Goal: Task Accomplishment & Management: Manage account settings

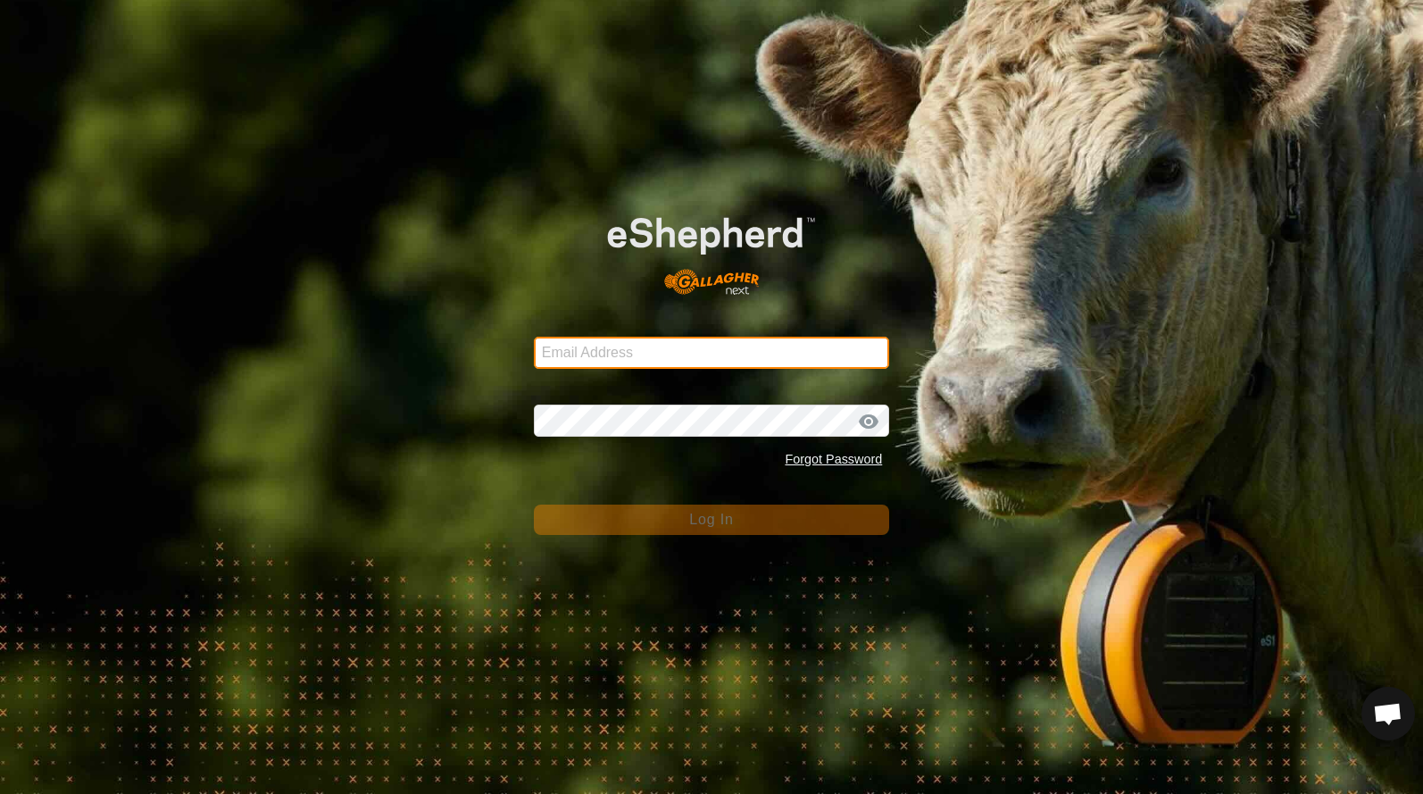
type input "[EMAIL_ADDRESS][DOMAIN_NAME]"
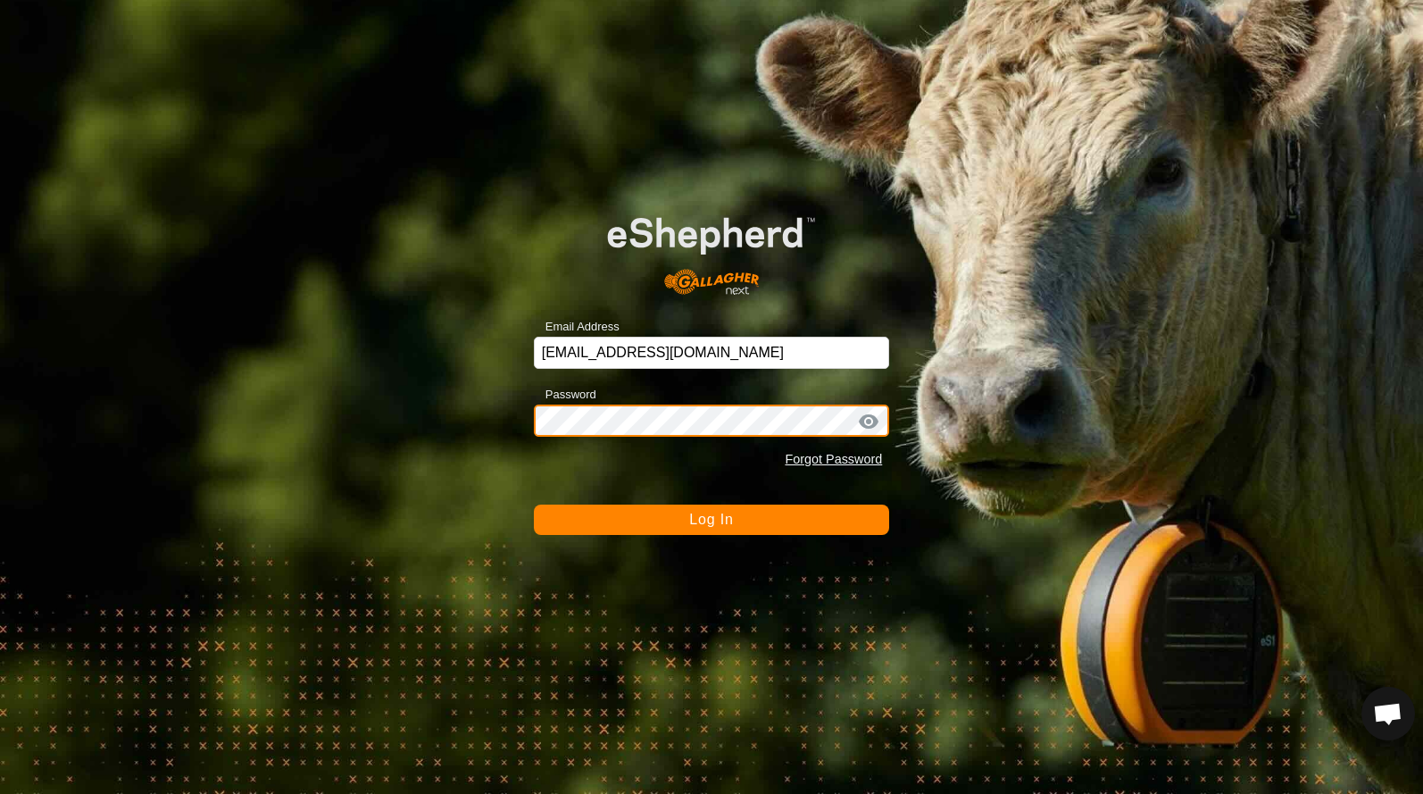
click at [712, 520] on button "Log In" at bounding box center [712, 519] width 356 height 30
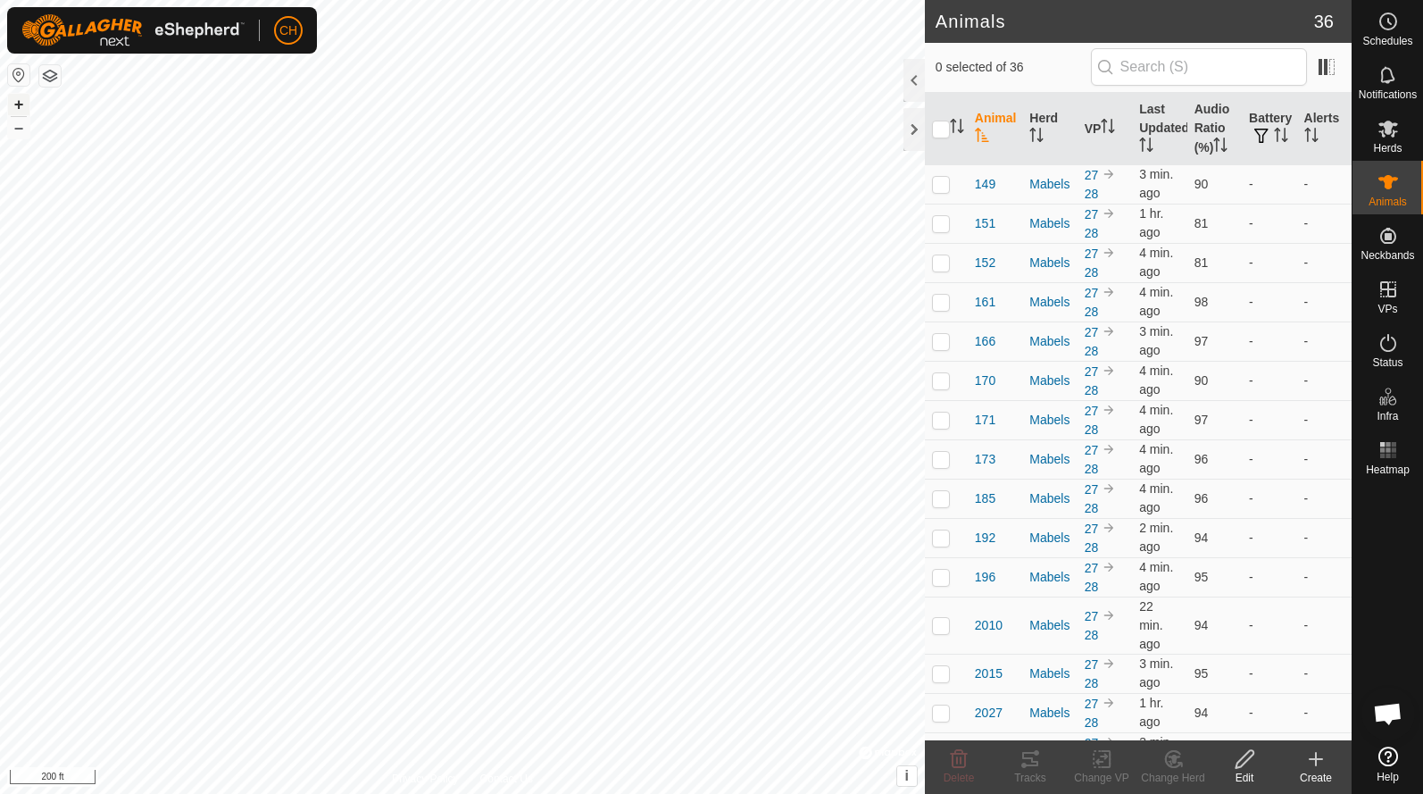
click at [29, 106] on button "+" at bounding box center [18, 104] width 21 height 21
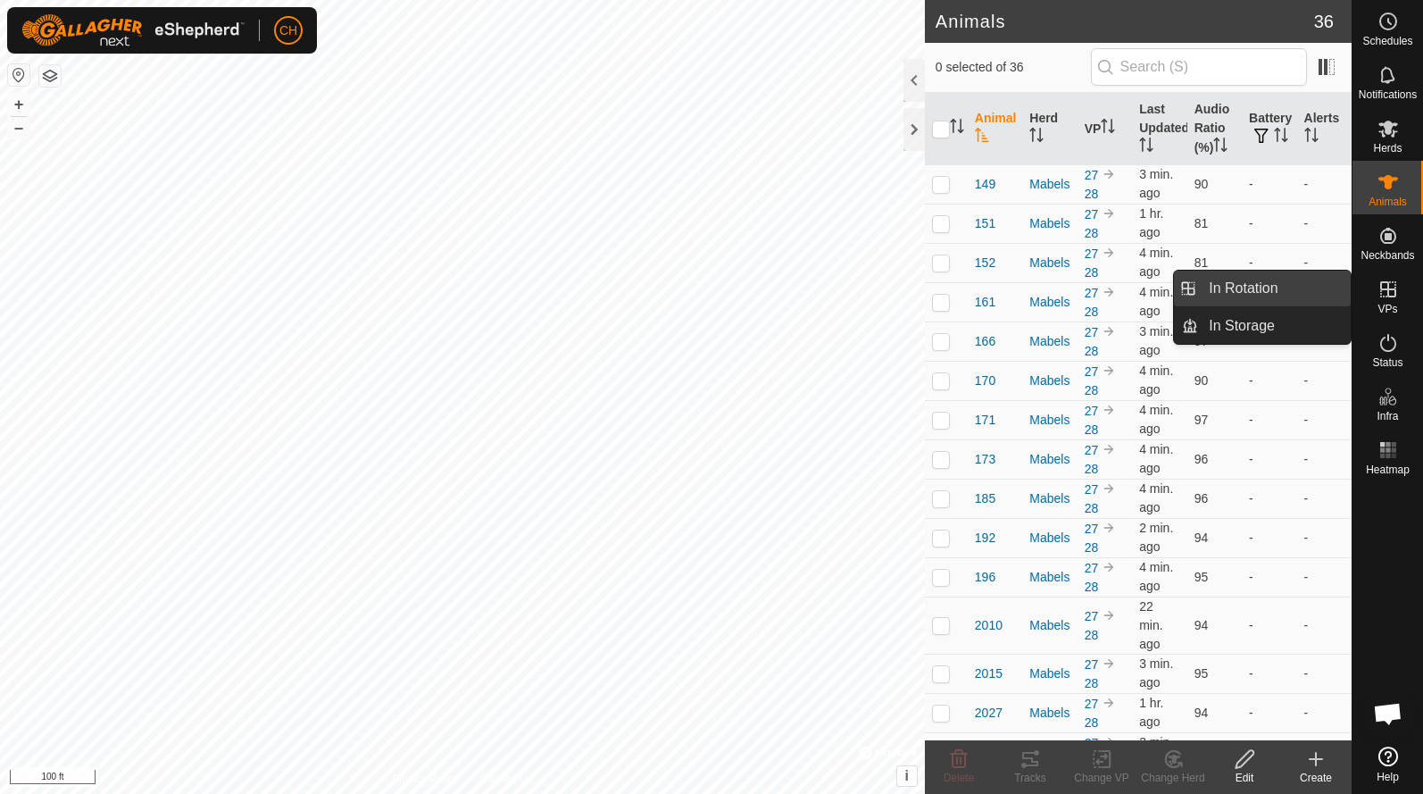
click at [1326, 296] on link "In Rotation" at bounding box center [1274, 289] width 153 height 36
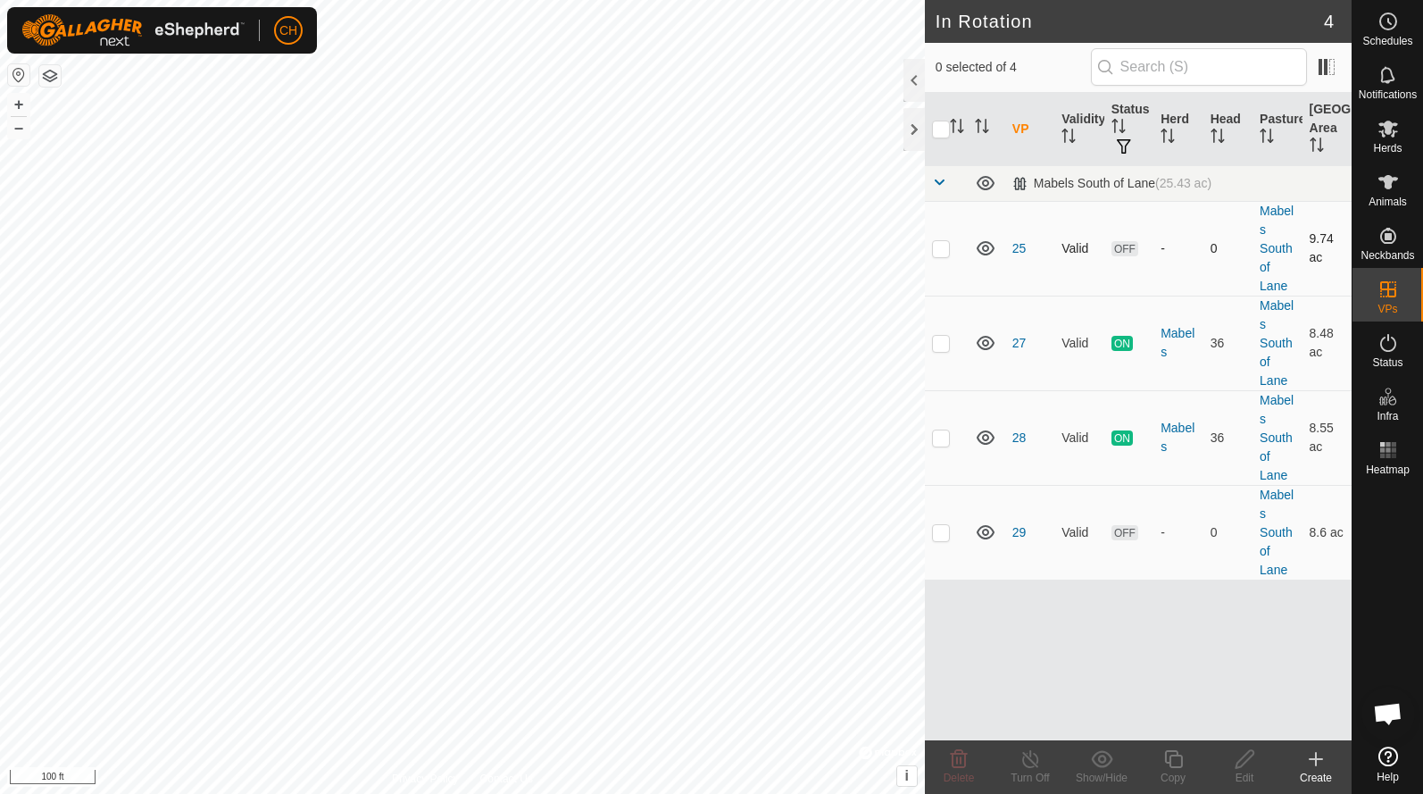
click at [940, 252] on p-checkbox at bounding box center [941, 248] width 18 height 14
click at [963, 773] on span "Delete" at bounding box center [959, 777] width 31 height 13
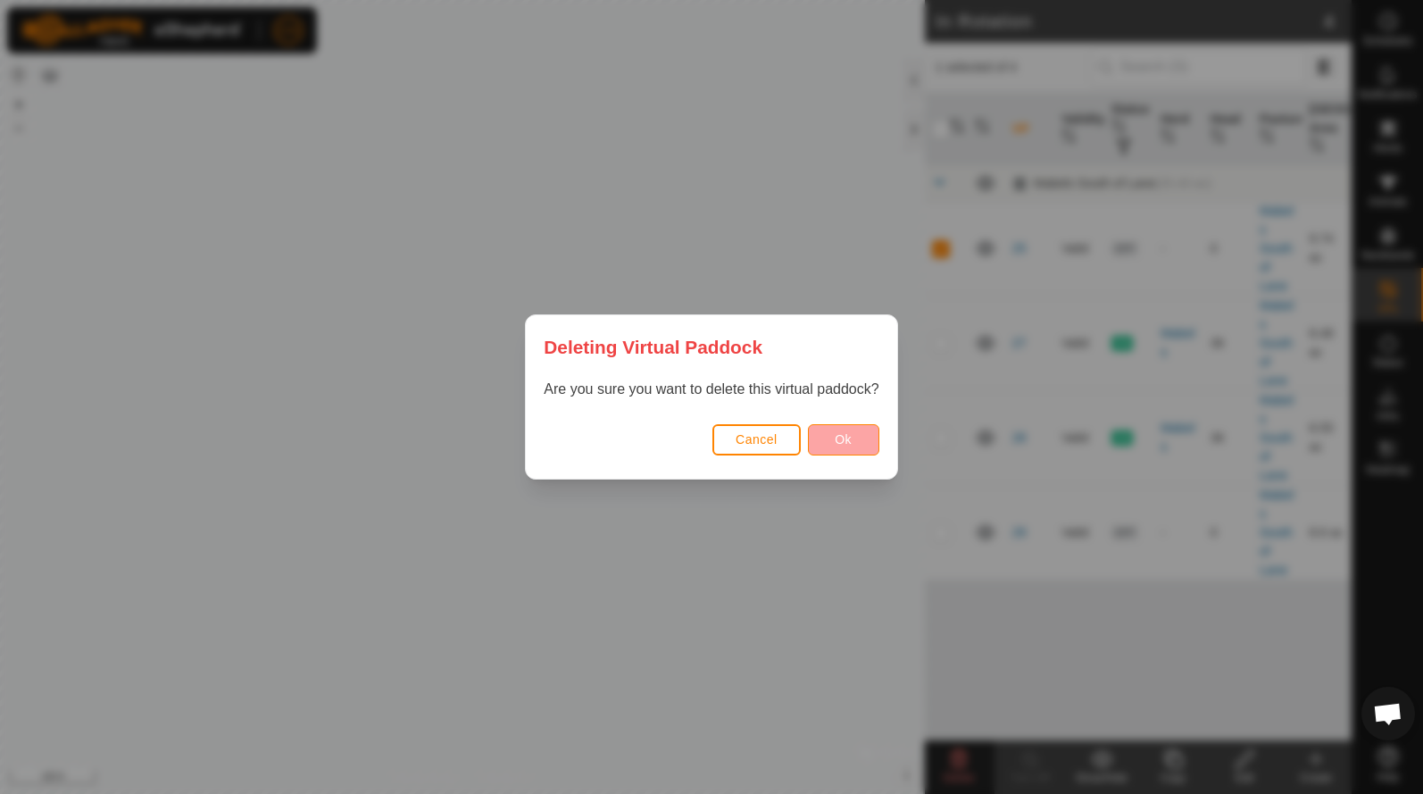
click at [859, 438] on button "Ok" at bounding box center [843, 439] width 71 height 31
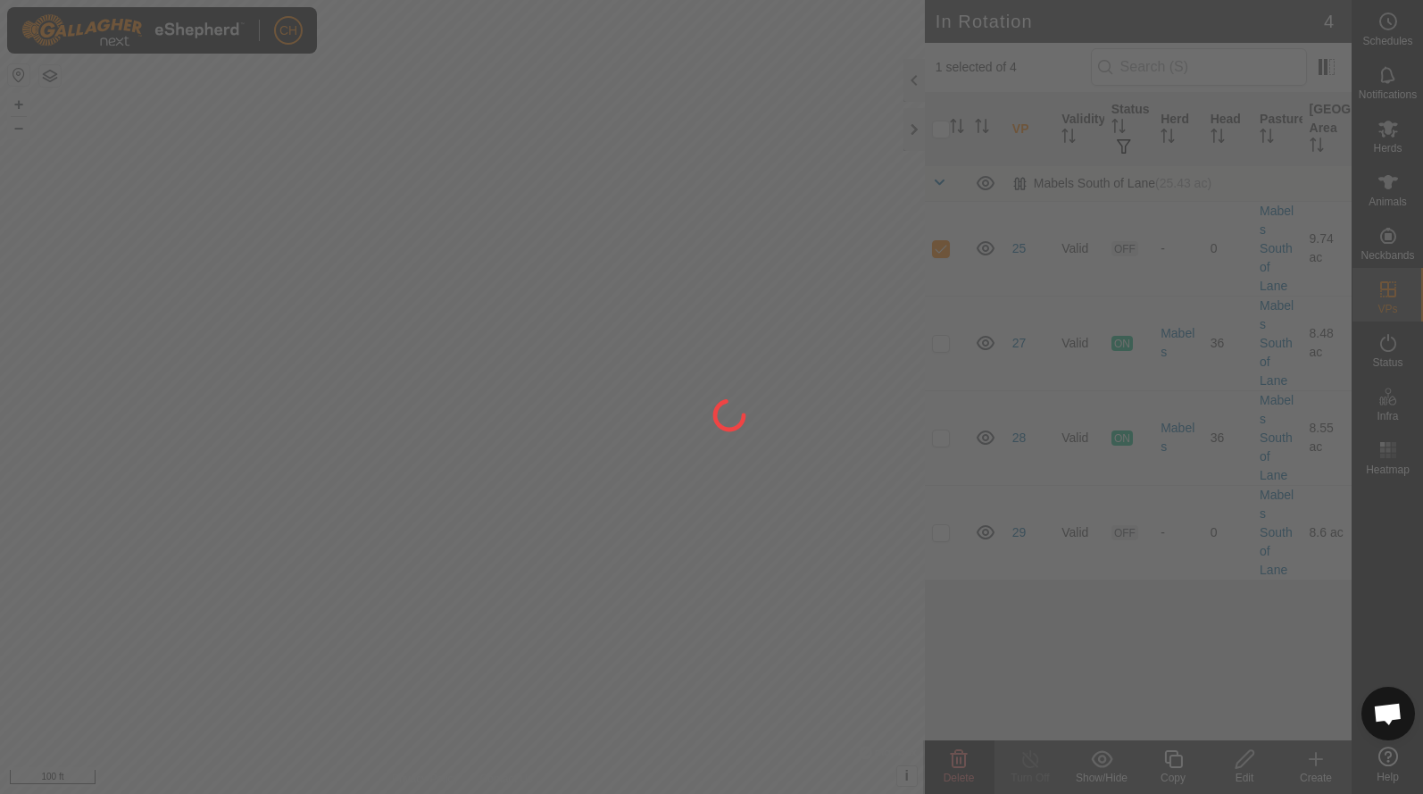
checkbox input "false"
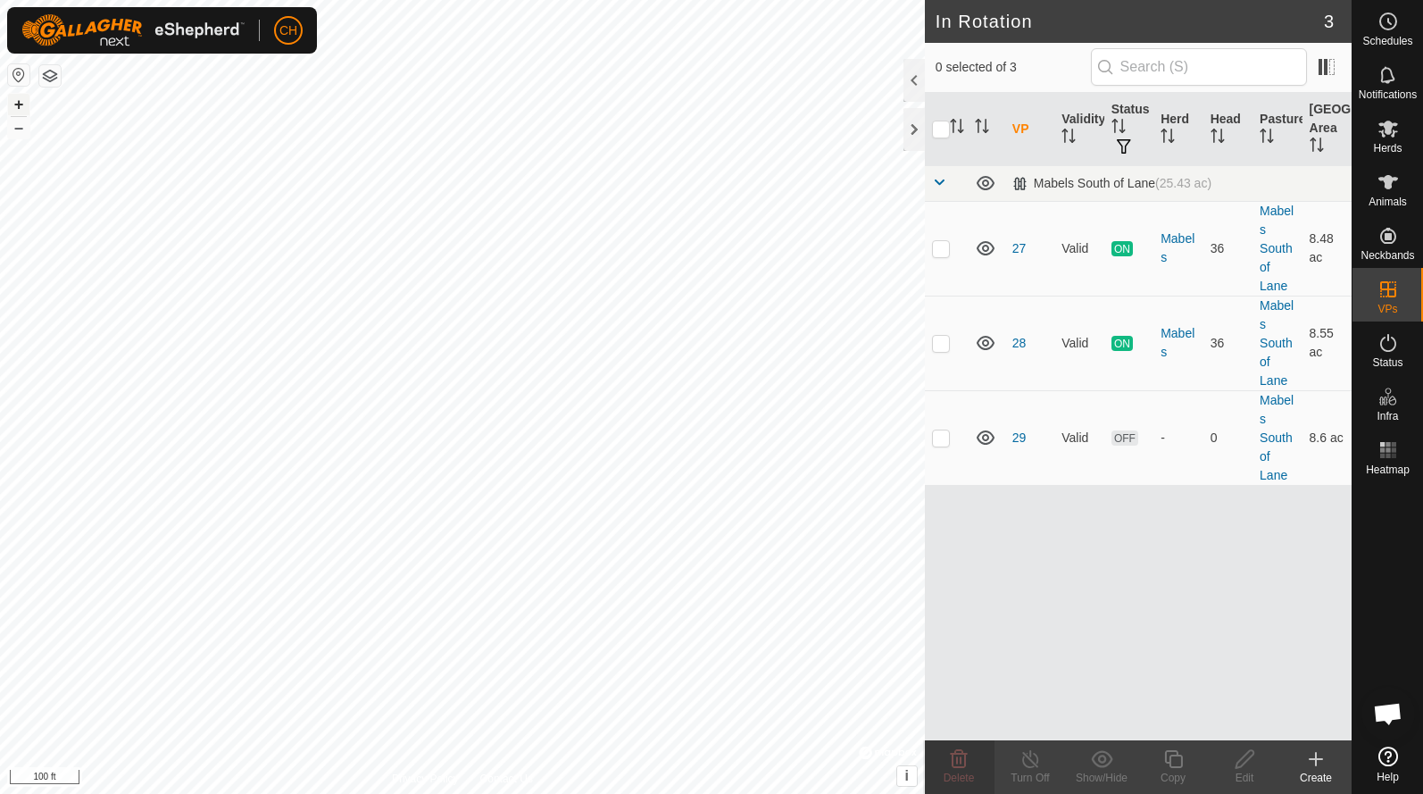
click at [13, 105] on button "+" at bounding box center [18, 104] width 21 height 21
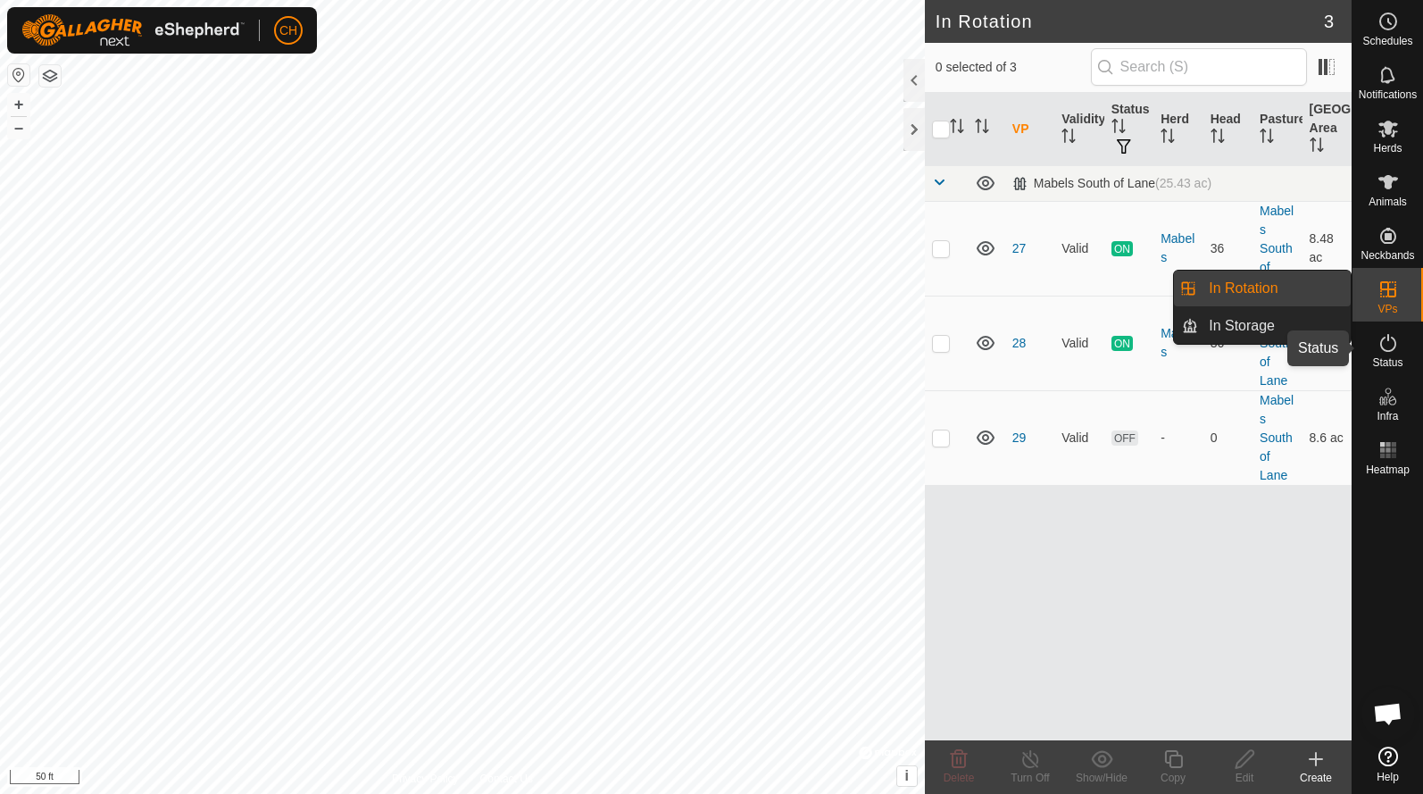
click at [1397, 354] on es-activation-svg-icon at bounding box center [1388, 343] width 32 height 29
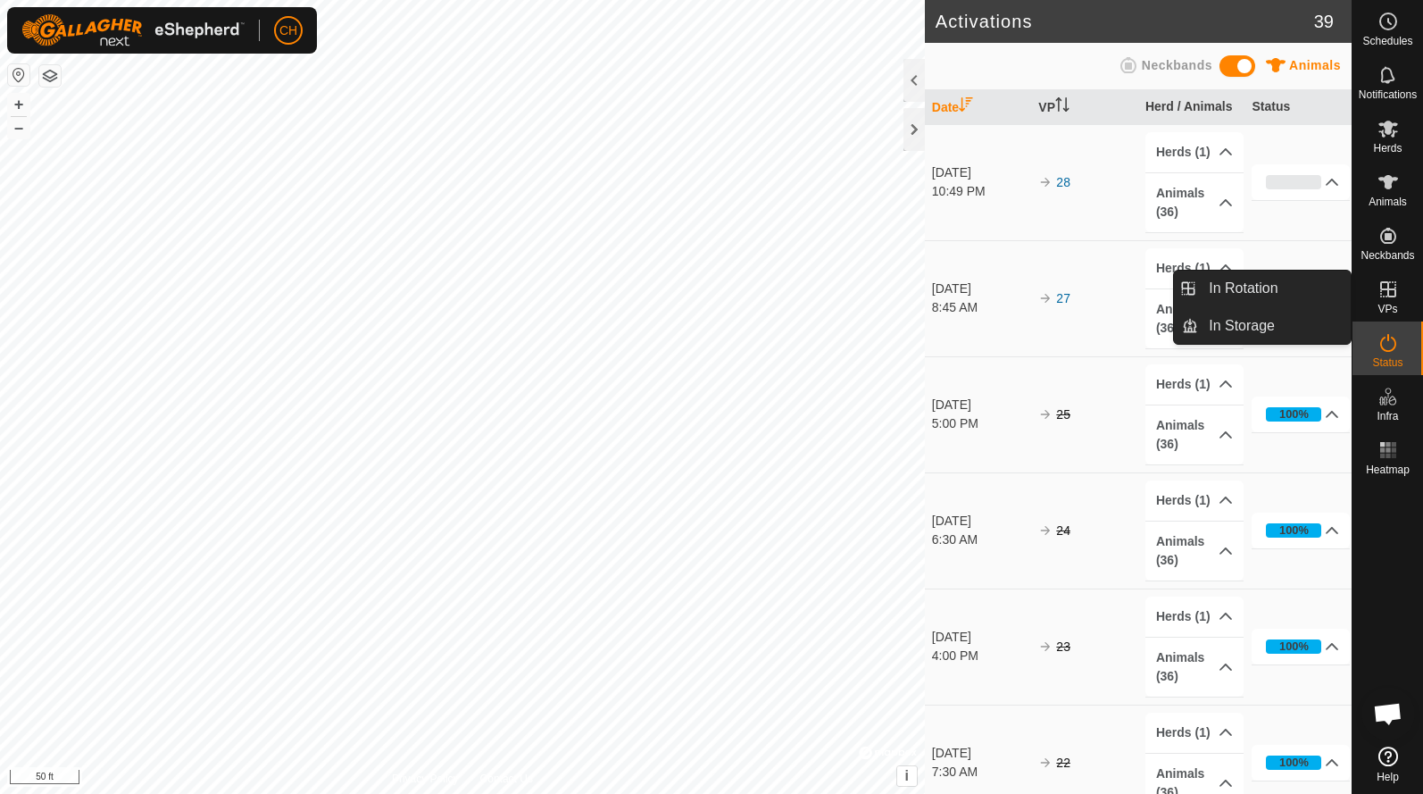
click at [1398, 291] on icon at bounding box center [1388, 289] width 21 height 21
click at [1300, 276] on link "In Rotation" at bounding box center [1274, 289] width 153 height 36
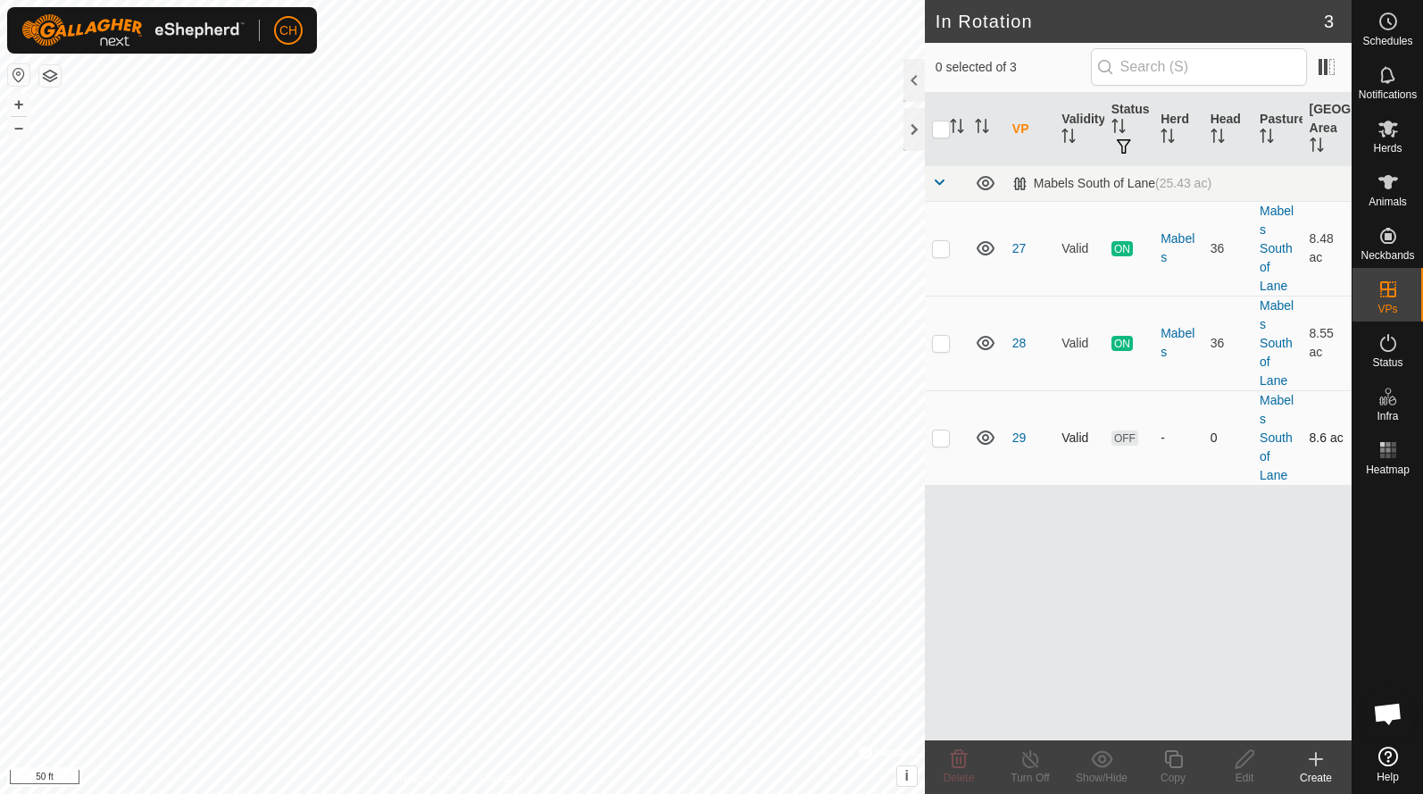
click at [946, 437] on p-checkbox at bounding box center [941, 437] width 18 height 14
checkbox input "true"
click at [1187, 760] on copy-svg-icon at bounding box center [1173, 758] width 71 height 21
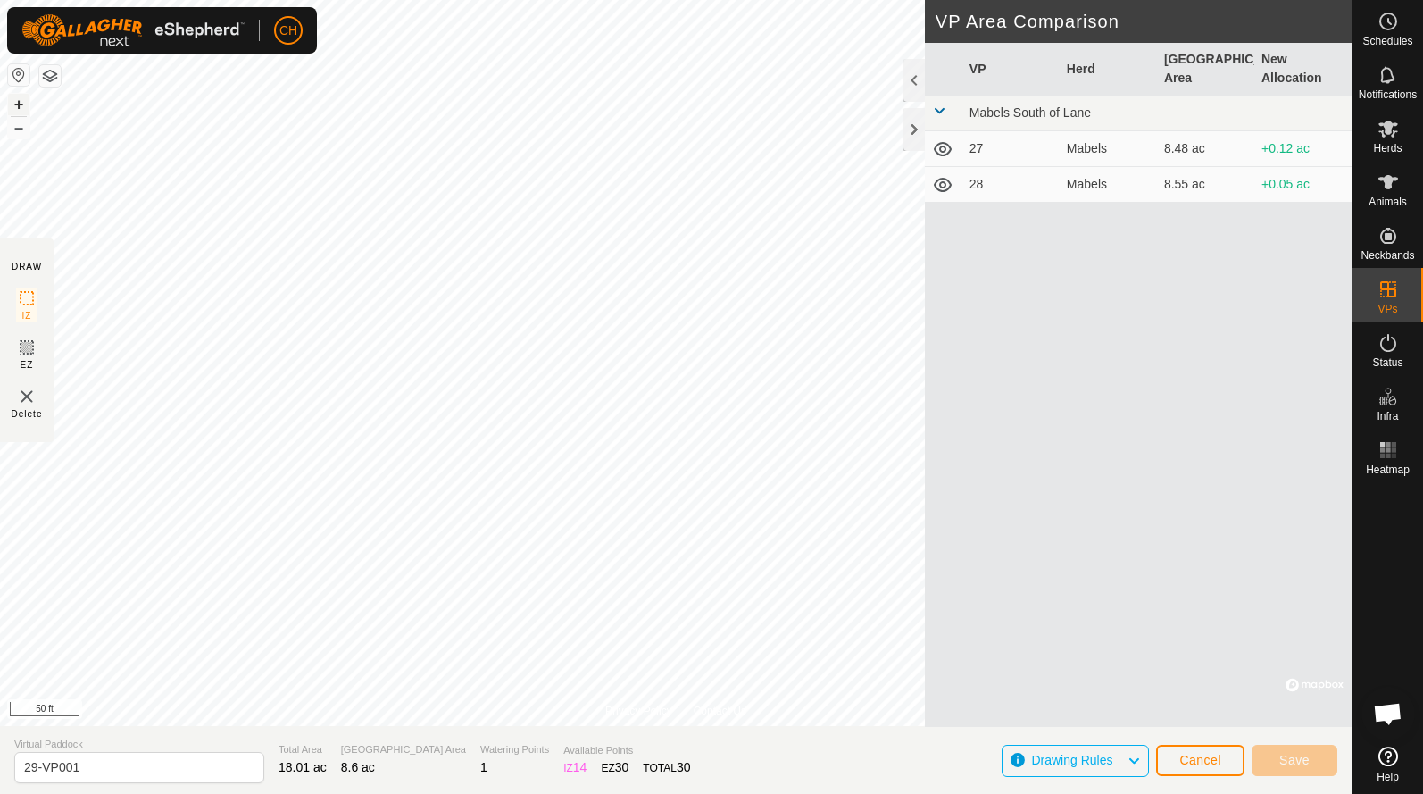
click at [15, 110] on button "+" at bounding box center [18, 104] width 21 height 21
drag, startPoint x: 114, startPoint y: 773, endPoint x: 4, endPoint y: 768, distance: 110.0
click at [4, 768] on section "Virtual Paddock 29-VP001 Total Area 18.06 ac Grazing Area 8.62 ac Watering Poin…" at bounding box center [676, 760] width 1352 height 68
type input "30"
click at [1286, 771] on button "Save" at bounding box center [1295, 760] width 86 height 31
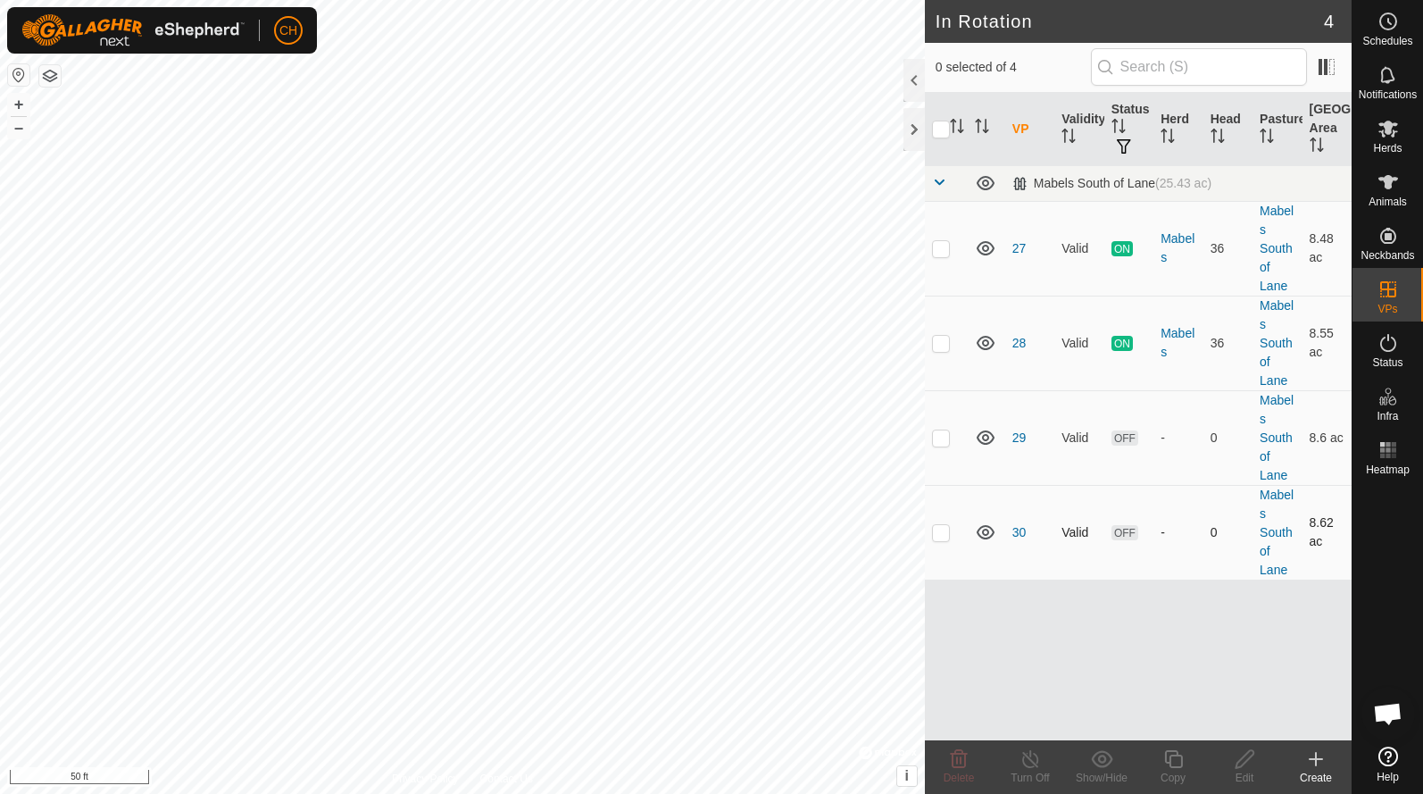
click at [937, 531] on p-checkbox at bounding box center [941, 532] width 18 height 14
checkbox input "true"
click at [1251, 754] on icon at bounding box center [1245, 758] width 22 height 21
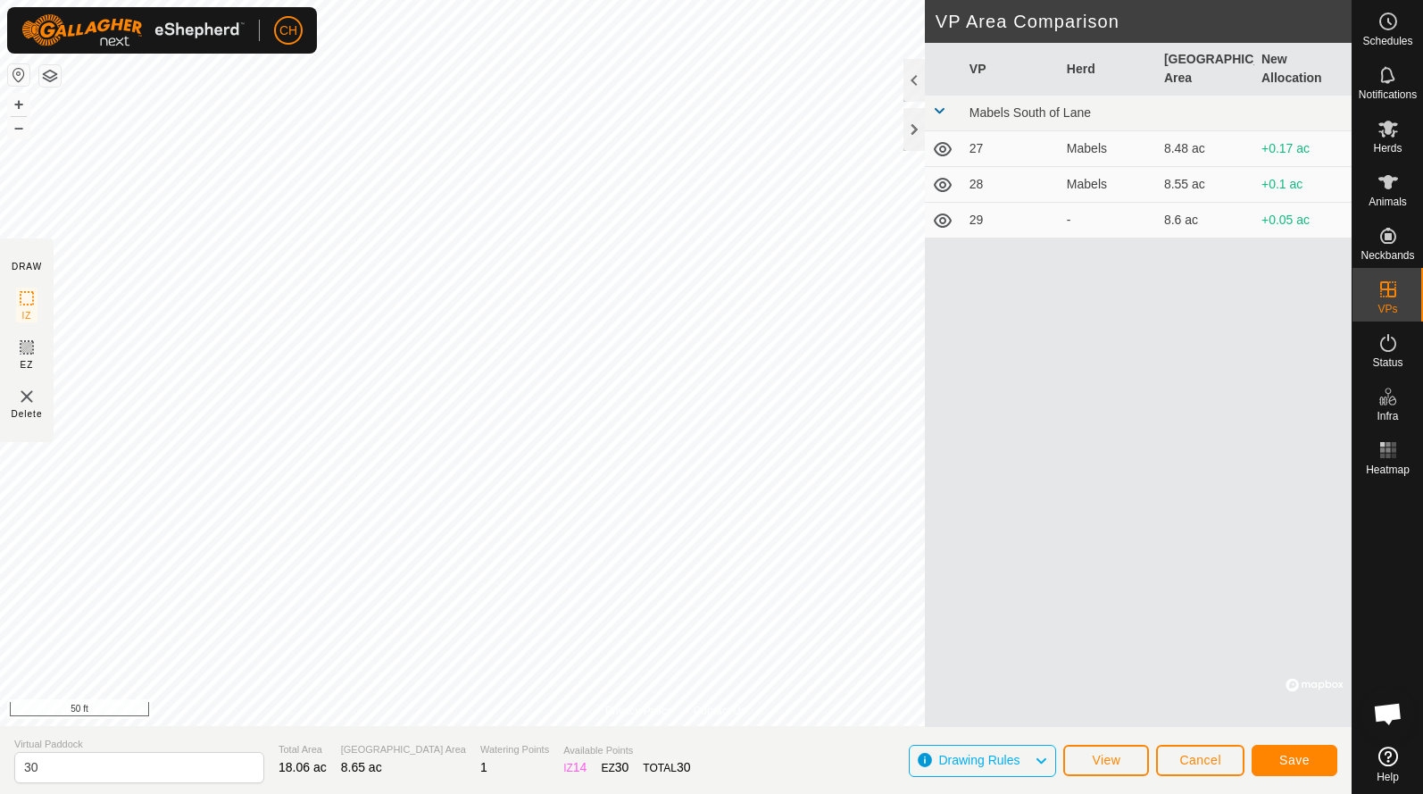
click at [1279, 754] on span "Save" at bounding box center [1294, 760] width 30 height 14
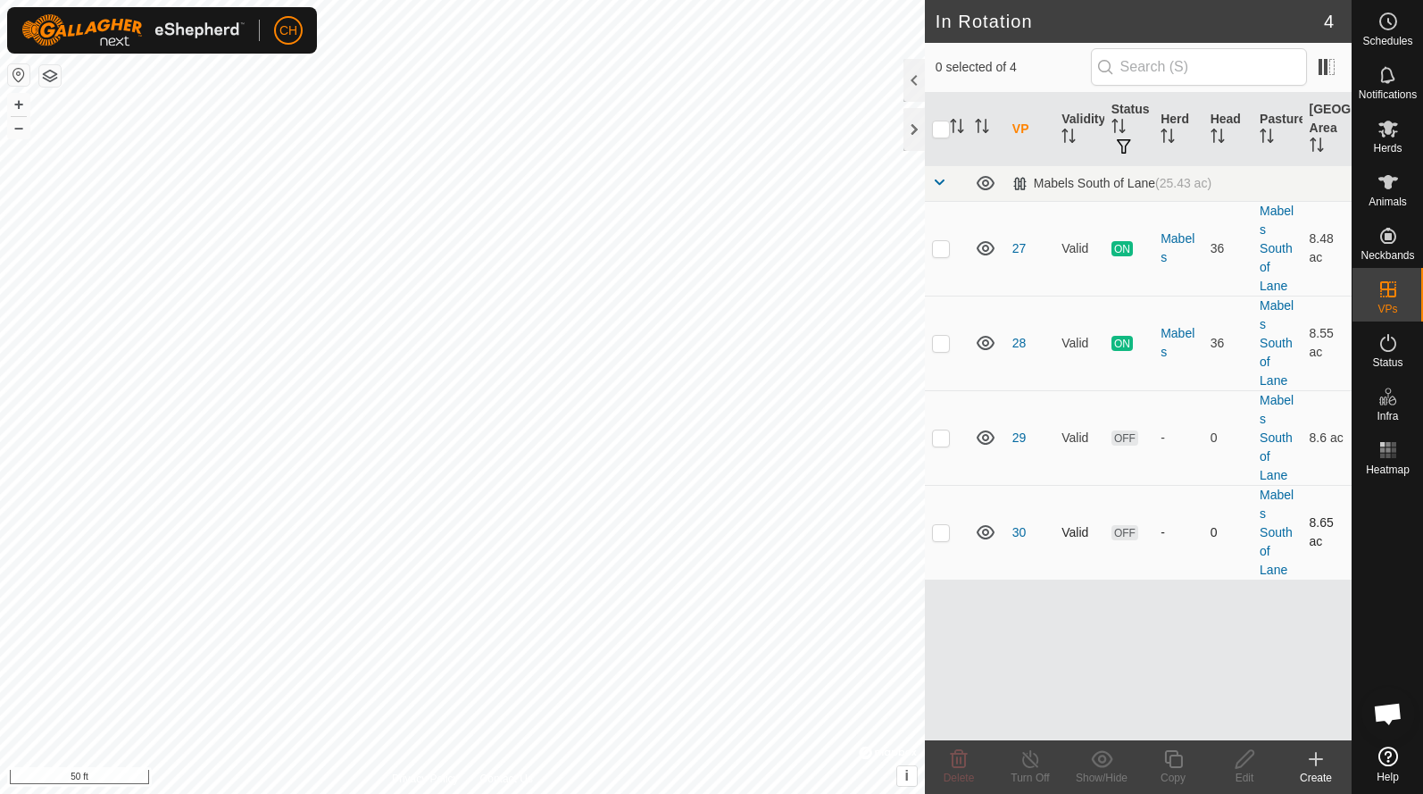
click at [951, 537] on td at bounding box center [946, 532] width 43 height 95
checkbox input "true"
click at [1168, 761] on icon at bounding box center [1174, 758] width 22 height 21
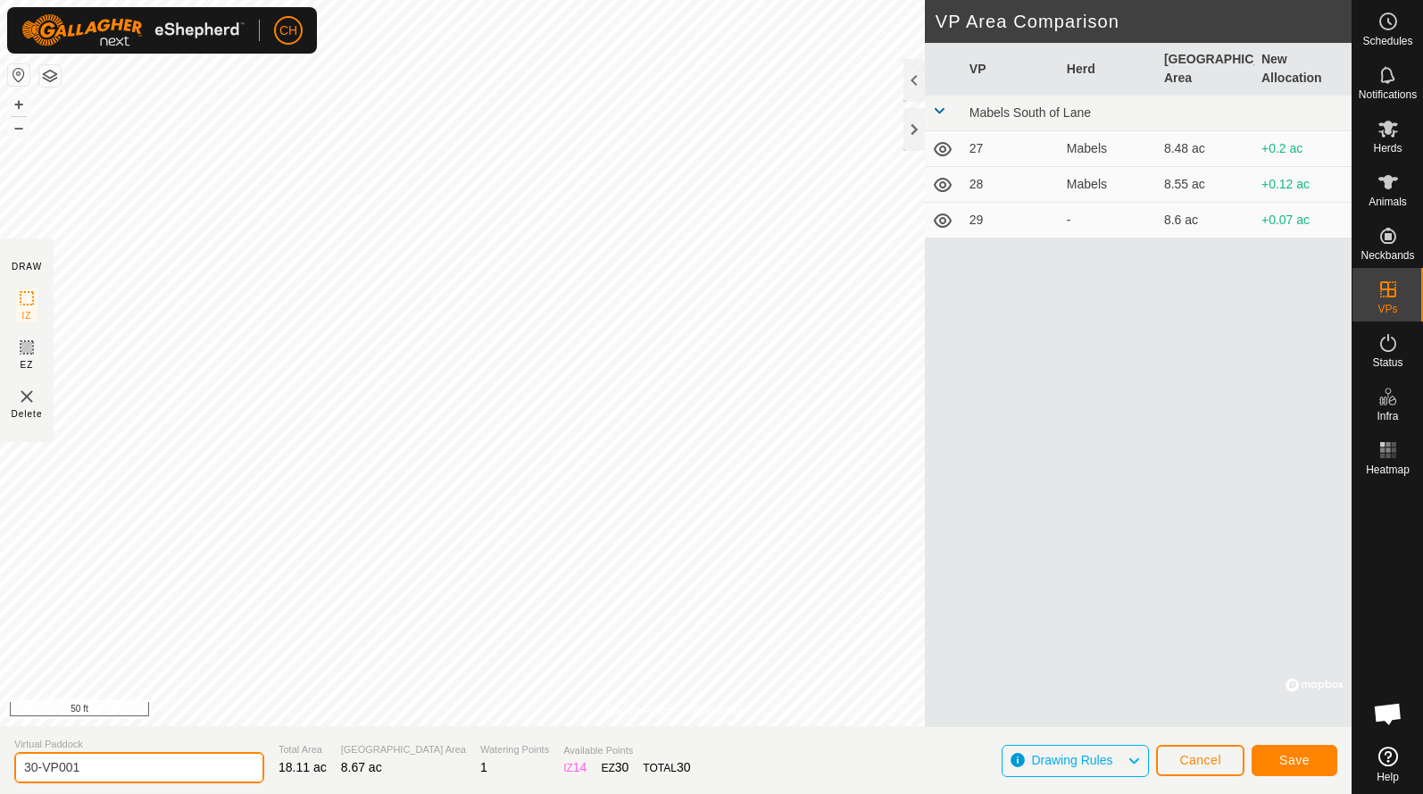
drag, startPoint x: 109, startPoint y: 758, endPoint x: -19, endPoint y: 756, distance: 127.7
click at [0, 756] on html "CH Schedules Notifications Herds Animals Neckbands VPs Status Infra Heatmap Hel…" at bounding box center [711, 397] width 1423 height 794
type input "31"
click at [1296, 754] on span "Save" at bounding box center [1294, 760] width 30 height 14
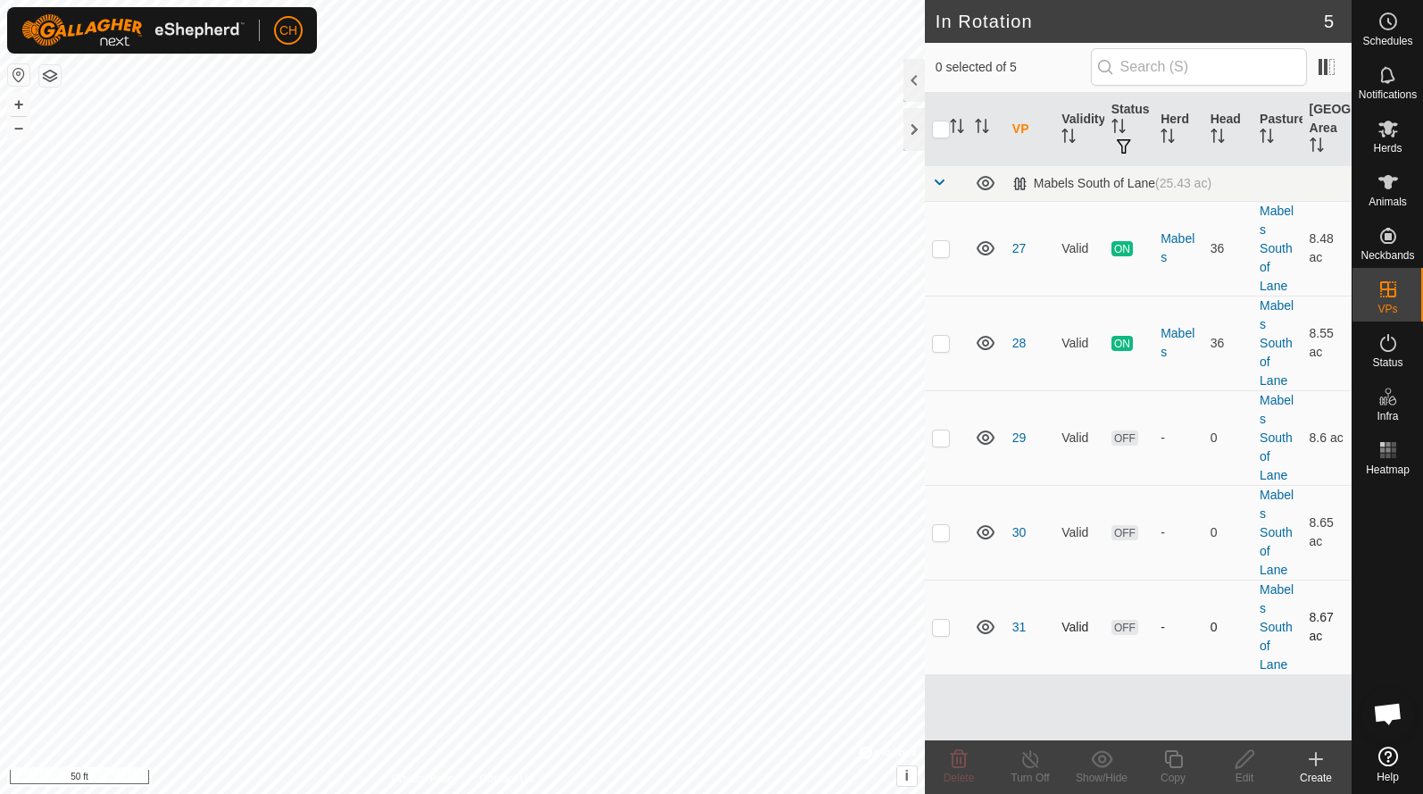
click at [943, 632] on p-checkbox at bounding box center [941, 627] width 18 height 14
checkbox input "true"
click at [1238, 771] on div "Edit" at bounding box center [1244, 778] width 71 height 16
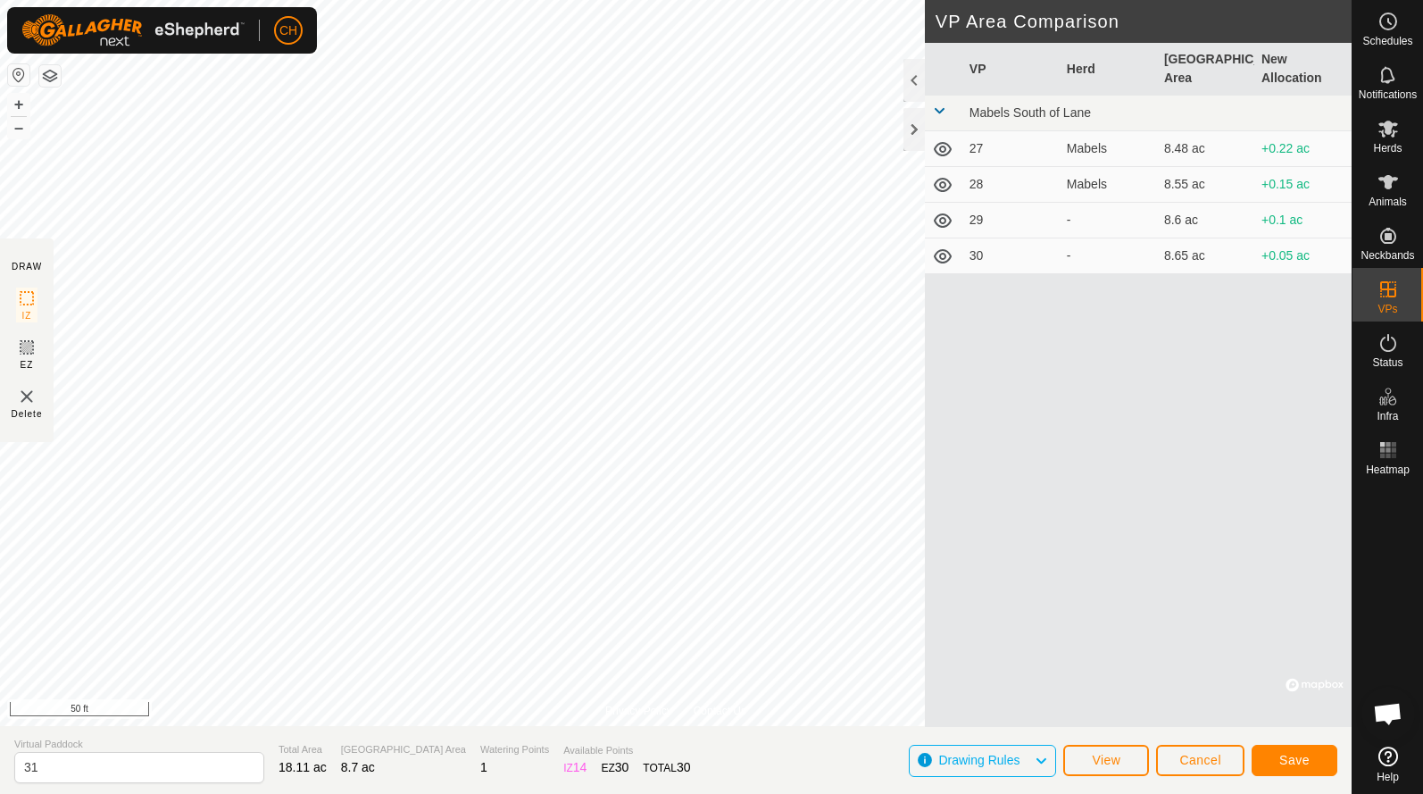
click at [1284, 764] on span "Save" at bounding box center [1294, 760] width 30 height 14
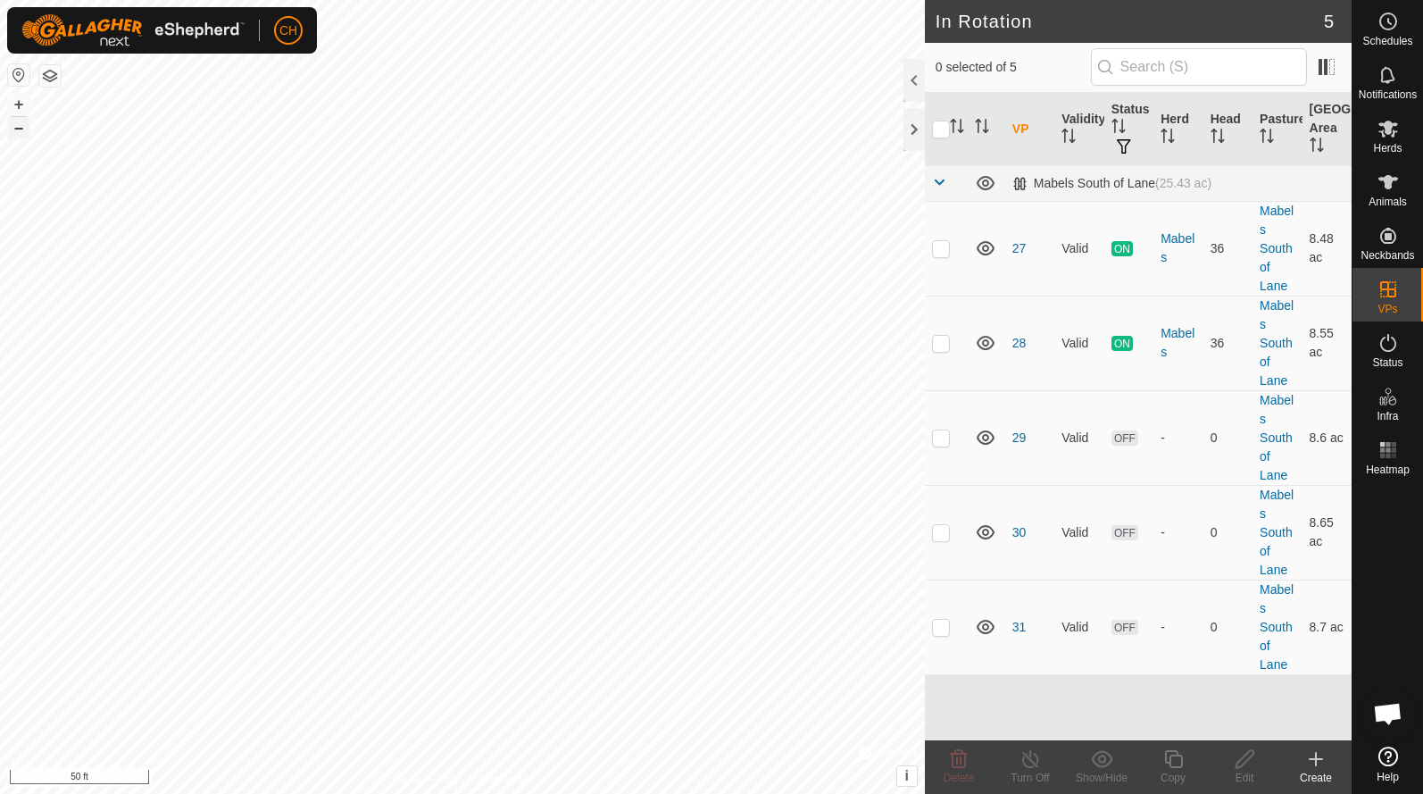
click at [24, 130] on button "–" at bounding box center [18, 127] width 21 height 21
click at [19, 105] on button "+" at bounding box center [18, 104] width 21 height 21
click at [1396, 28] on icon at bounding box center [1388, 21] width 21 height 21
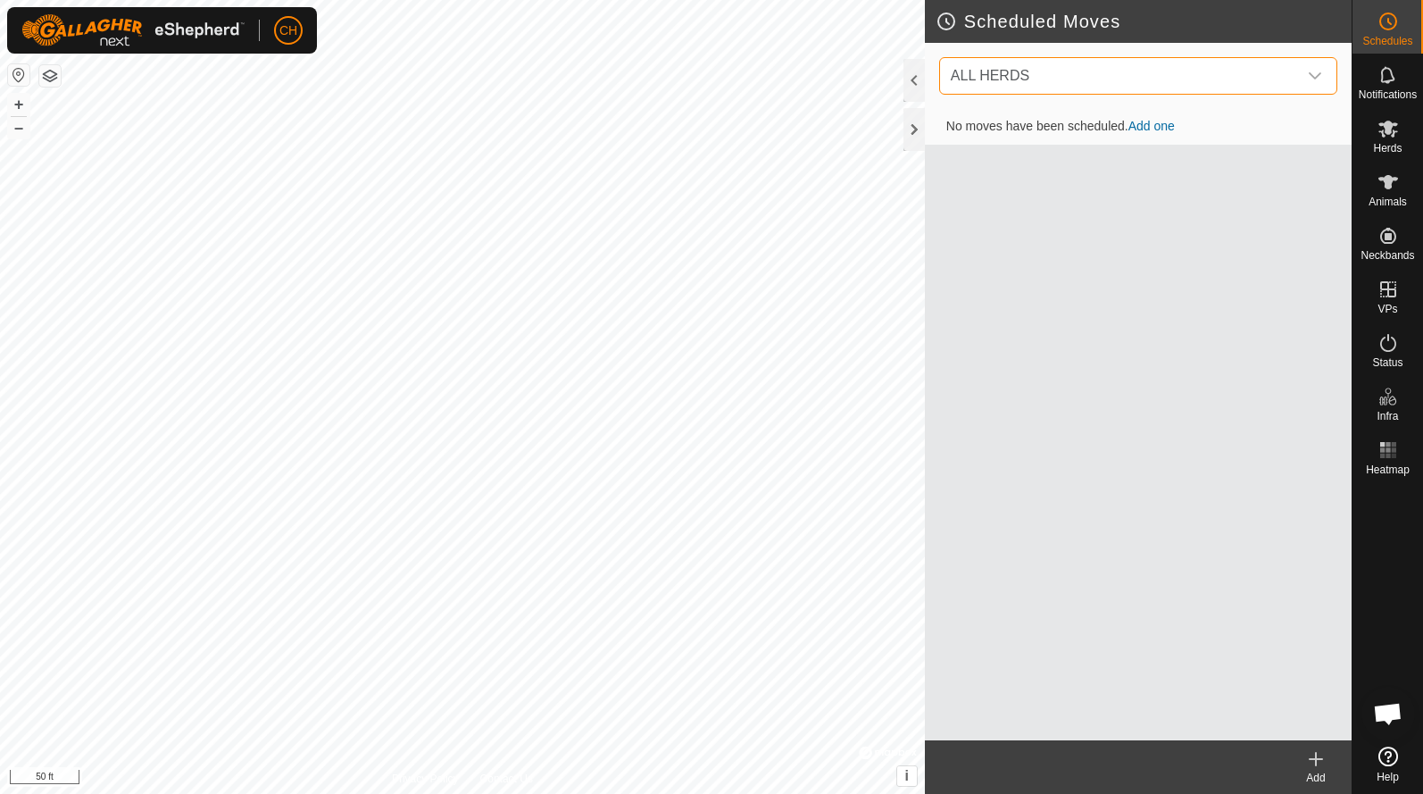
click at [1207, 76] on span "ALL HERDS" at bounding box center [1121, 76] width 354 height 36
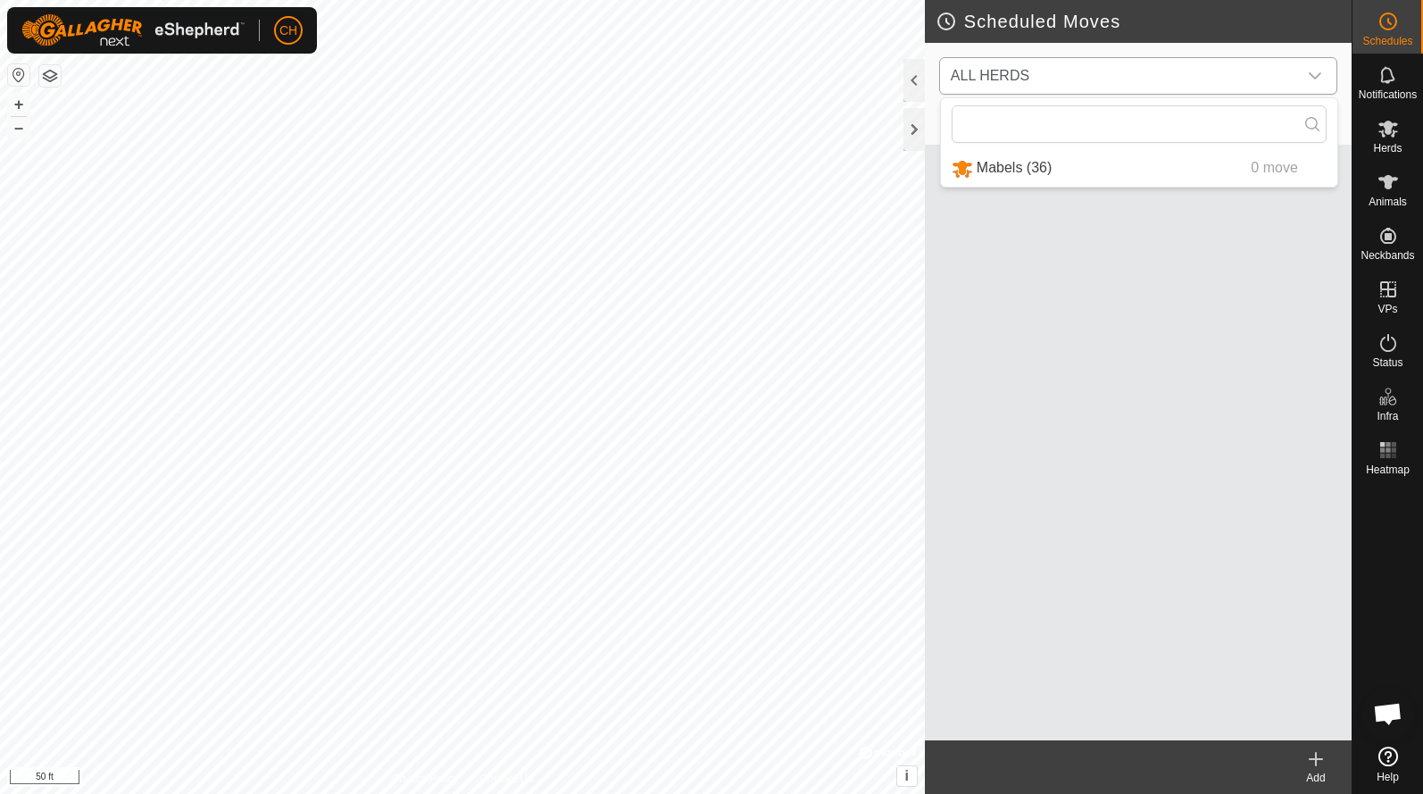
click at [1033, 170] on li "Mabels (36) 0 move" at bounding box center [1139, 168] width 396 height 37
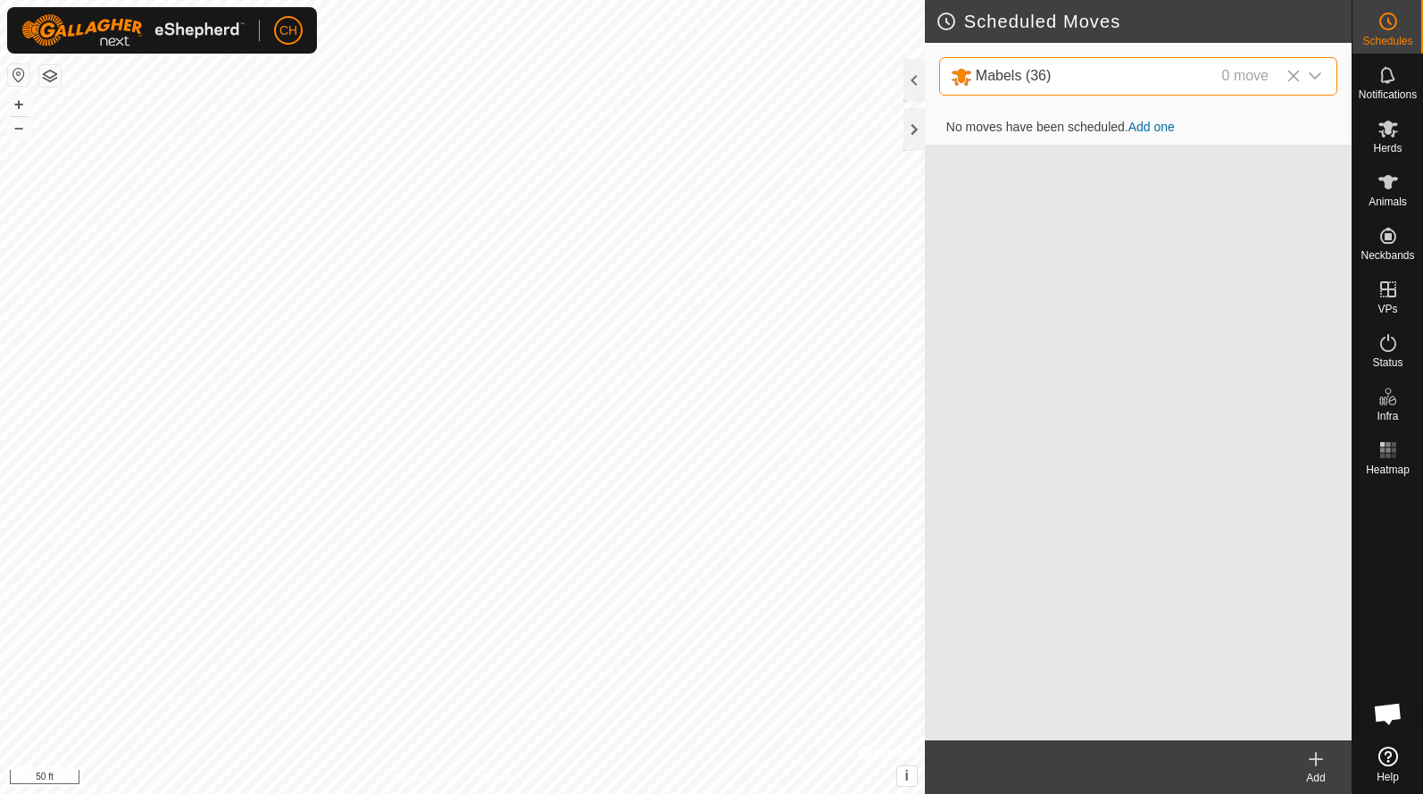
click at [1158, 126] on link "Add one" at bounding box center [1152, 127] width 46 height 14
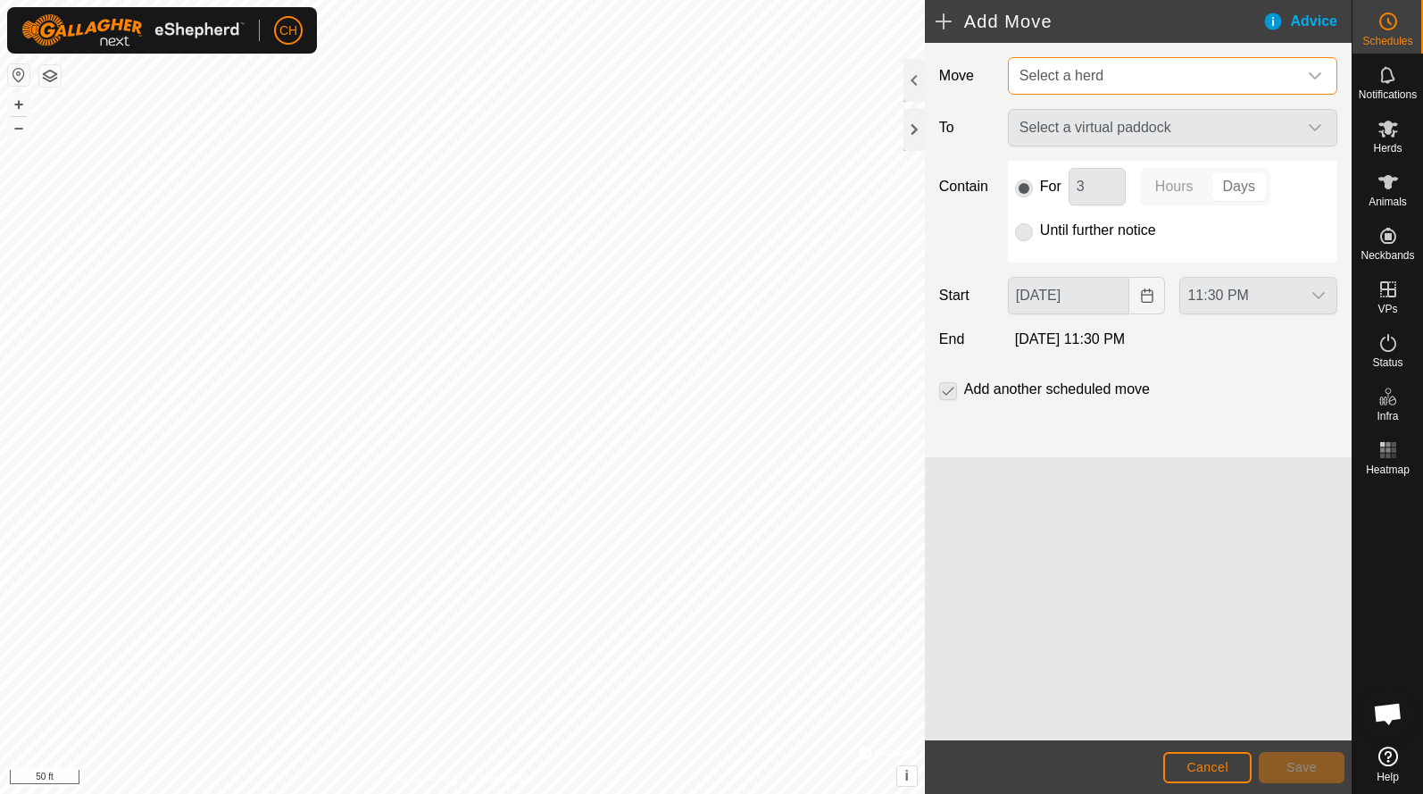
click at [1098, 78] on span "Select a herd" at bounding box center [1062, 75] width 84 height 15
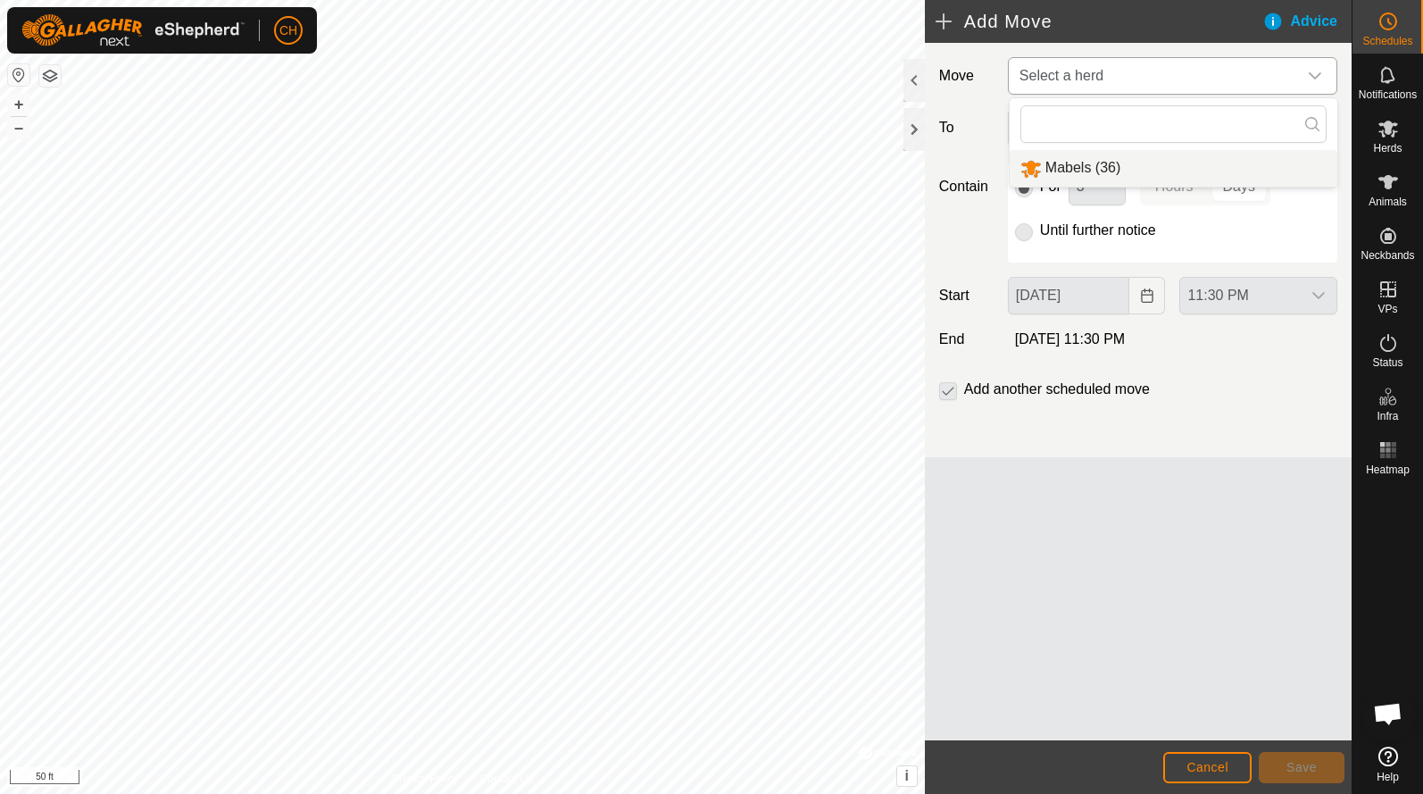
click at [1084, 172] on li "Mabels (36)" at bounding box center [1174, 168] width 328 height 37
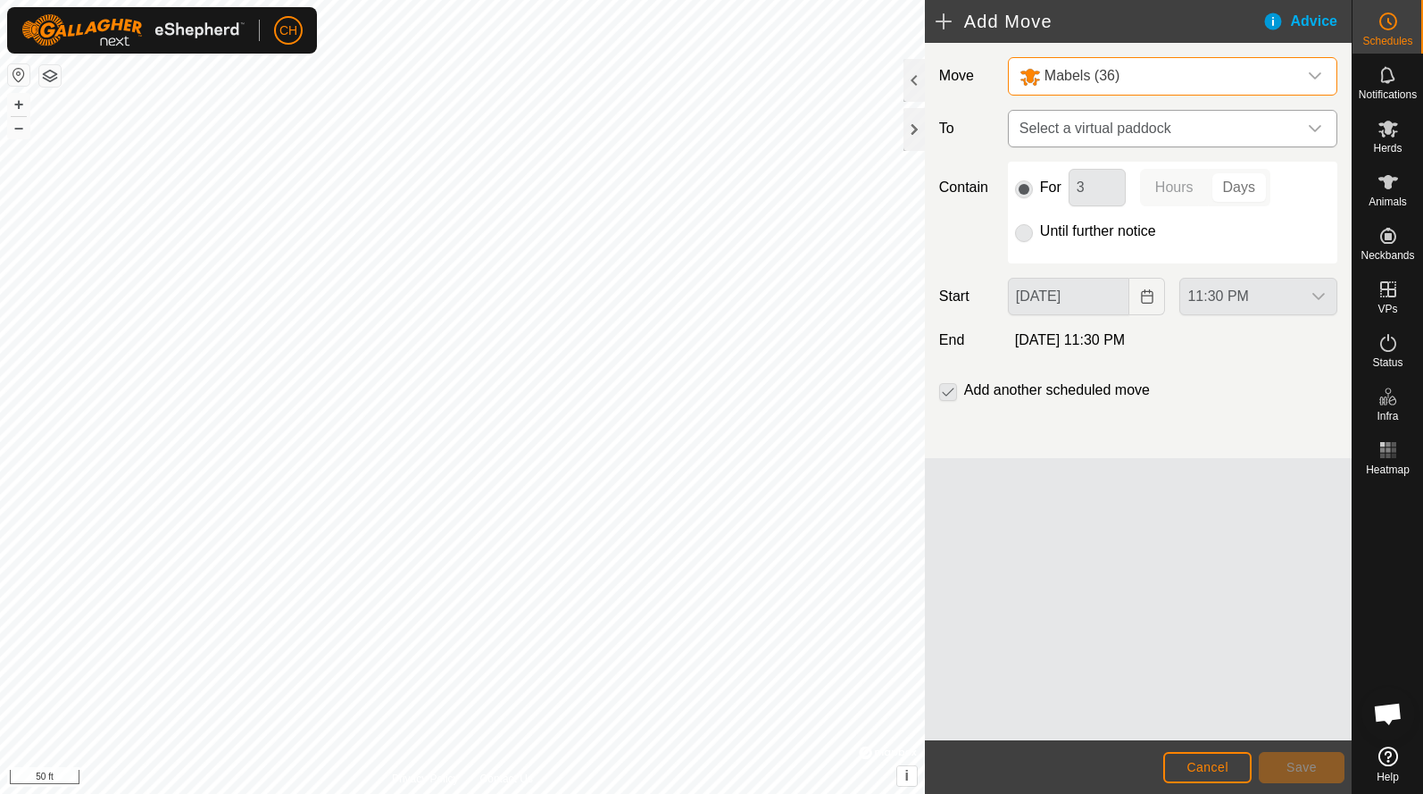
click at [1057, 122] on span "Select a virtual paddock" at bounding box center [1155, 129] width 285 height 36
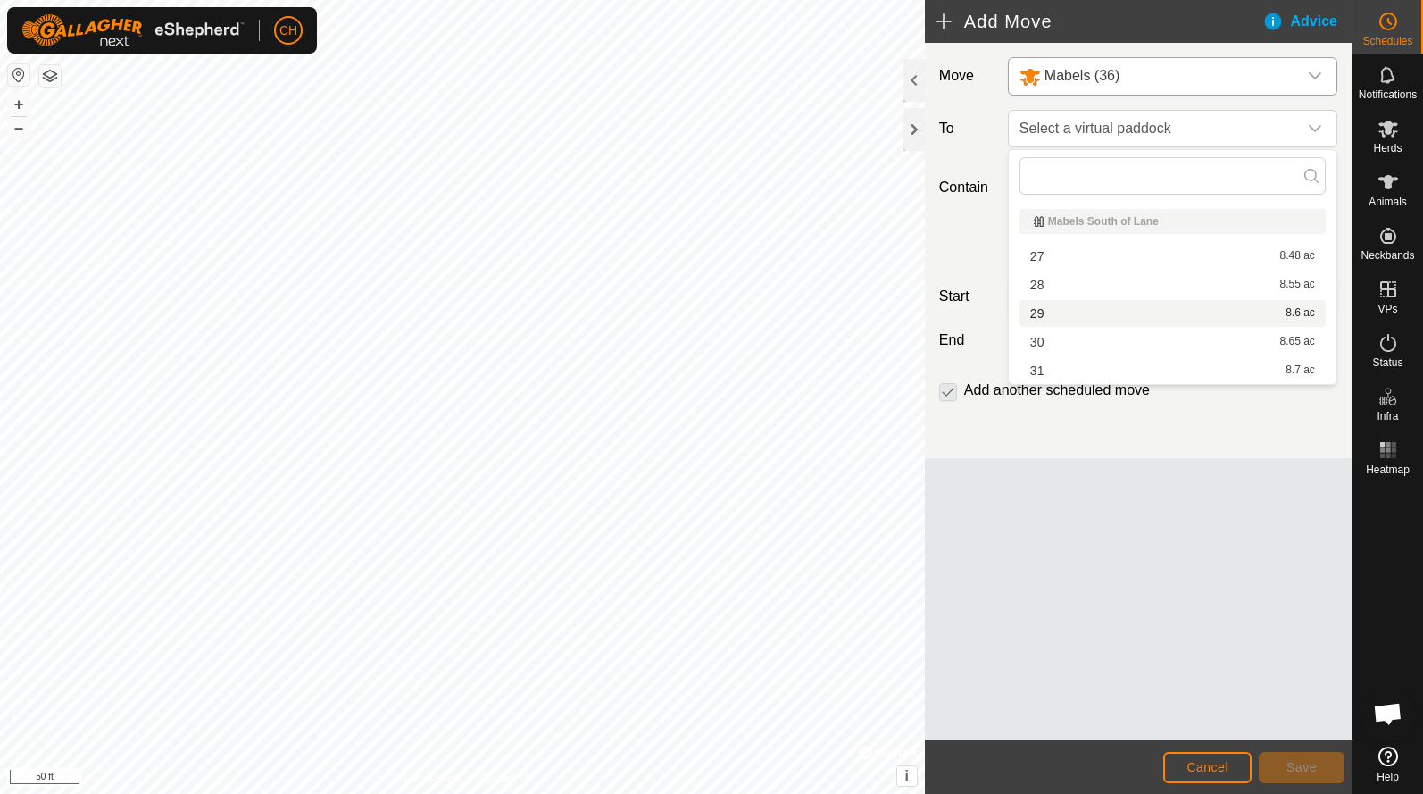
click at [1052, 310] on li "29 8.6 ac" at bounding box center [1173, 313] width 306 height 27
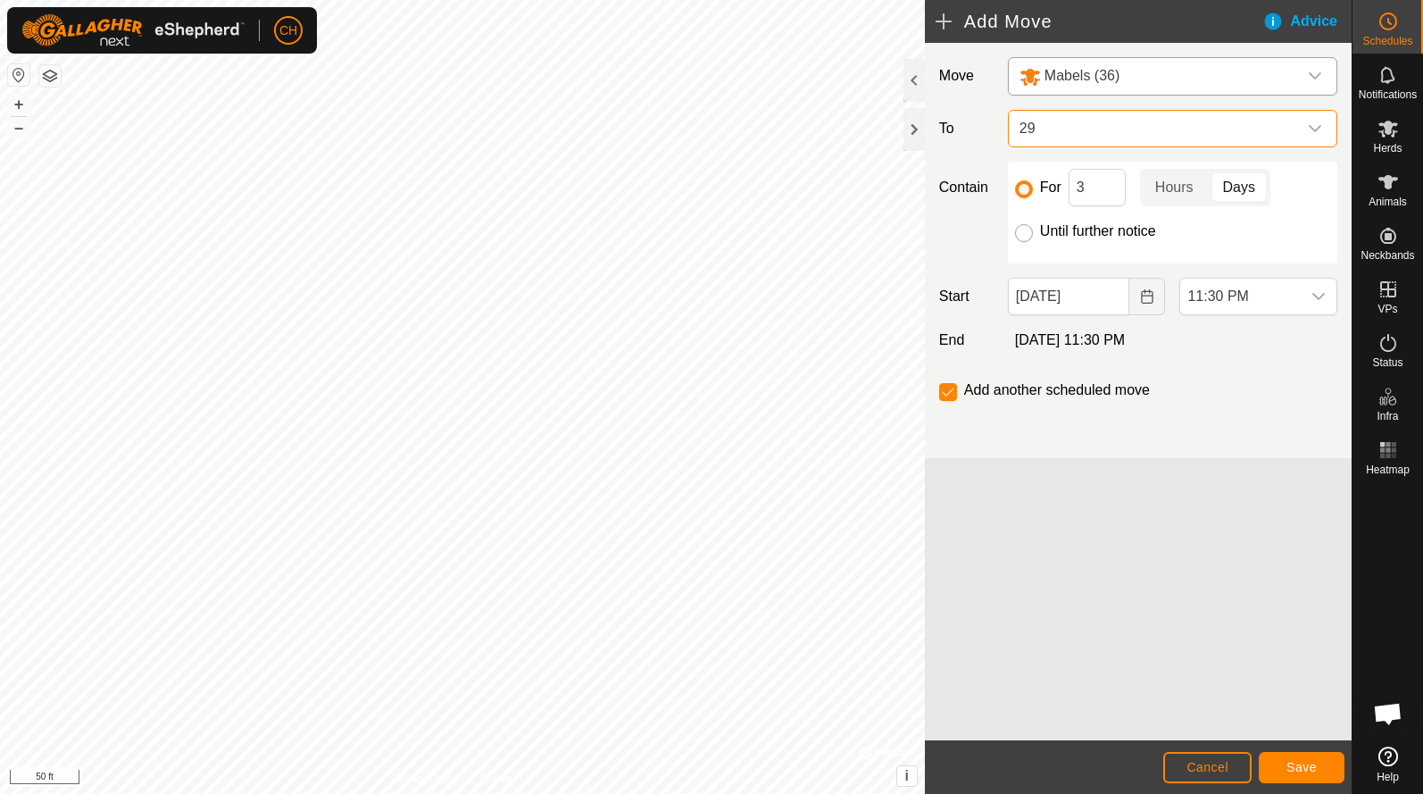
click at [1026, 230] on input "Until further notice" at bounding box center [1024, 233] width 18 height 18
radio input "true"
checkbox input "false"
click at [1143, 298] on icon "Choose Date" at bounding box center [1147, 296] width 14 height 14
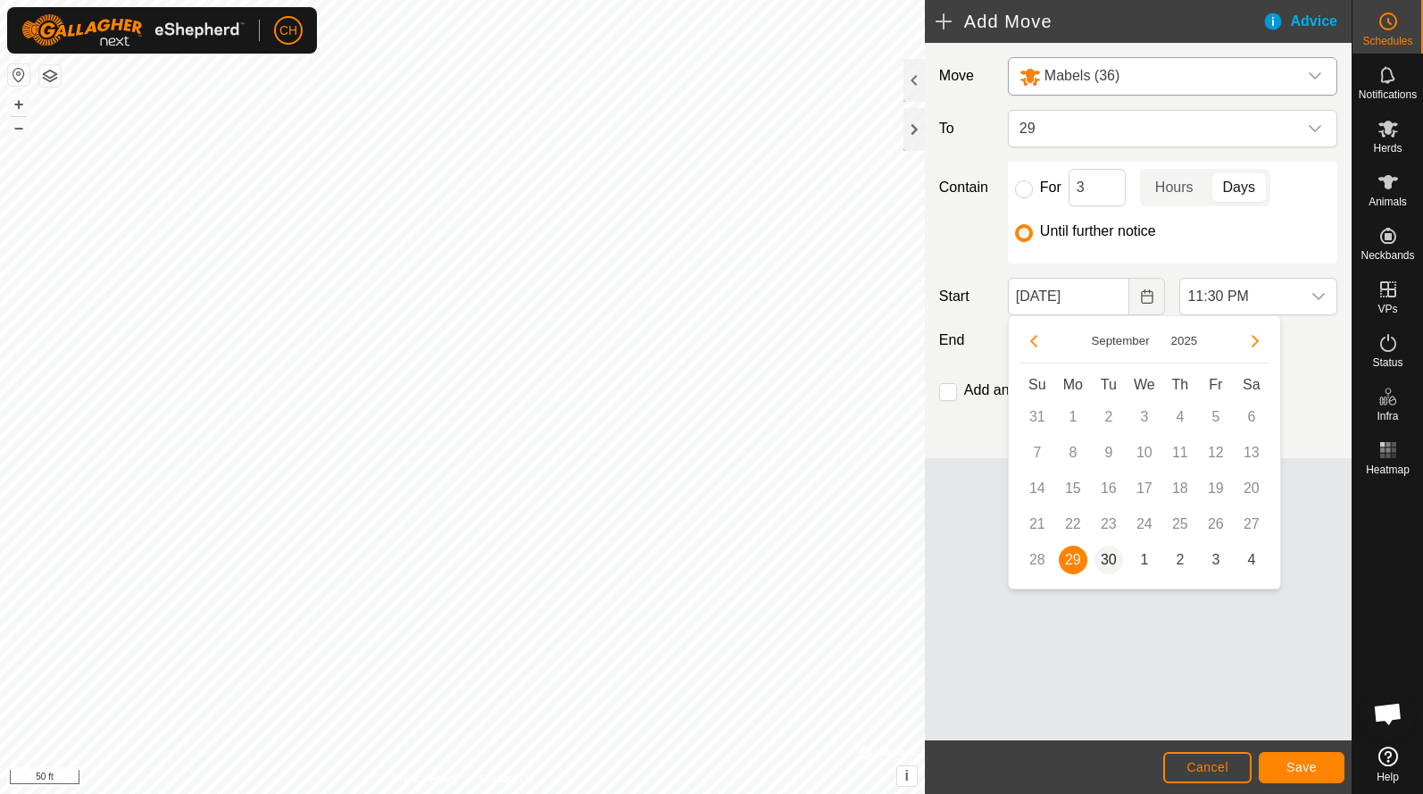
click at [1106, 559] on span "30" at bounding box center [1109, 560] width 29 height 29
type input "Sep 30, 2025"
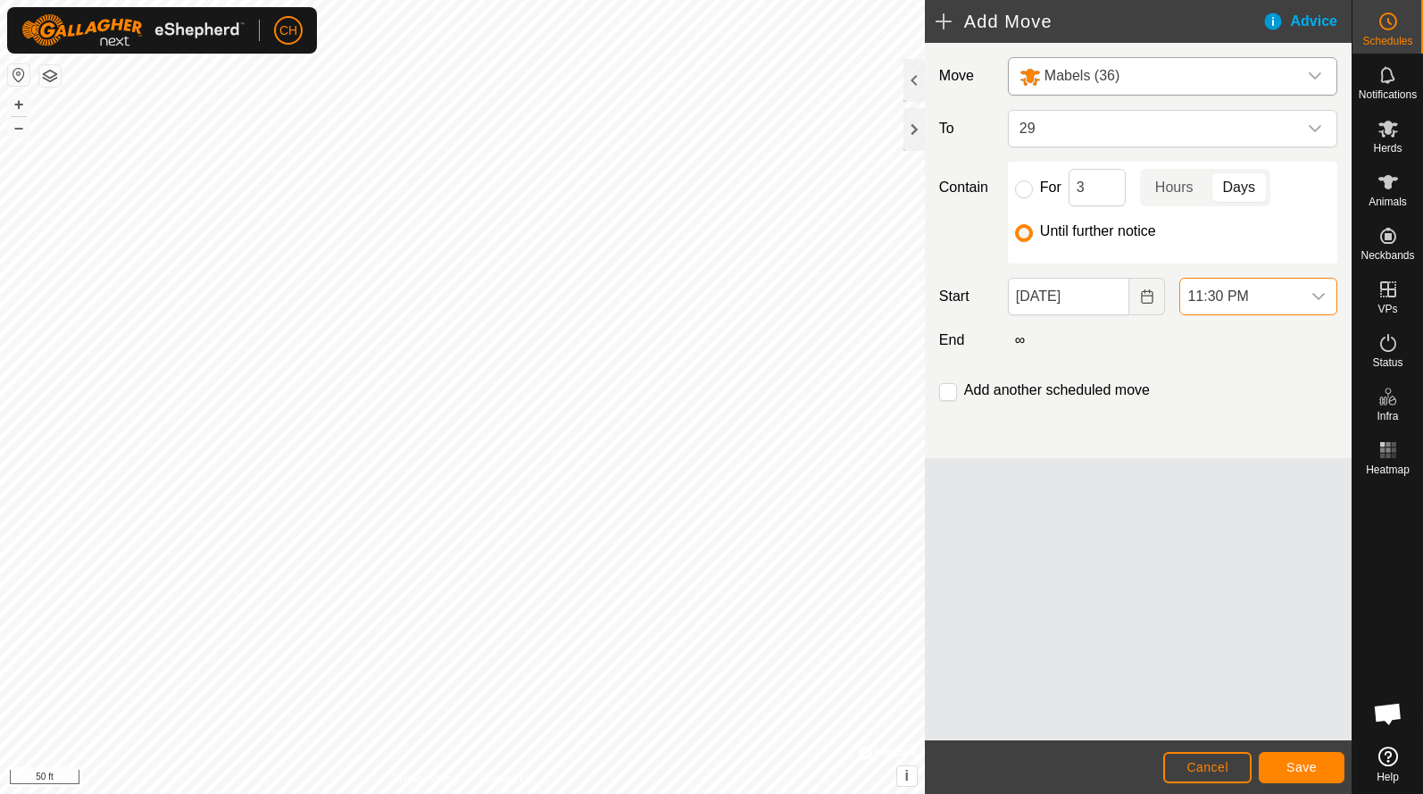
click at [1296, 301] on span "11:30 PM" at bounding box center [1240, 297] width 121 height 36
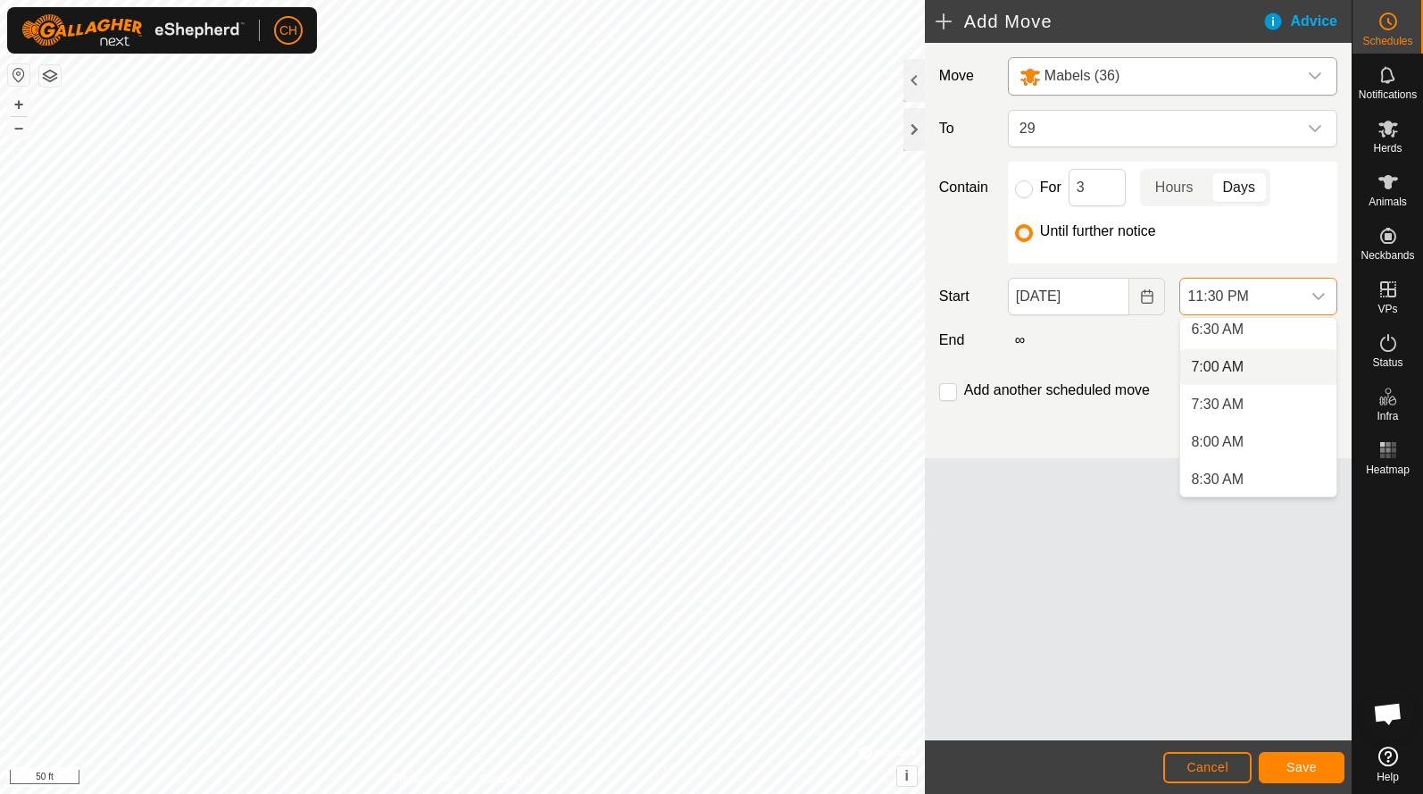
scroll to position [497, 0]
click at [1229, 406] on li "7:30 AM" at bounding box center [1258, 401] width 156 height 36
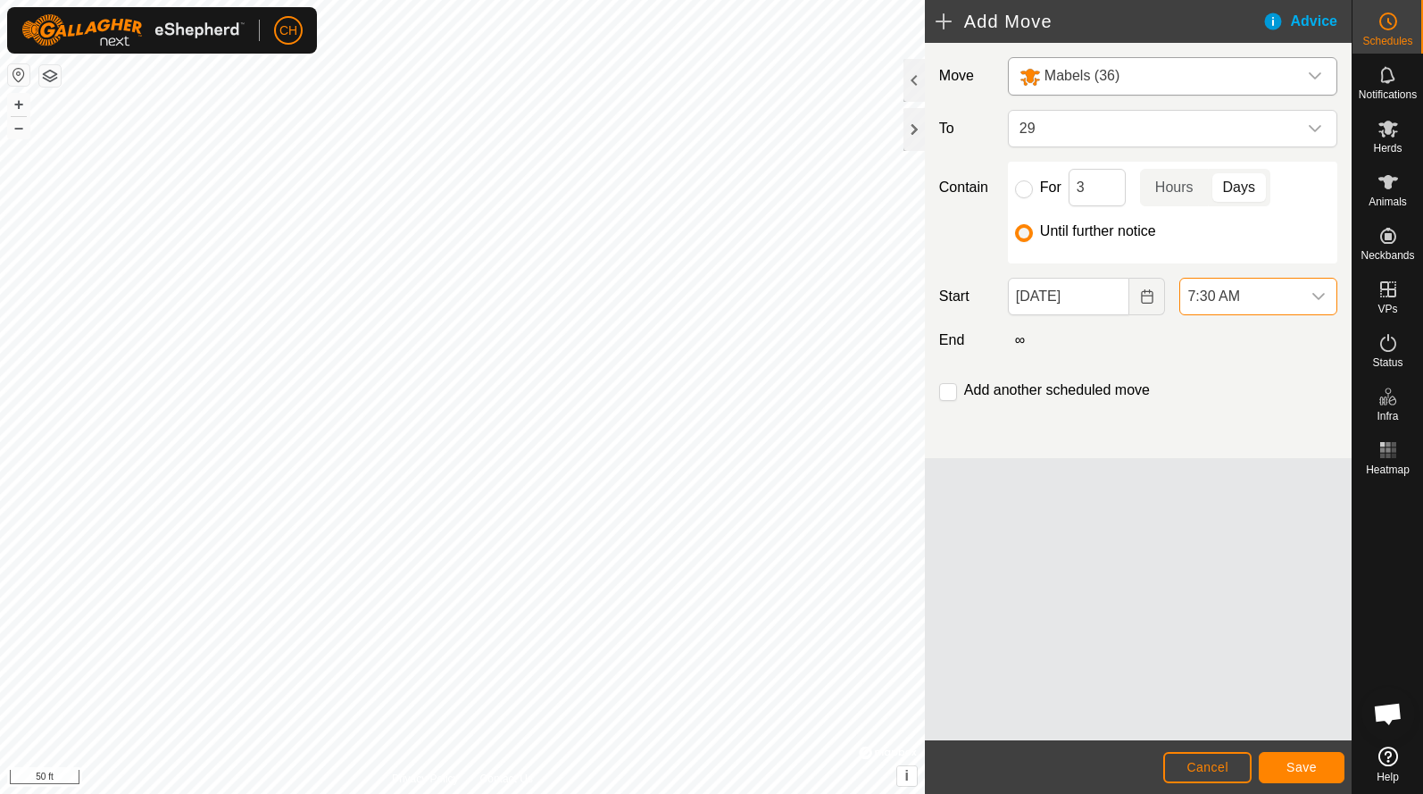
click at [1225, 294] on span "7:30 AM" at bounding box center [1240, 297] width 121 height 36
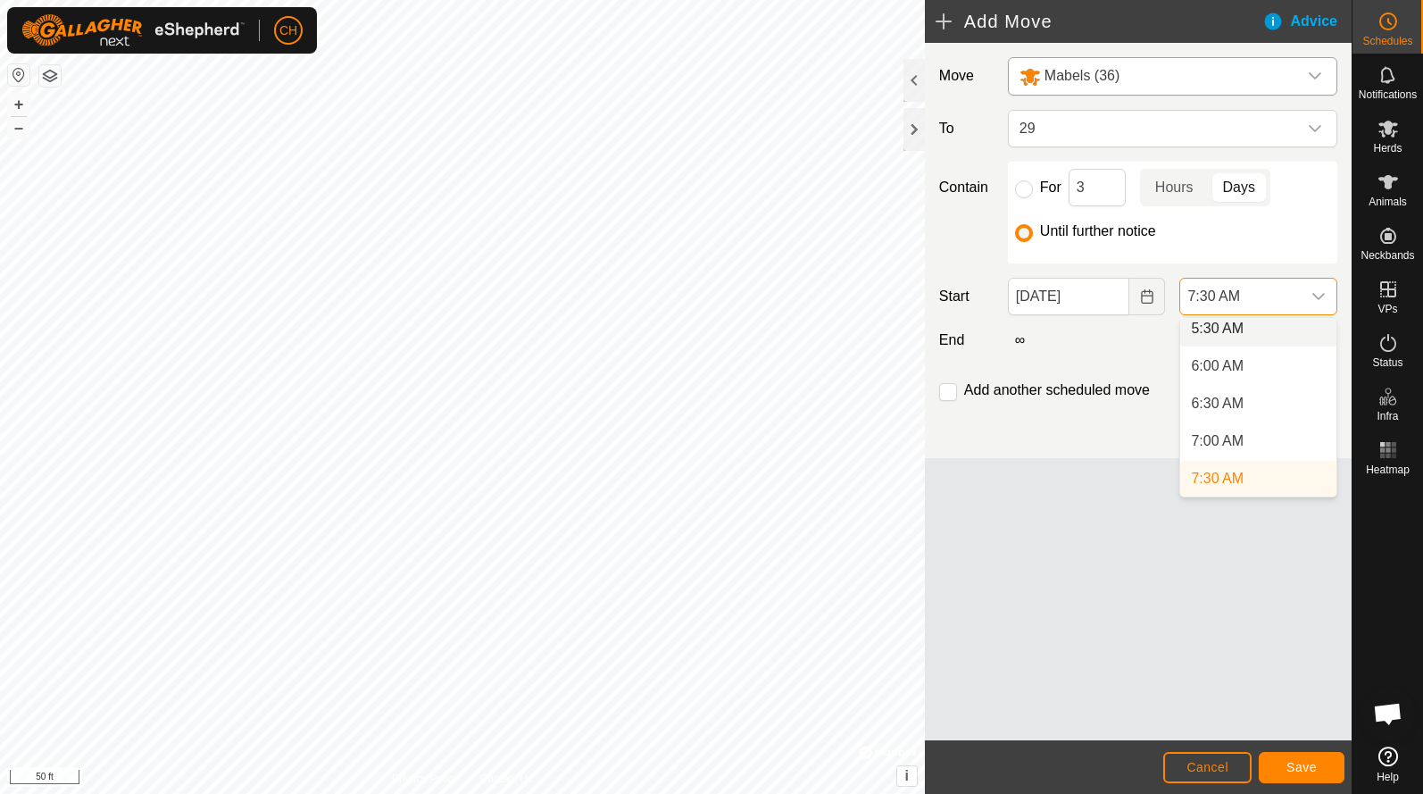
scroll to position [413, 0]
click at [1223, 442] on li "7:00 AM" at bounding box center [1258, 448] width 156 height 36
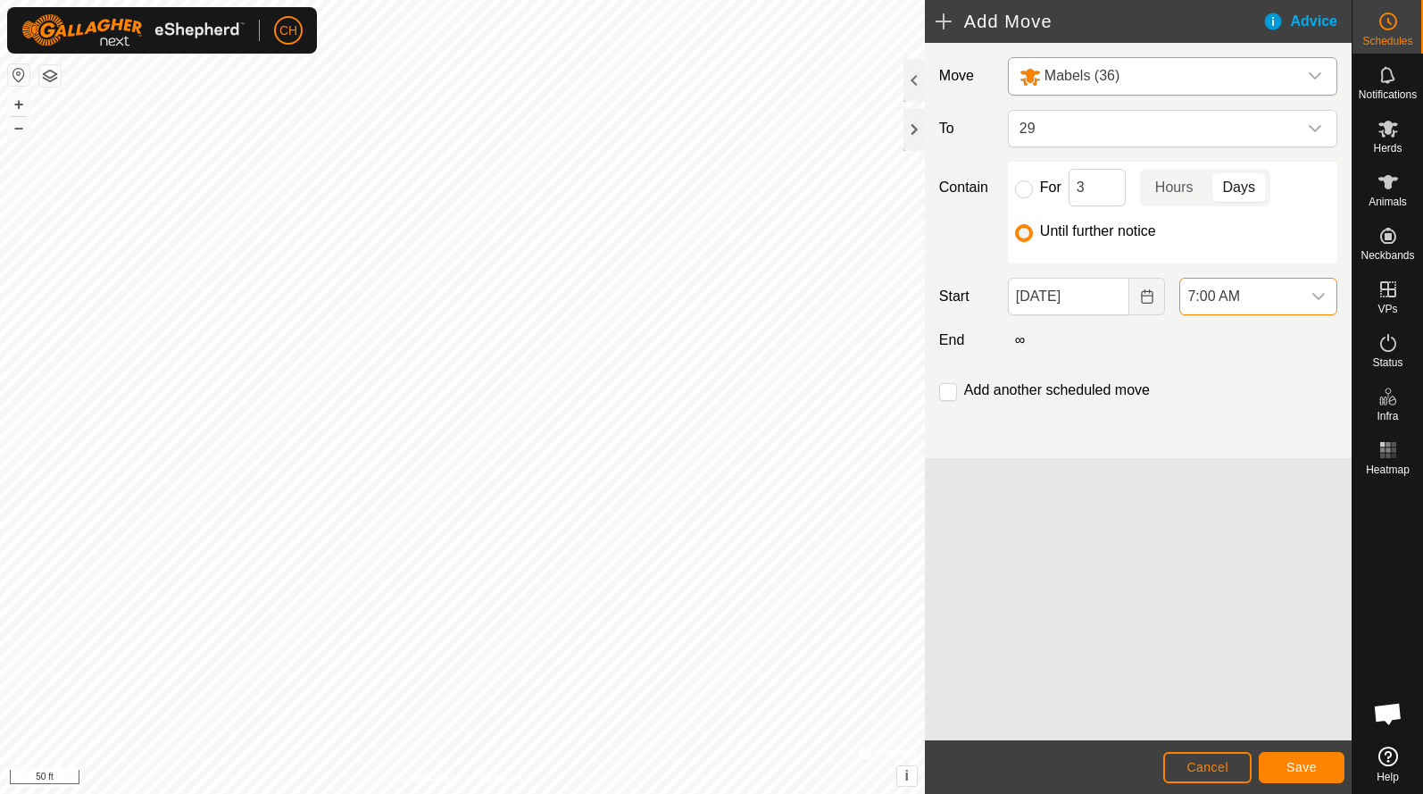
click at [1234, 304] on span "7:00 AM" at bounding box center [1240, 297] width 121 height 36
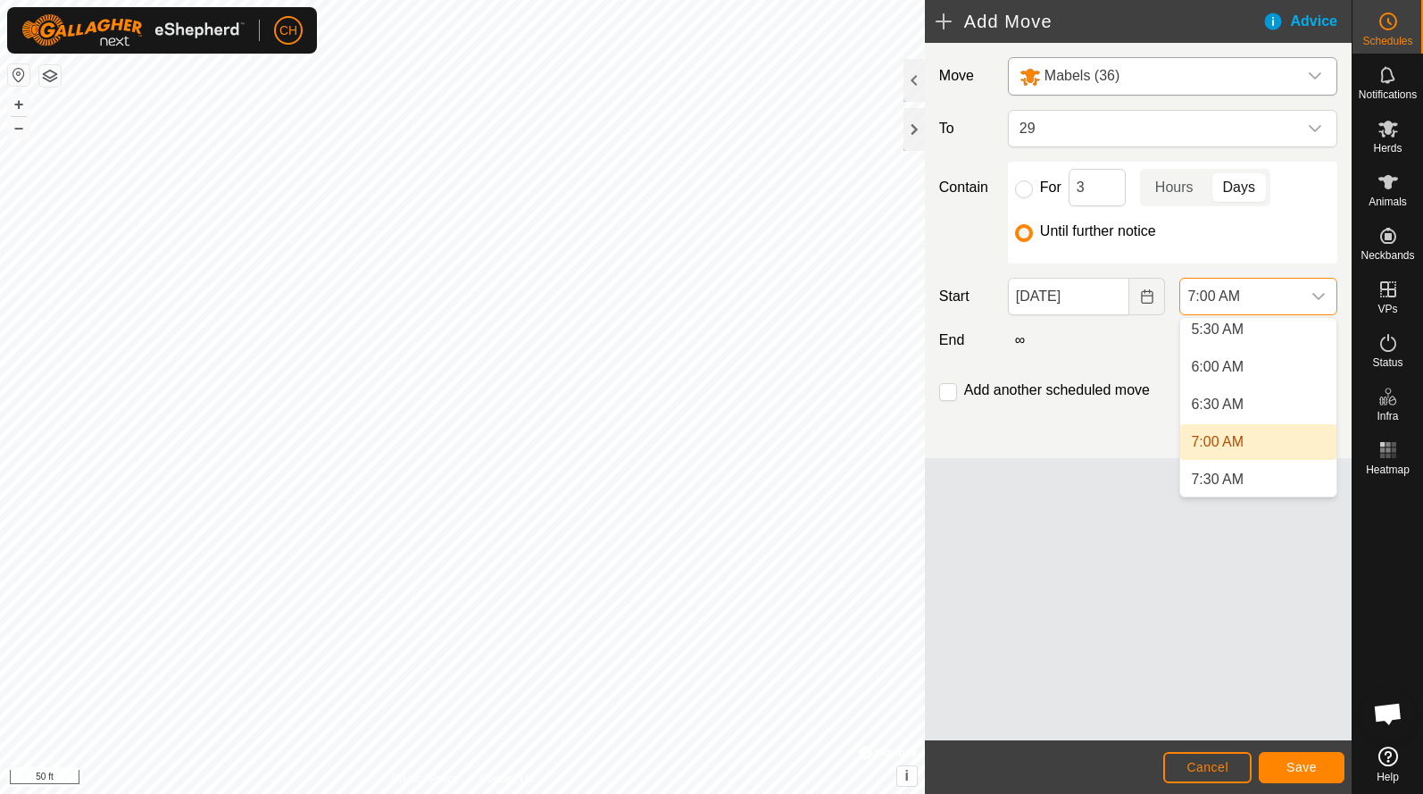
scroll to position [422, 0]
click at [1226, 474] on li "7:30 AM" at bounding box center [1258, 476] width 156 height 36
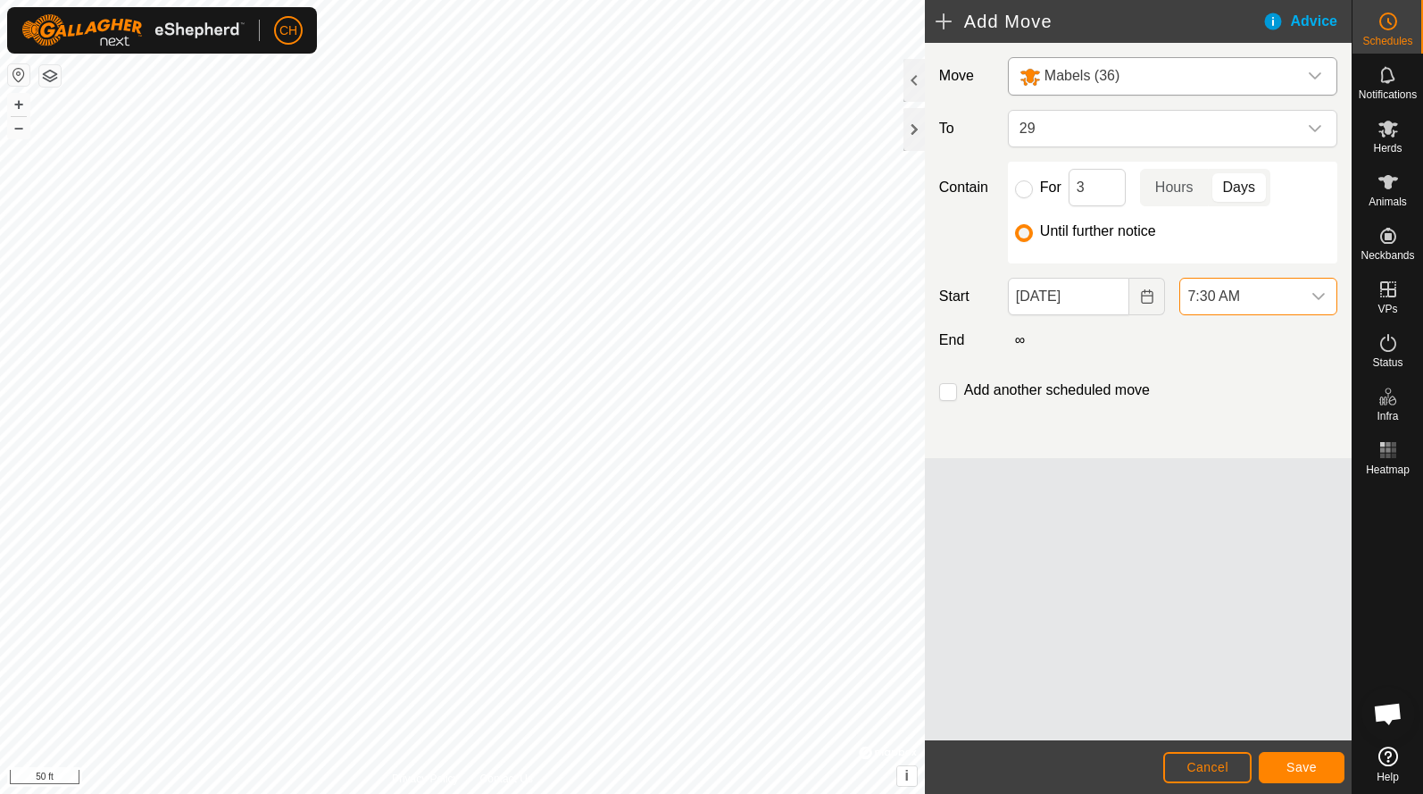
click at [1320, 771] on button "Save" at bounding box center [1302, 767] width 86 height 31
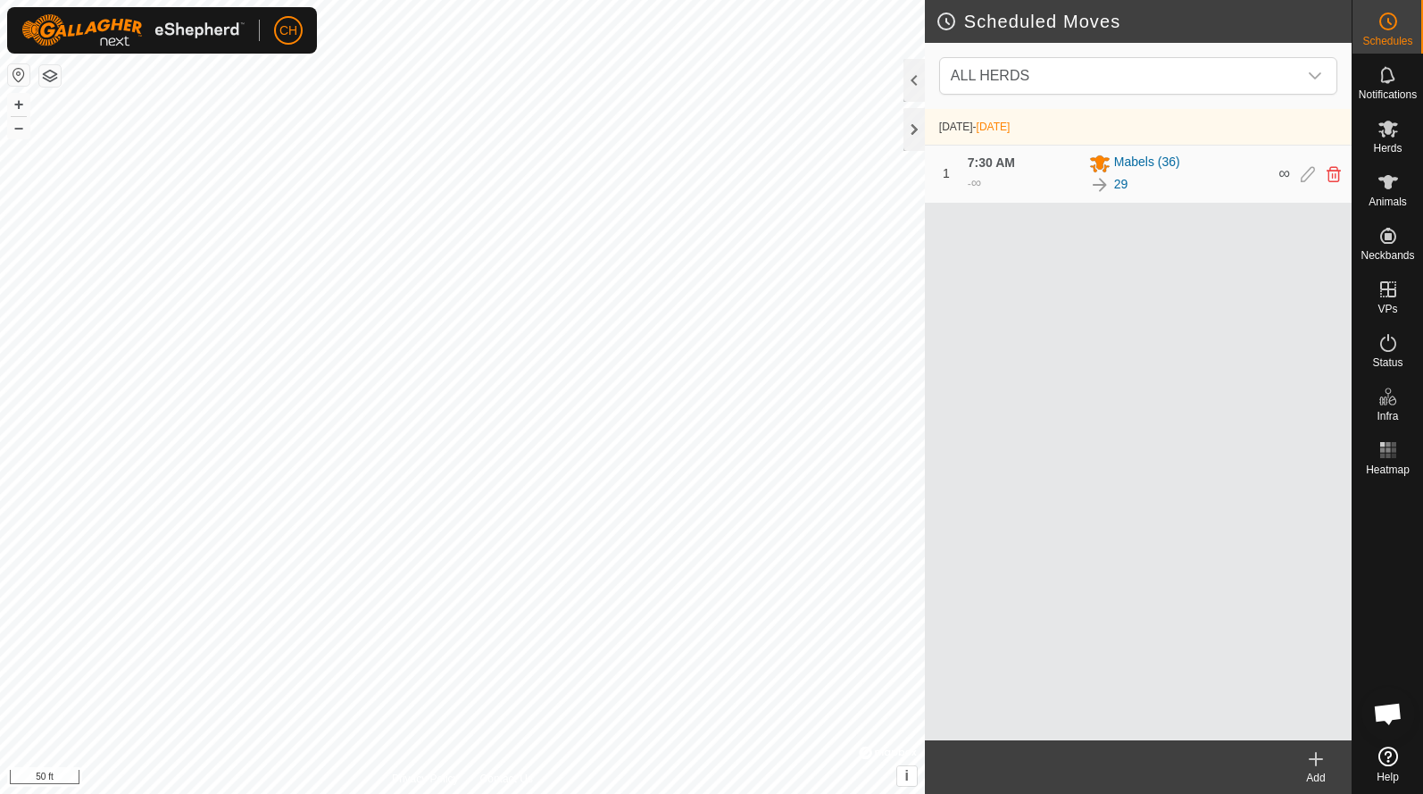
click at [1320, 765] on icon at bounding box center [1315, 758] width 21 height 21
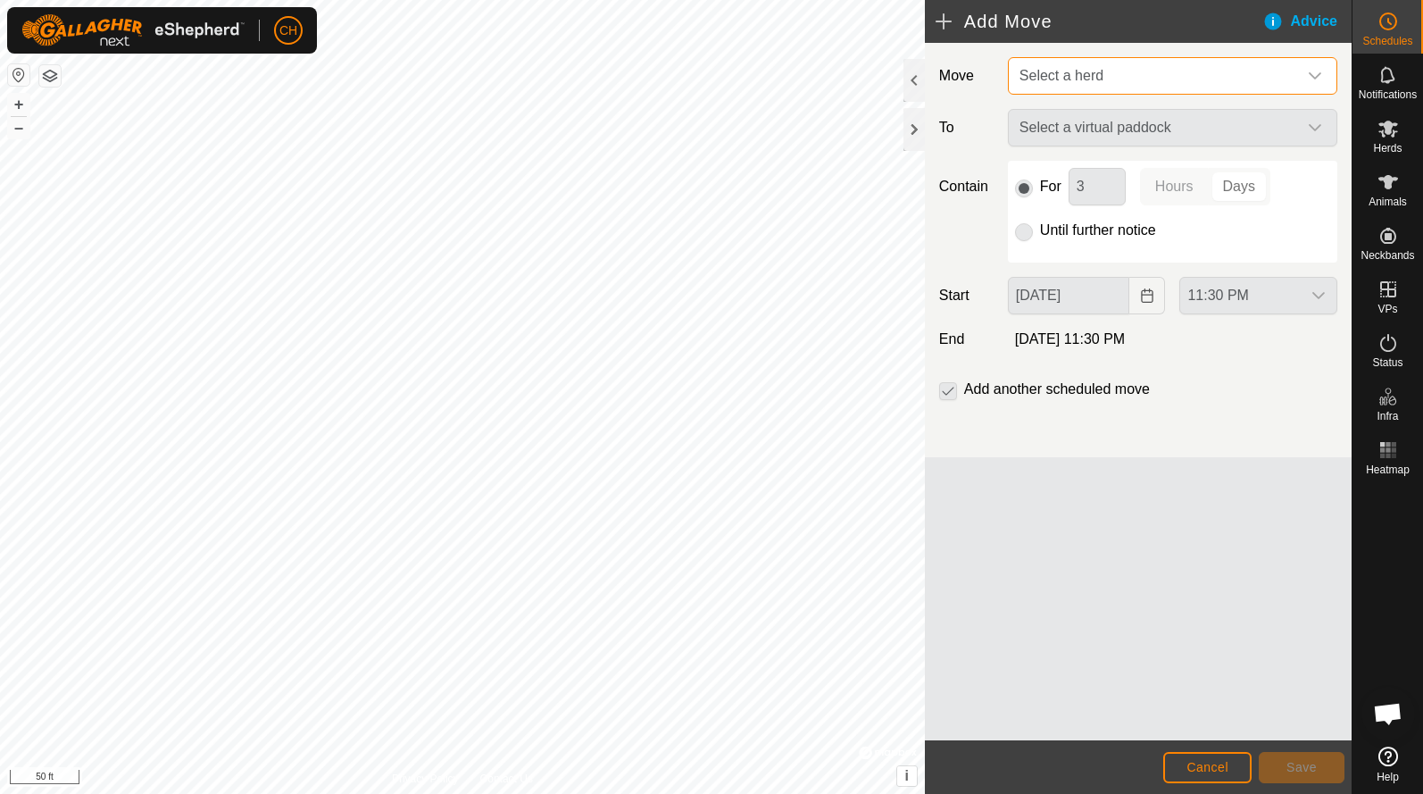
click at [1068, 89] on span "Select a herd" at bounding box center [1155, 76] width 285 height 36
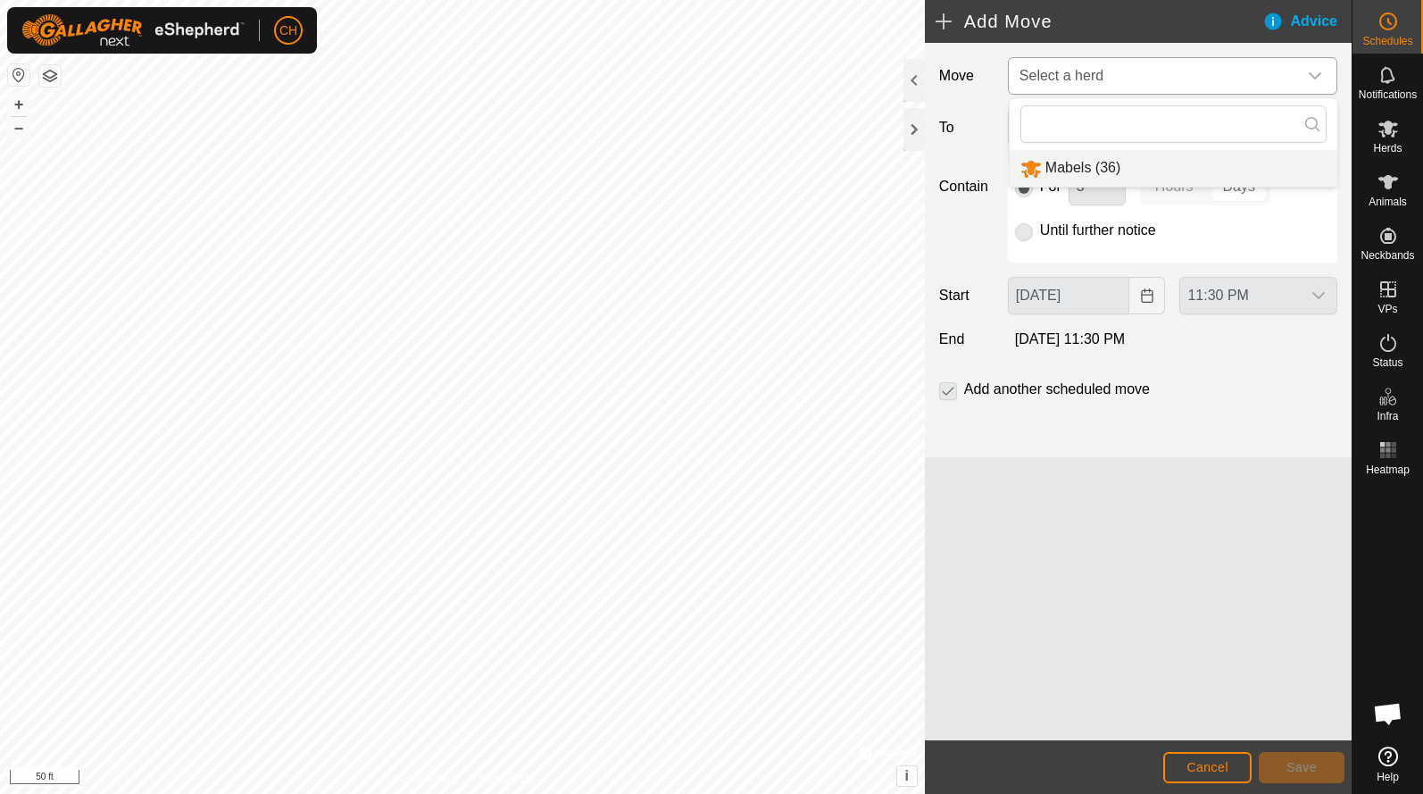
click at [1064, 177] on li "Mabels (36)" at bounding box center [1174, 168] width 328 height 37
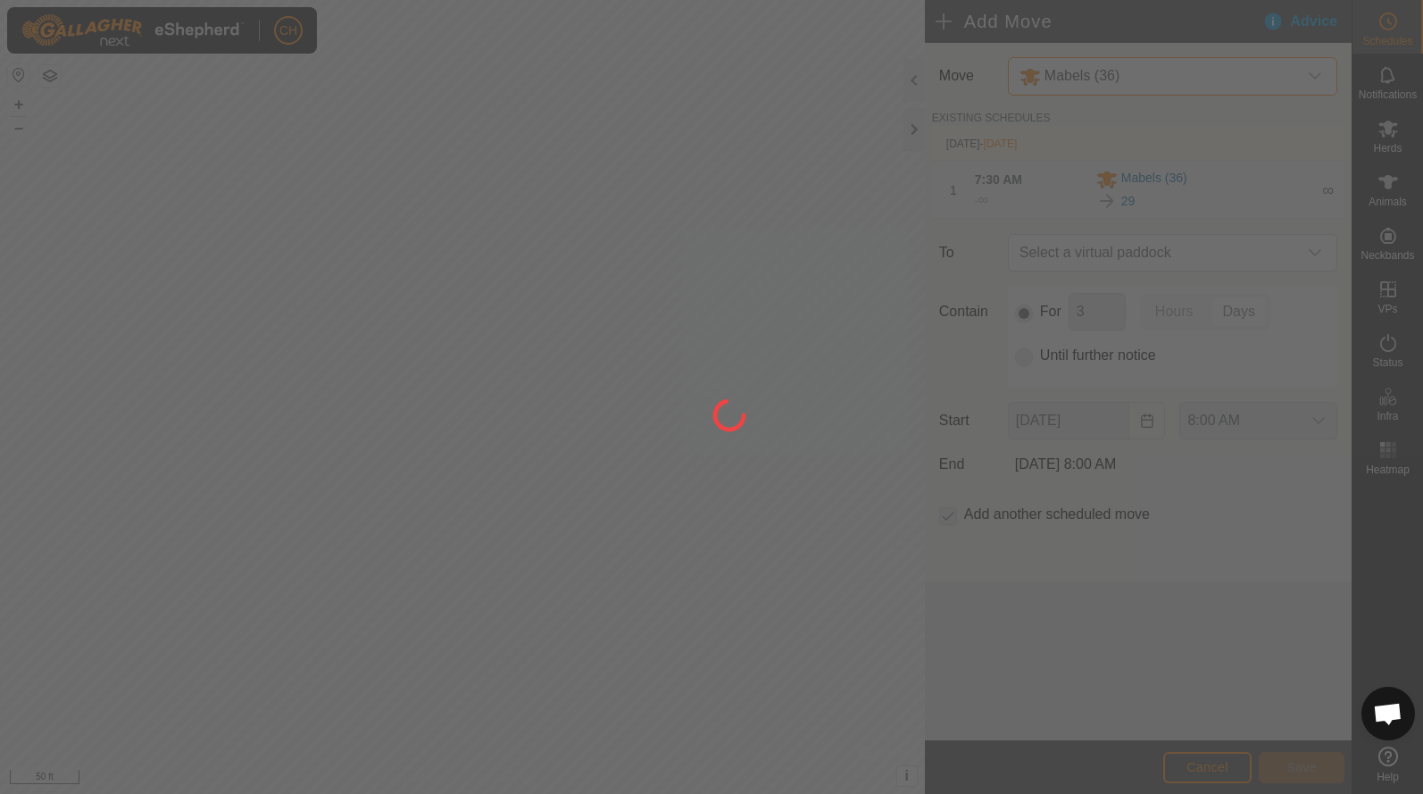
type input "Sep 30, 2025"
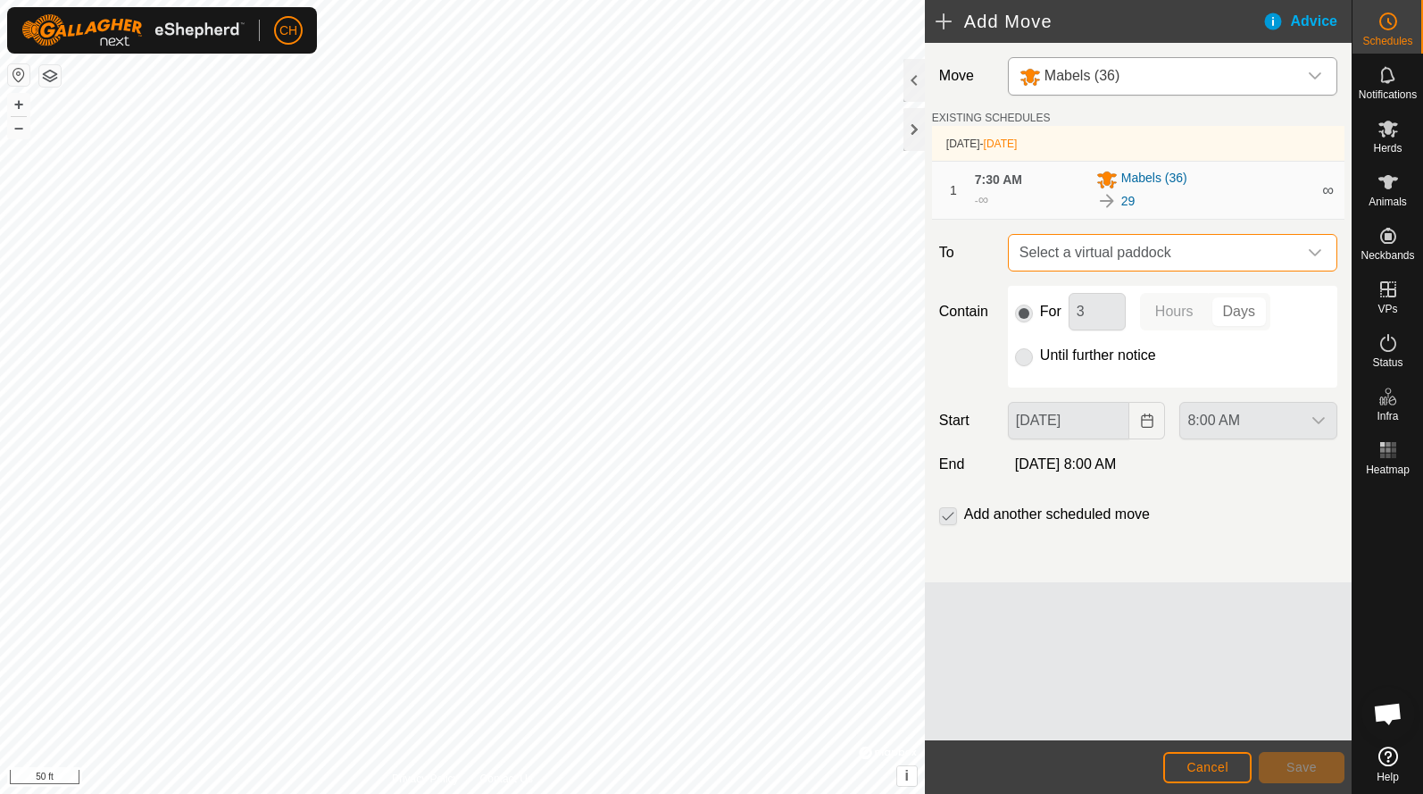
click at [1079, 259] on span "Select a virtual paddock" at bounding box center [1155, 253] width 285 height 36
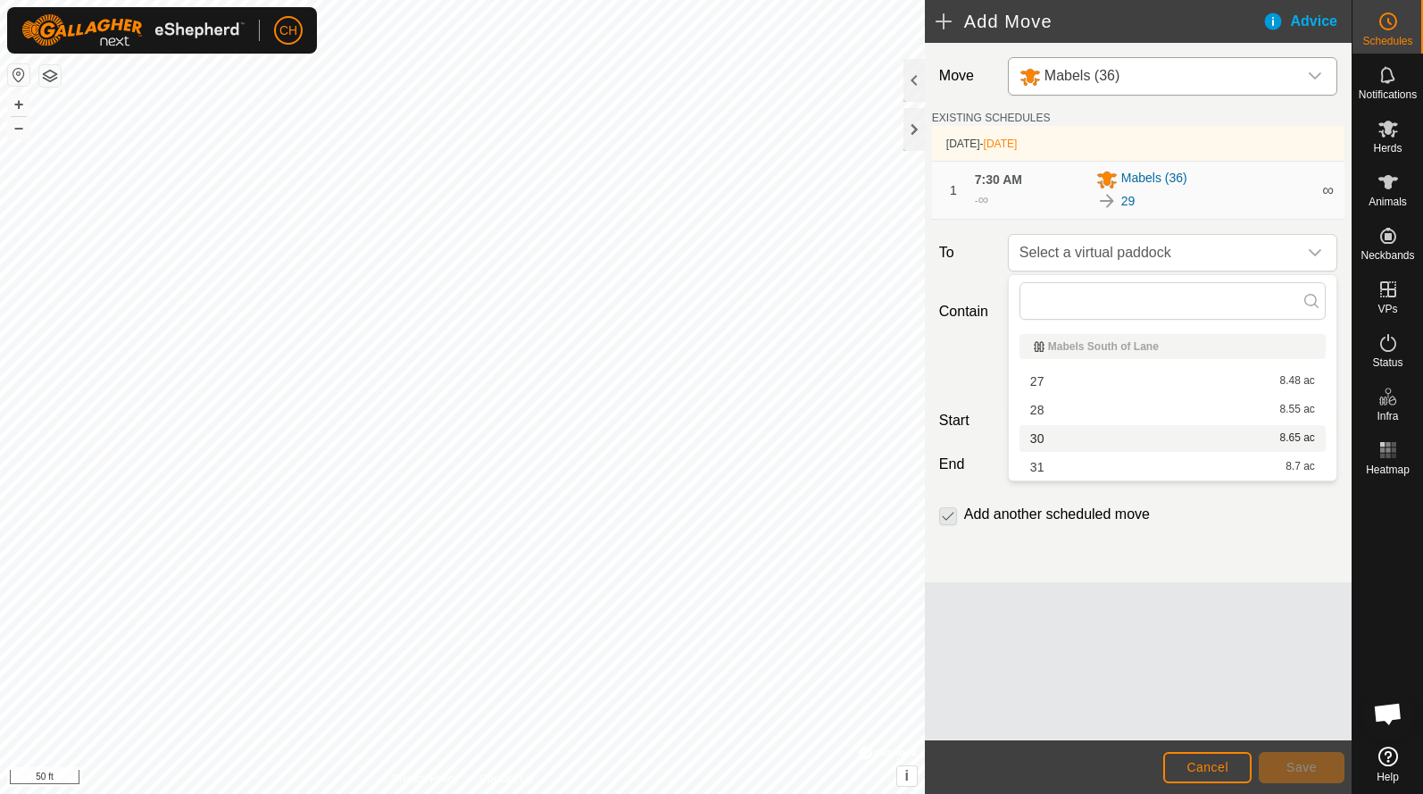
click at [1069, 446] on li "30 8.65 ac" at bounding box center [1173, 438] width 306 height 27
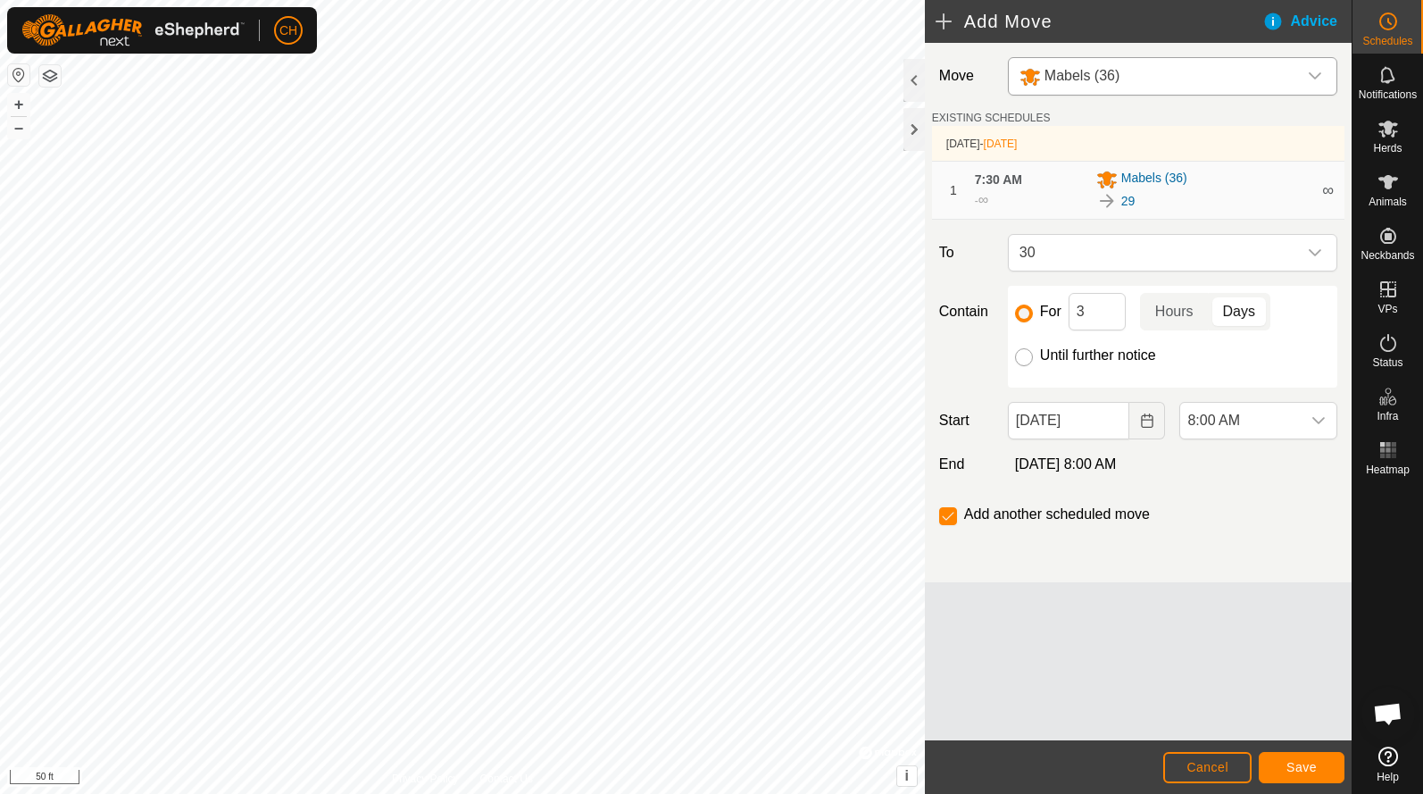
click at [1022, 361] on input "Until further notice" at bounding box center [1024, 357] width 18 height 18
radio input "true"
click at [1206, 427] on span "8:00 AM" at bounding box center [1240, 421] width 121 height 36
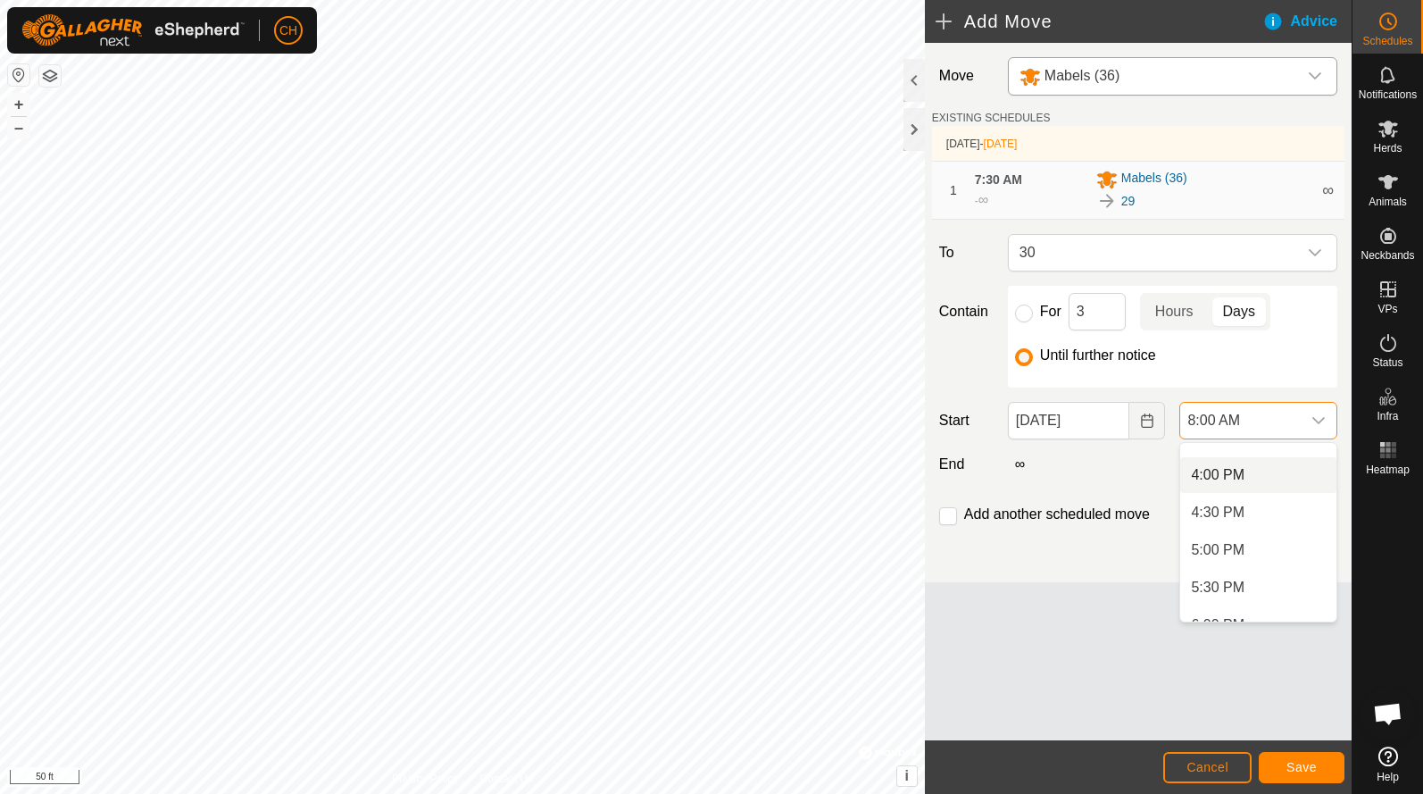
scroll to position [1191, 0]
click at [1229, 513] on li "4:30 PM" at bounding box center [1258, 507] width 156 height 36
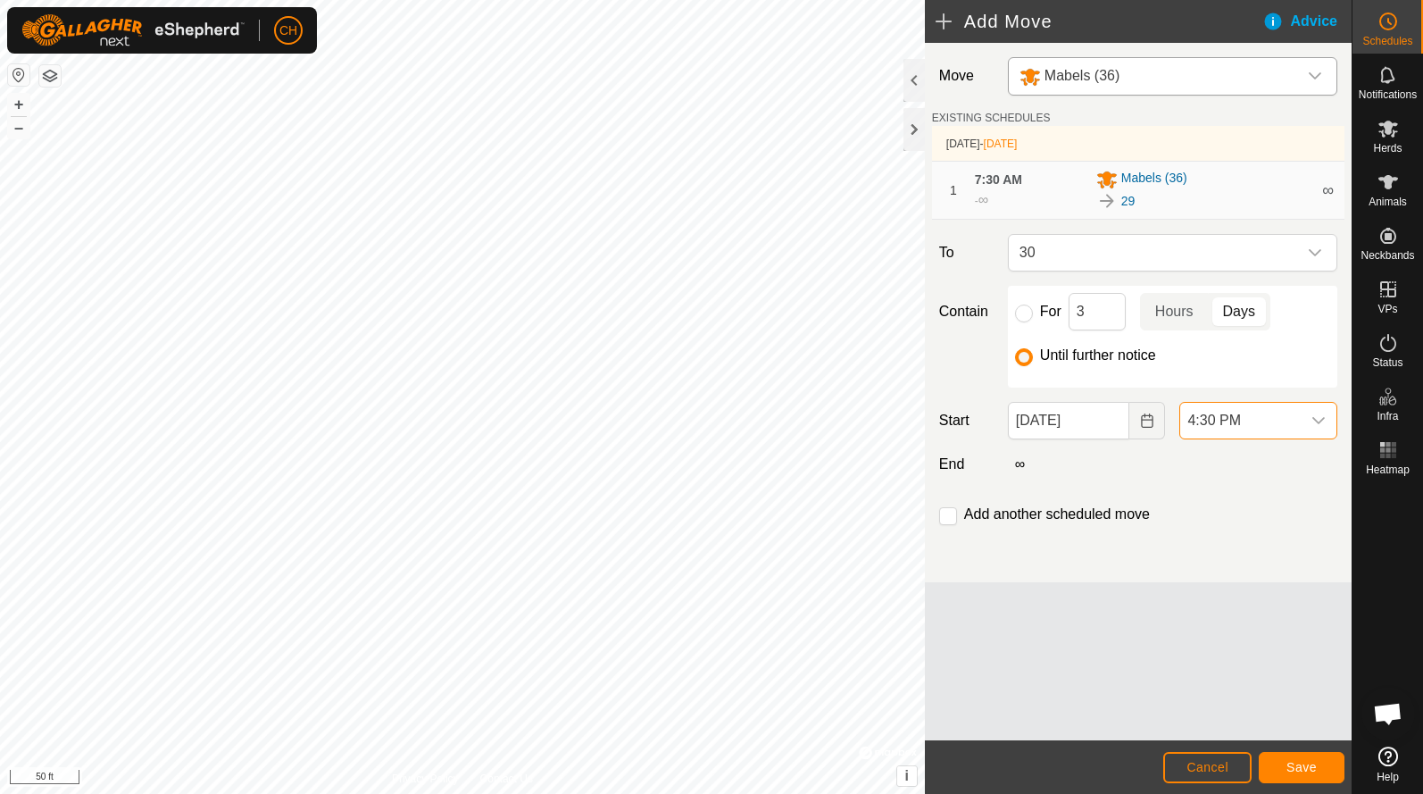
scroll to position [600, 0]
click at [953, 519] on input "checkbox" at bounding box center [948, 516] width 18 height 18
click at [1317, 766] on button "Save" at bounding box center [1302, 767] width 86 height 31
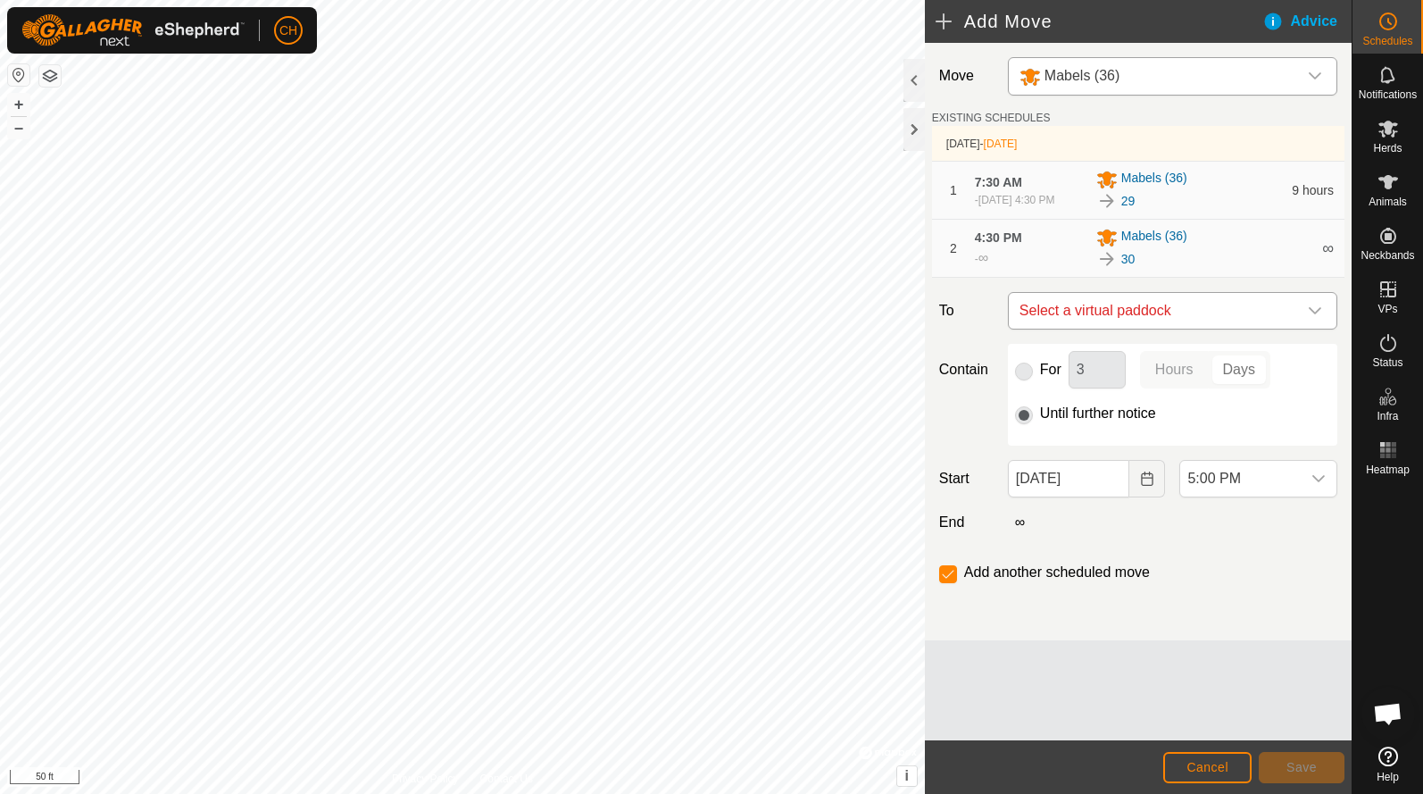
click at [1133, 320] on span "Select a virtual paddock" at bounding box center [1155, 311] width 285 height 36
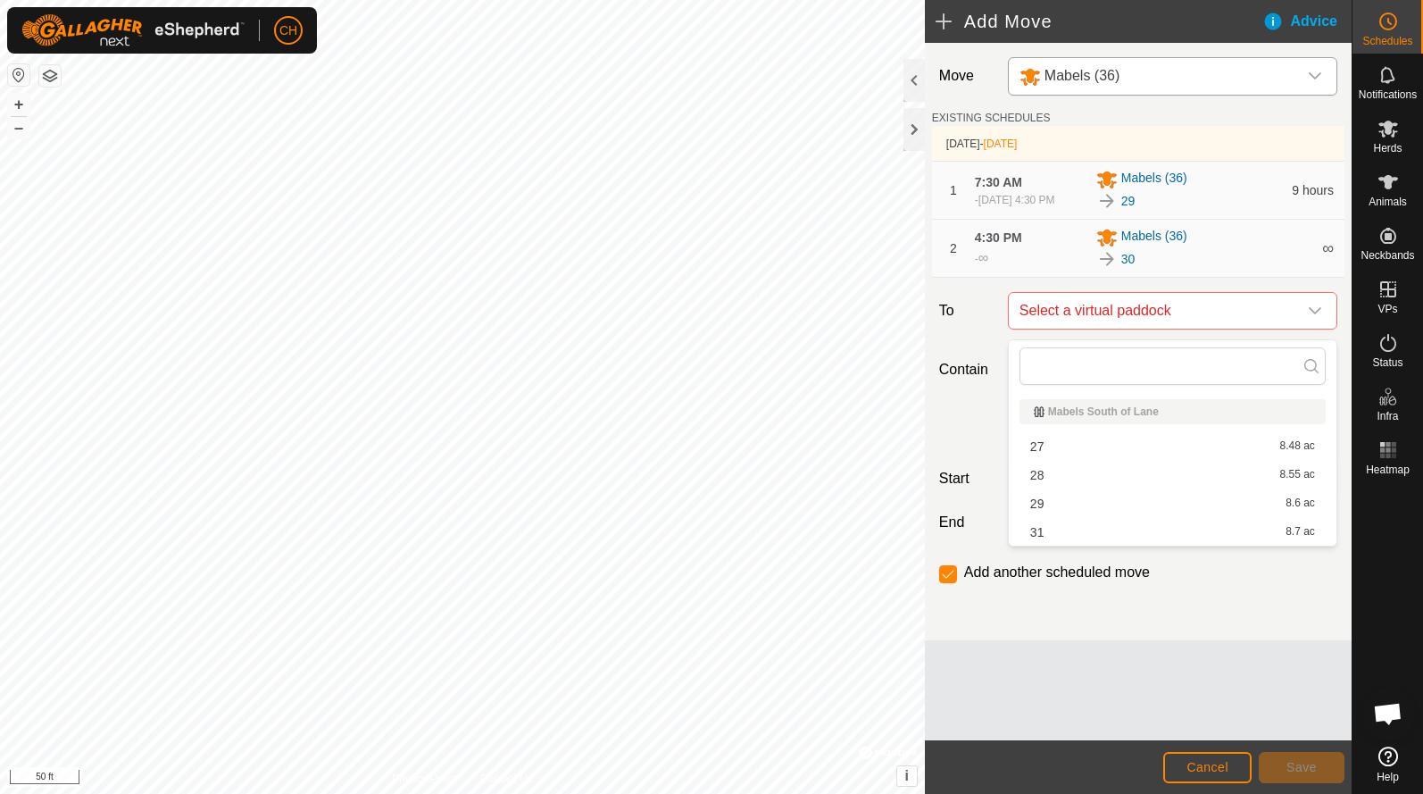
click at [1088, 531] on li "31 8.7 ac" at bounding box center [1173, 532] width 306 height 27
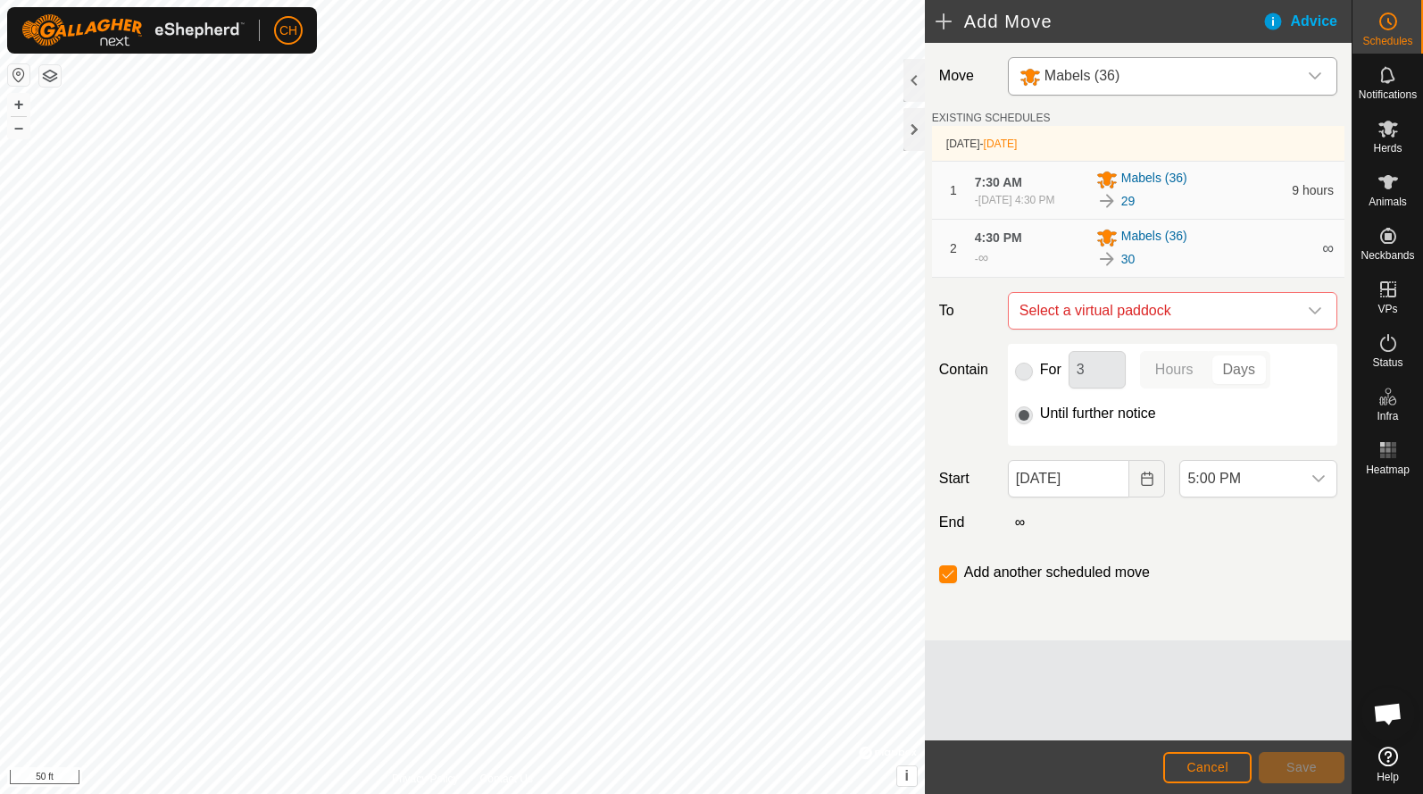
checkbox input "false"
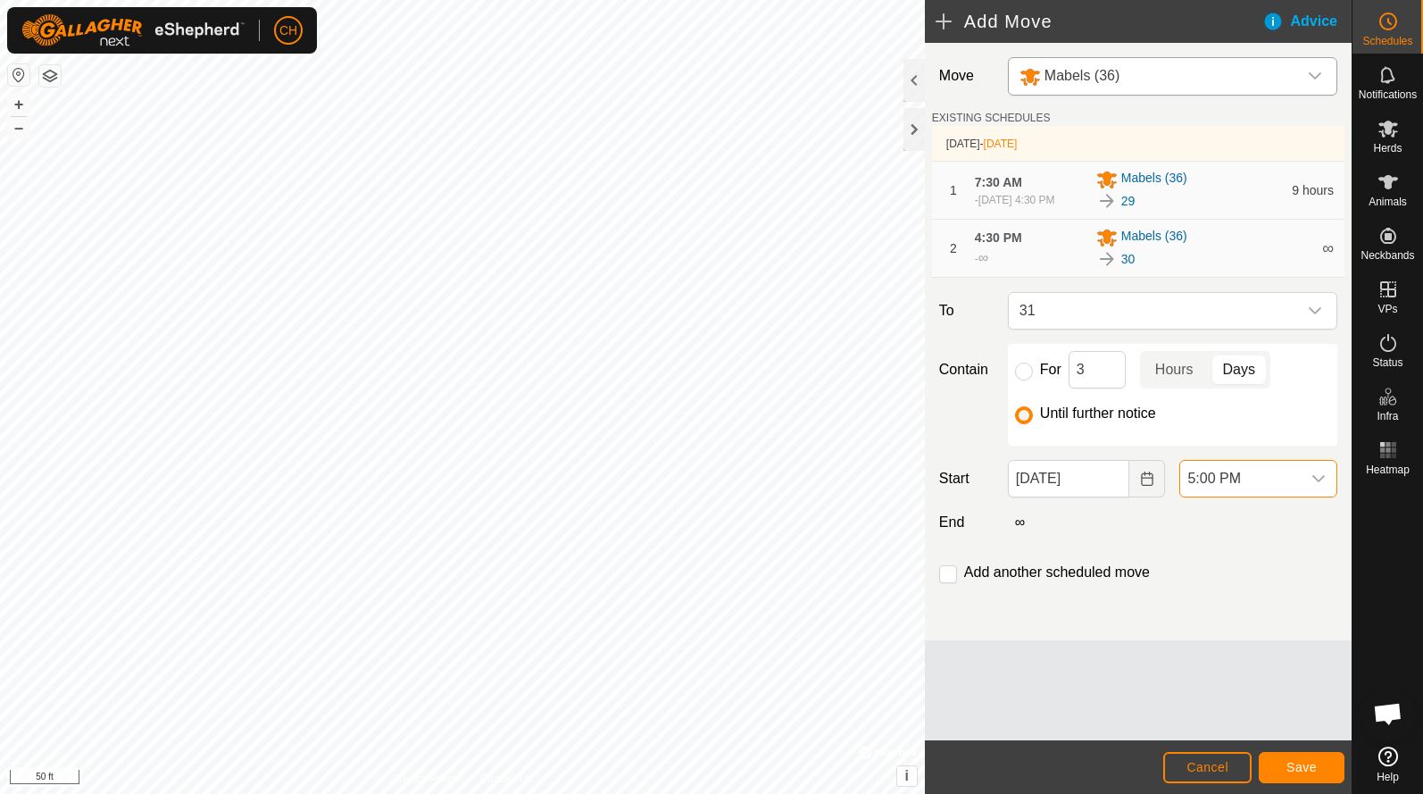
click at [1213, 487] on span "5:00 PM" at bounding box center [1240, 479] width 121 height 36
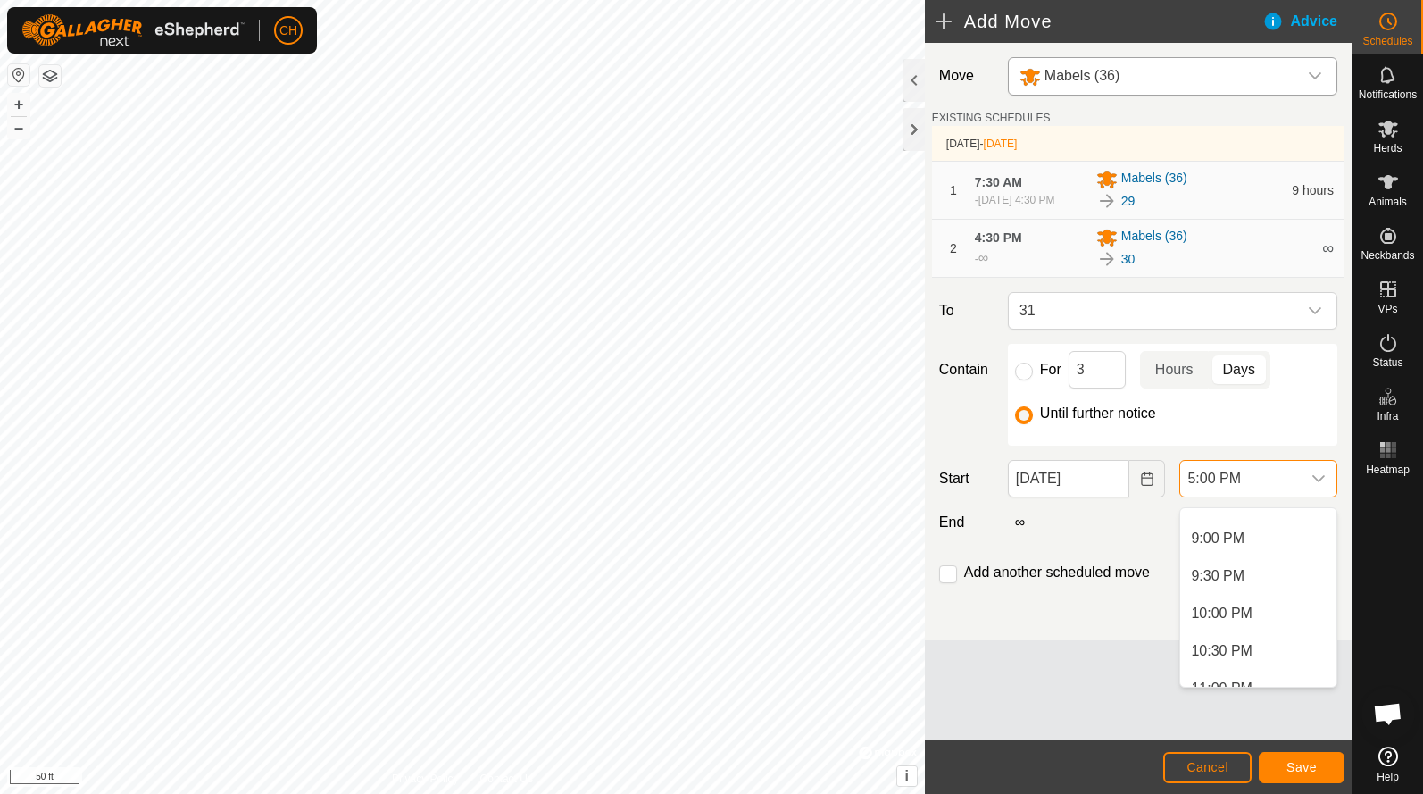
scroll to position [1566, 0]
click at [1244, 570] on li "9:30 PM" at bounding box center [1258, 572] width 156 height 36
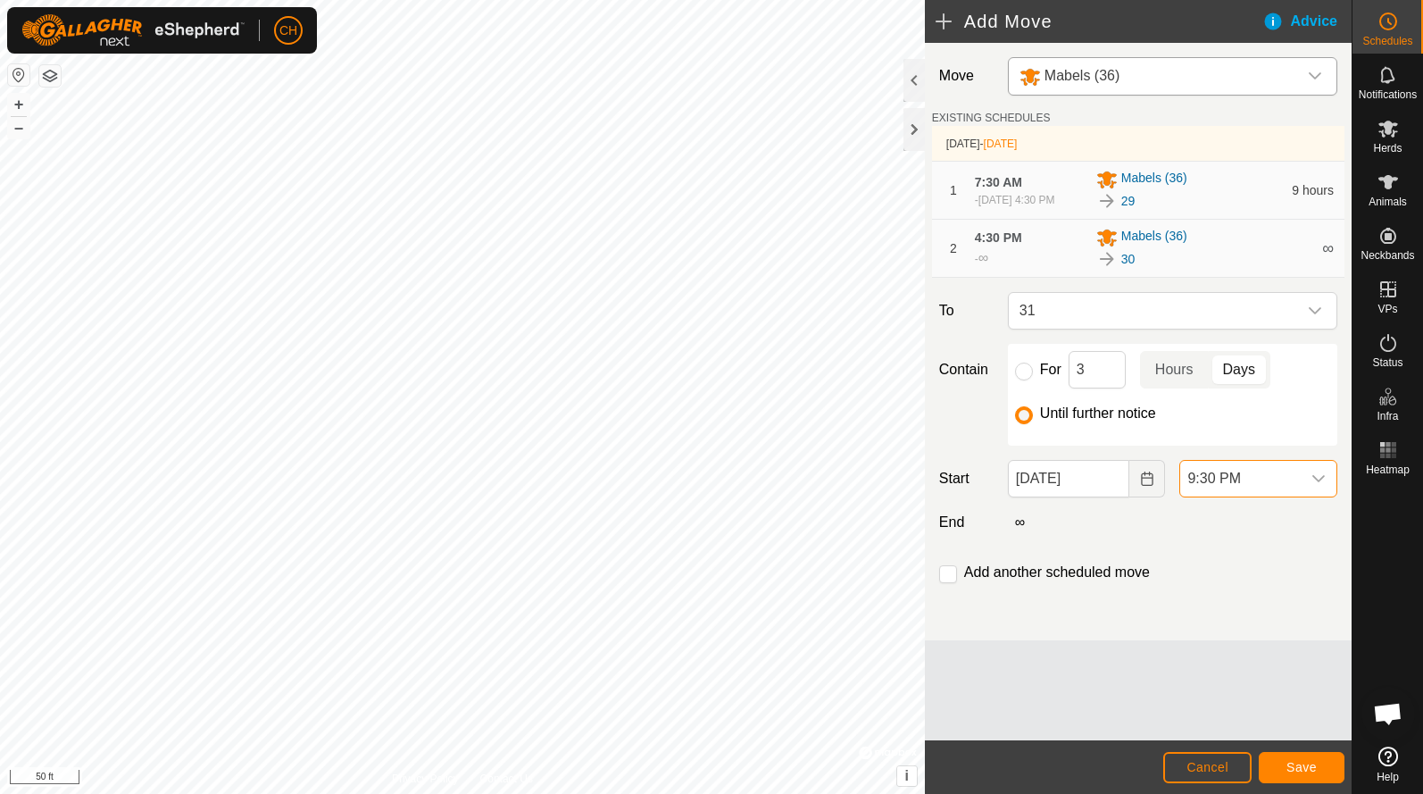
click at [1279, 750] on footer "Cancel Save" at bounding box center [1138, 767] width 427 height 54
click at [1282, 754] on button "Save" at bounding box center [1302, 767] width 86 height 31
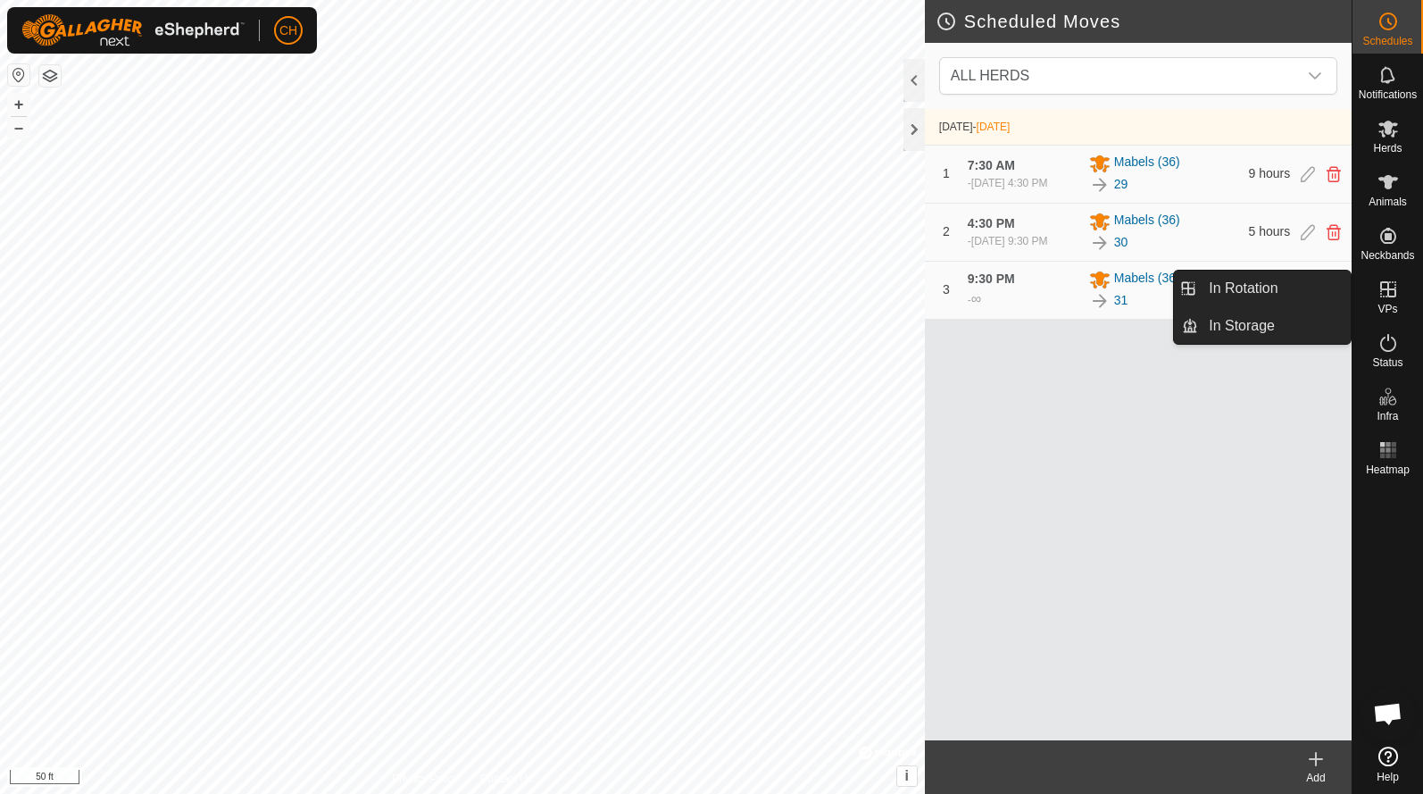
click at [1388, 300] on es-virtualpaddocks-svg-icon at bounding box center [1388, 289] width 32 height 29
click at [1274, 307] on ul "In Rotation In Storage" at bounding box center [1262, 307] width 177 height 73
click at [1295, 289] on link "In Rotation" at bounding box center [1274, 289] width 153 height 36
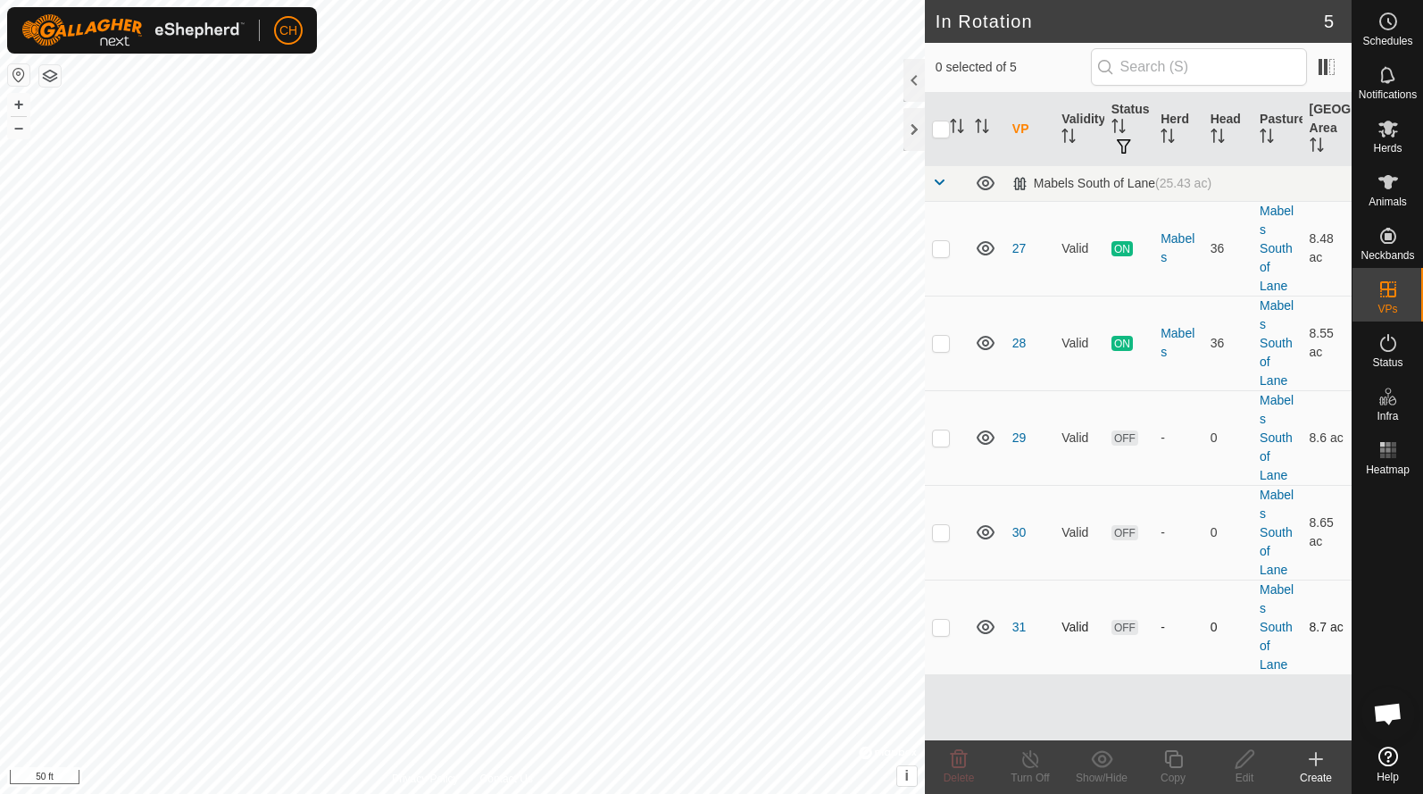
click at [937, 632] on p-checkbox at bounding box center [941, 627] width 18 height 14
checkbox input "true"
click at [1177, 777] on div "Copy" at bounding box center [1173, 778] width 71 height 16
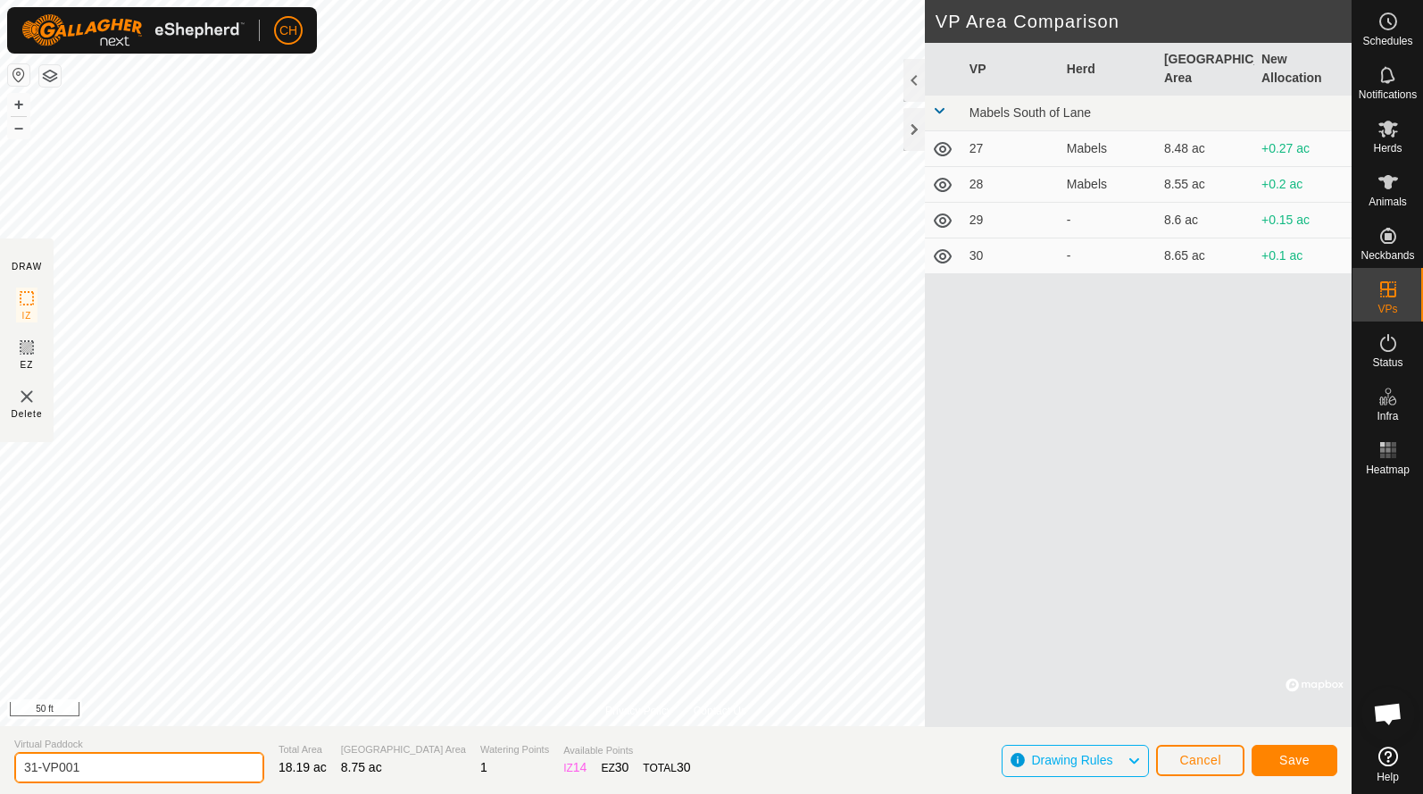
drag, startPoint x: 96, startPoint y: 765, endPoint x: -37, endPoint y: 765, distance: 132.1
click at [0, 765] on html "CH Schedules Notifications Herds Animals Neckbands VPs Status Infra Heatmap Hel…" at bounding box center [711, 397] width 1423 height 794
type input "32"
click at [1317, 753] on button "Save" at bounding box center [1295, 760] width 86 height 31
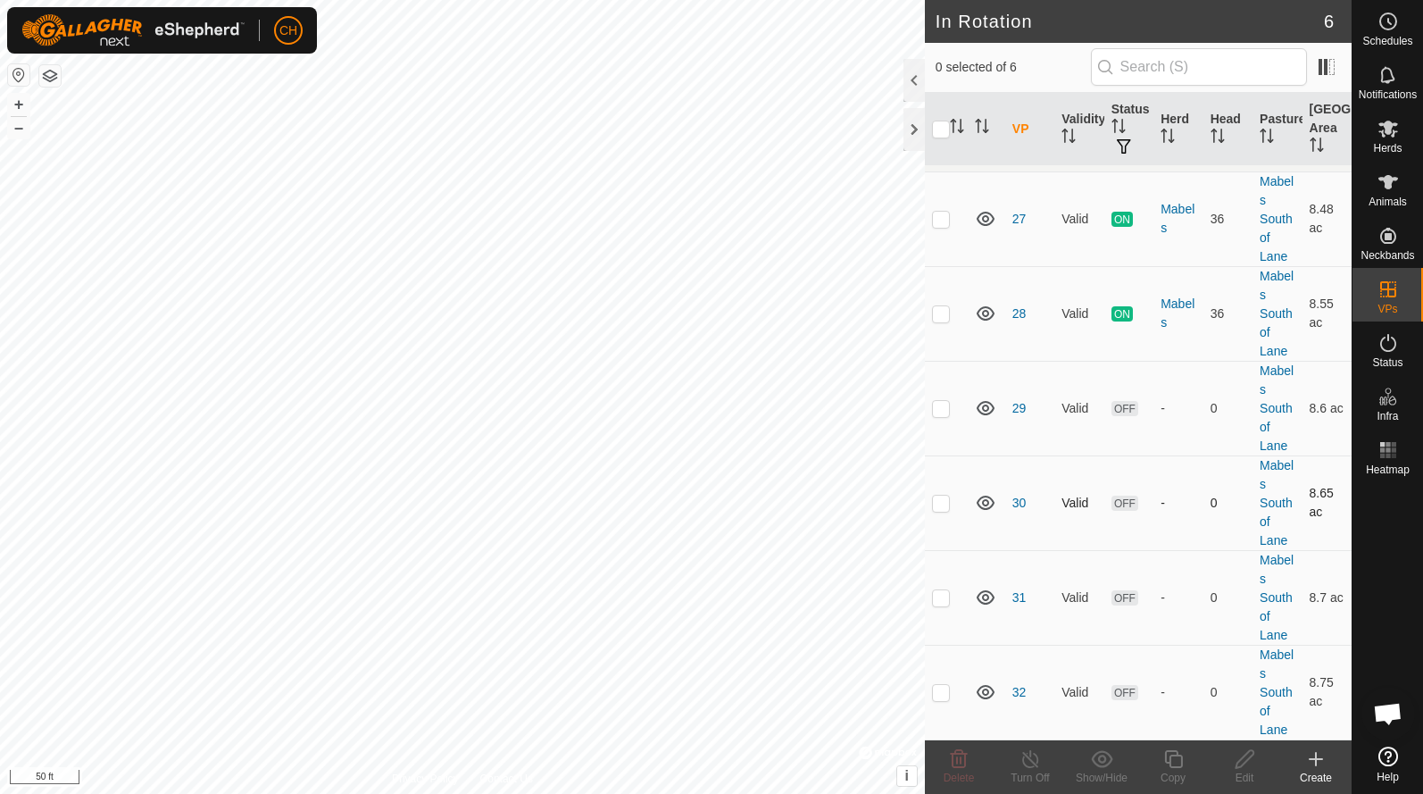
scroll to position [30, 0]
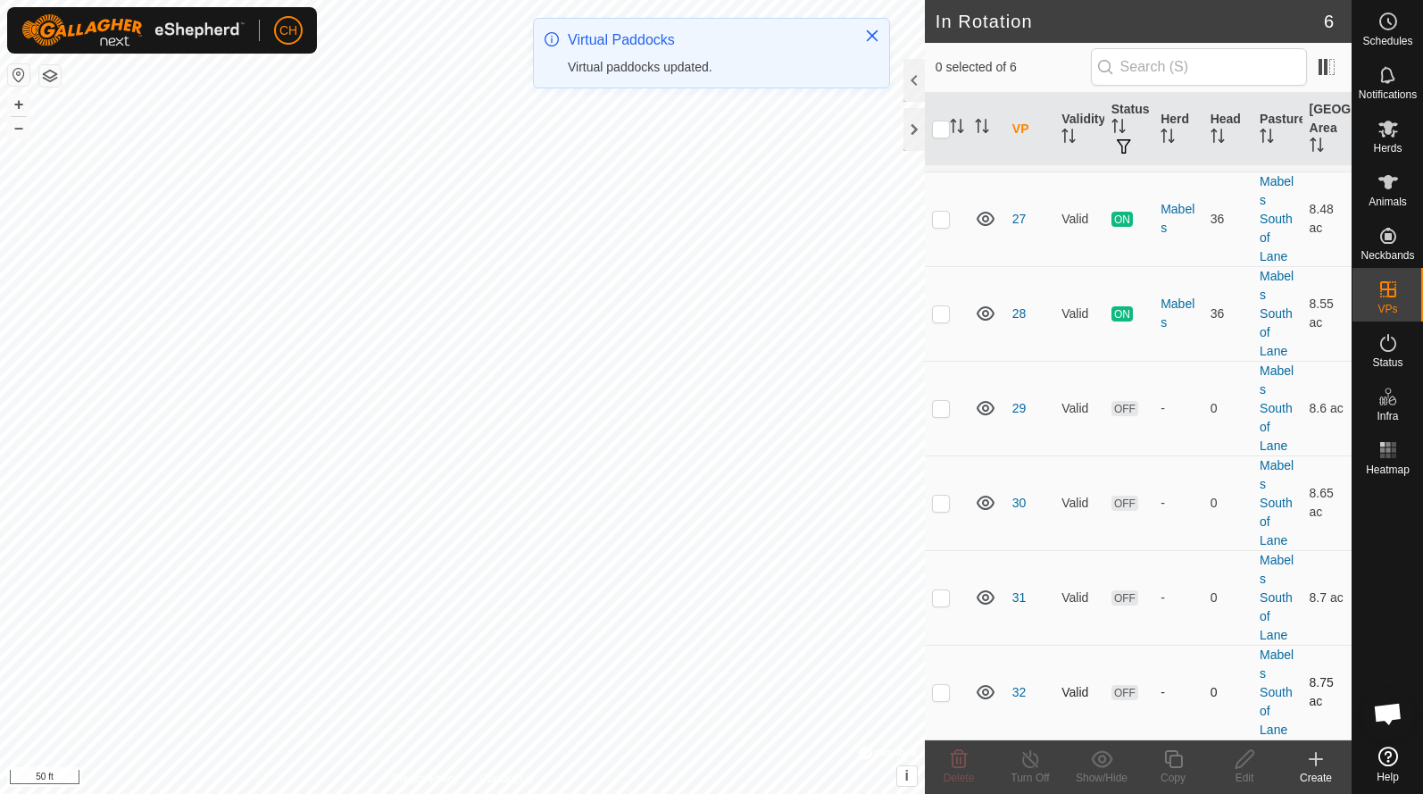
click at [943, 690] on p-checkbox at bounding box center [941, 692] width 18 height 14
checkbox input "true"
click at [1178, 769] on icon at bounding box center [1174, 758] width 22 height 21
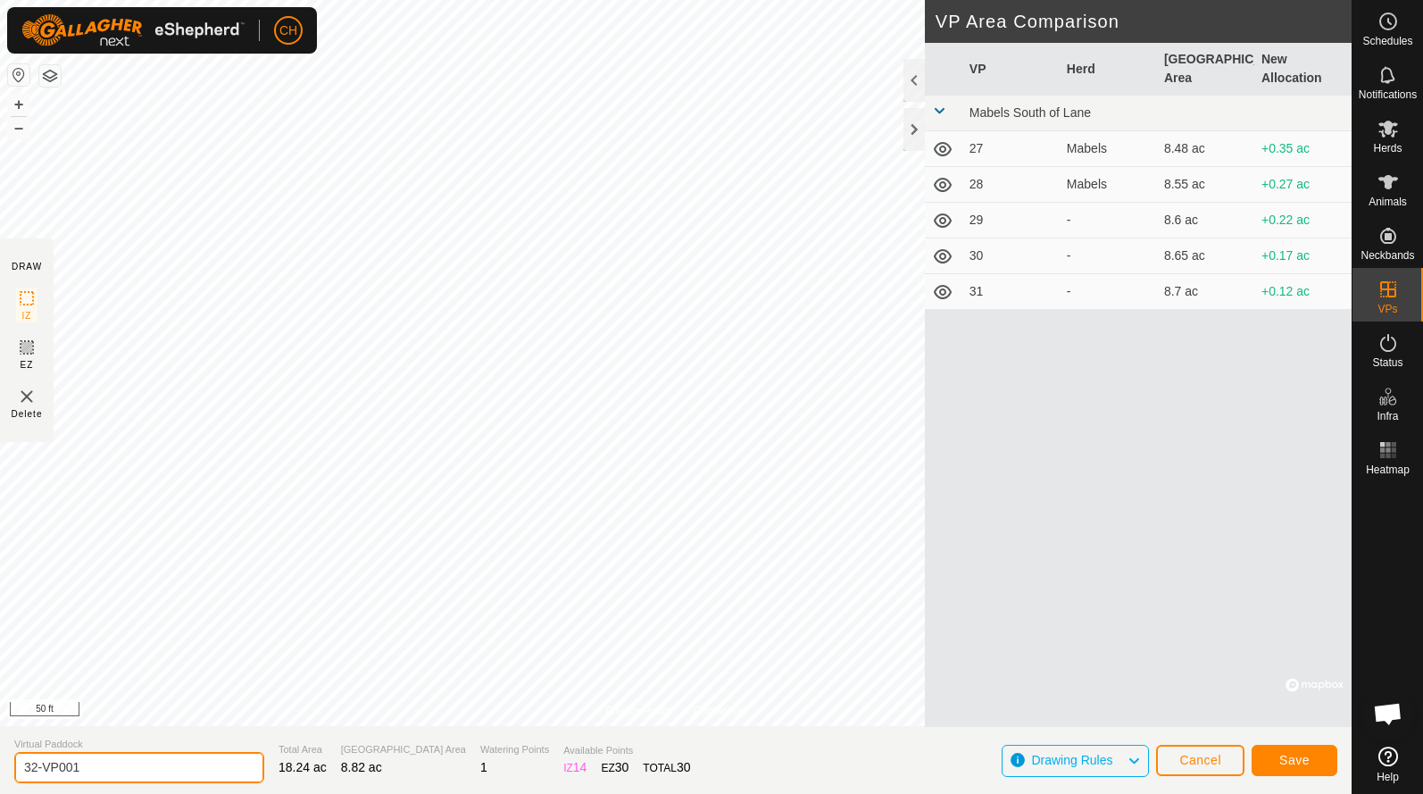
drag, startPoint x: 119, startPoint y: 773, endPoint x: -28, endPoint y: 753, distance: 147.9
click at [0, 753] on html "CH Schedules Notifications Herds Animals Neckbands VPs Status Infra Heatmap Hel…" at bounding box center [711, 397] width 1423 height 794
type input "33"
click at [1281, 763] on span "Save" at bounding box center [1294, 760] width 30 height 14
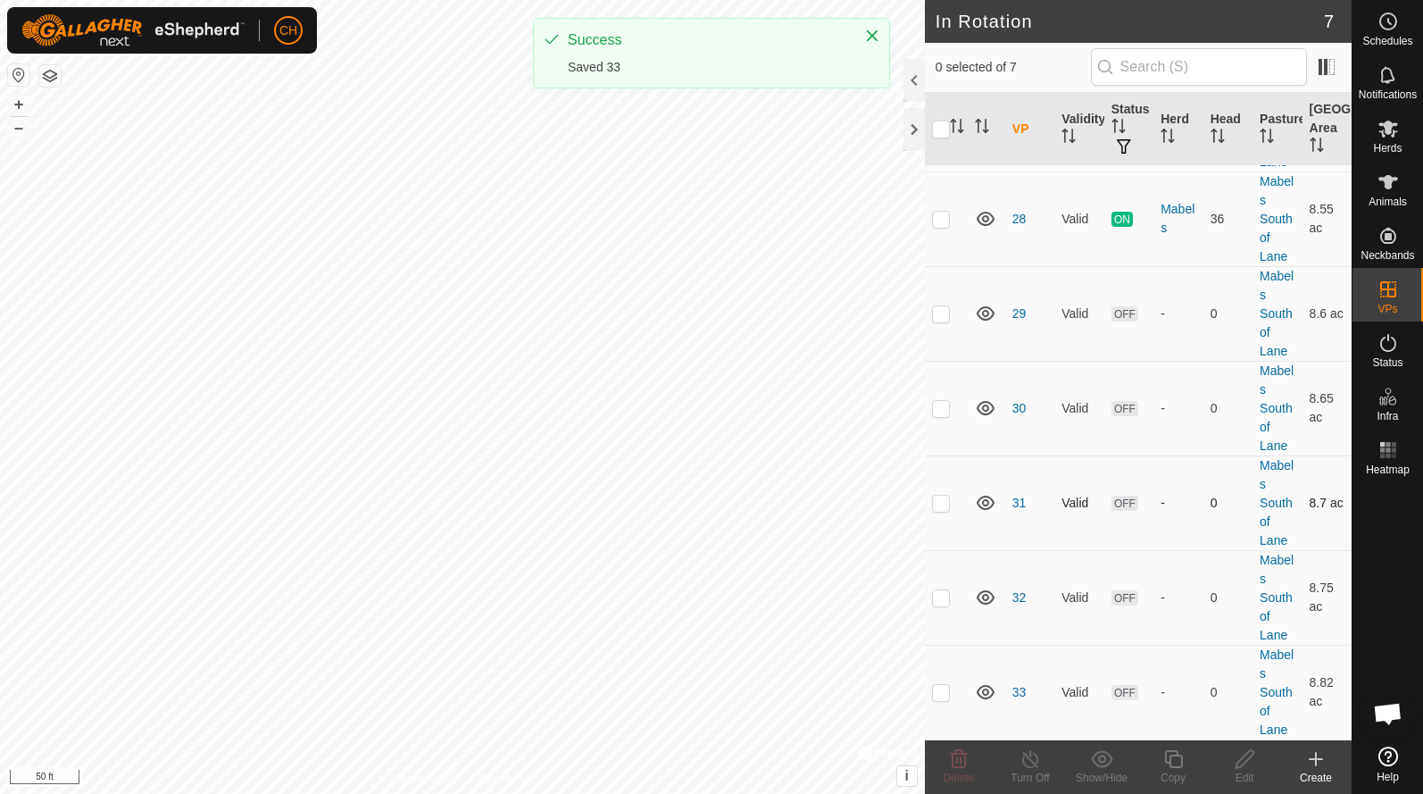
scroll to position [125, 0]
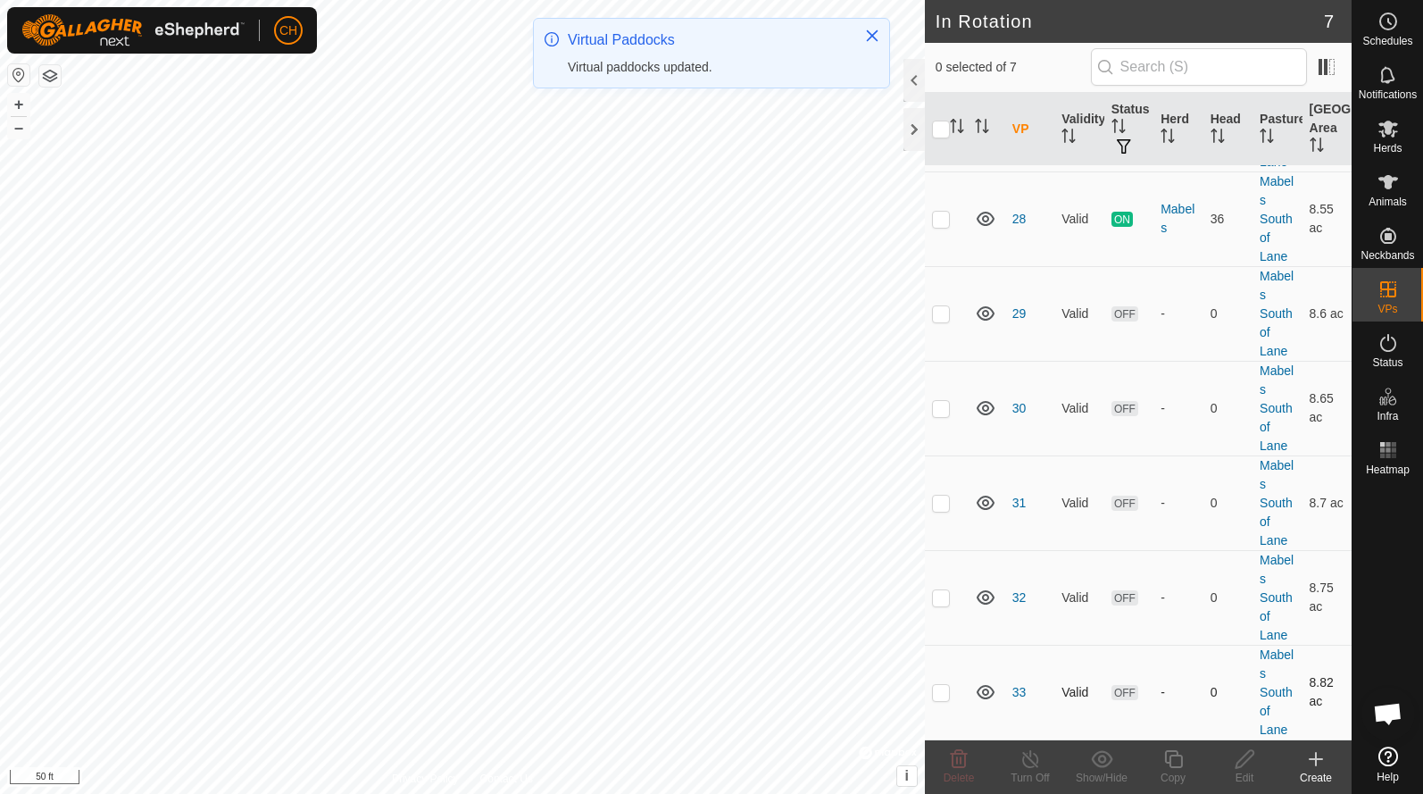
click at [949, 693] on p-checkbox at bounding box center [941, 692] width 18 height 14
checkbox input "true"
click at [1252, 760] on icon at bounding box center [1245, 758] width 22 height 21
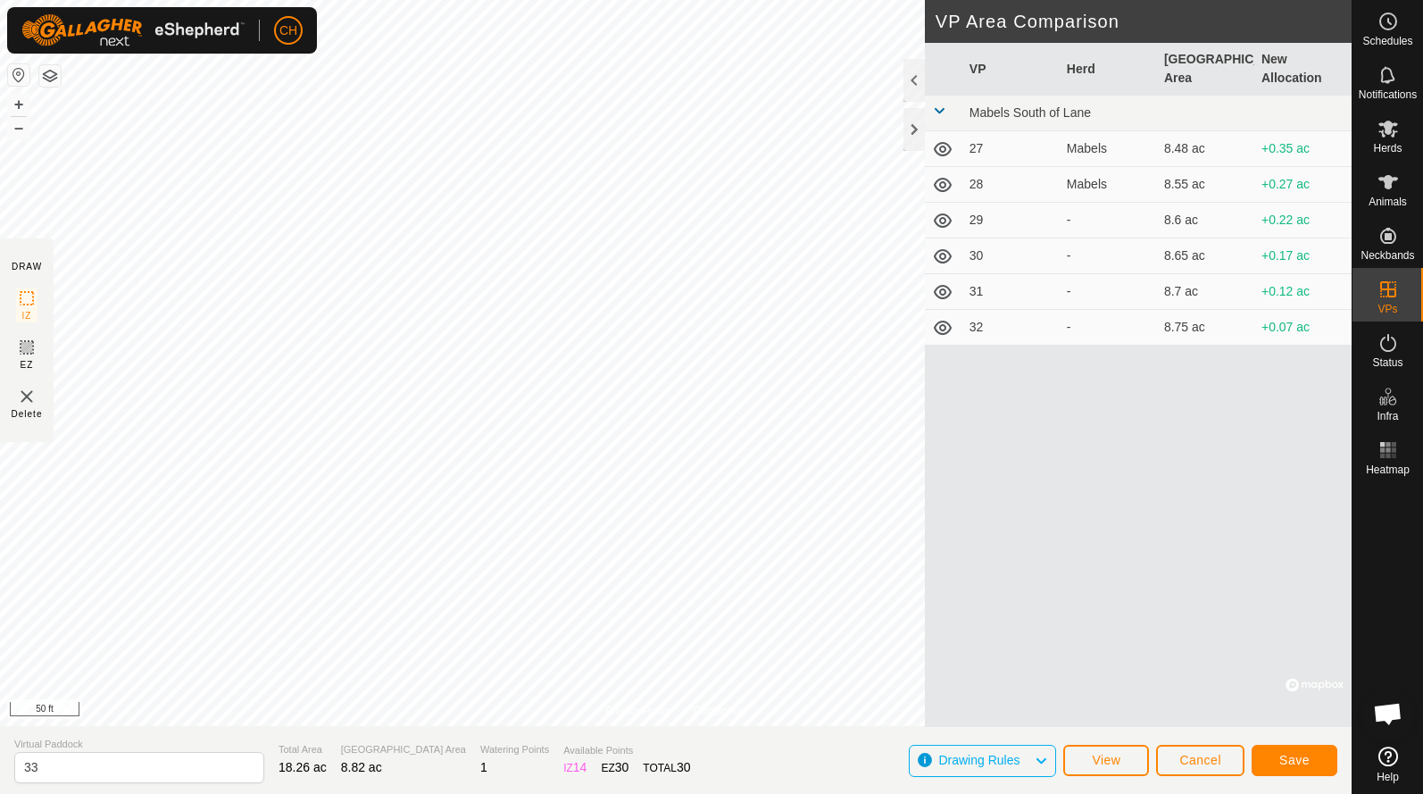
click at [1309, 763] on span "Save" at bounding box center [1294, 760] width 30 height 14
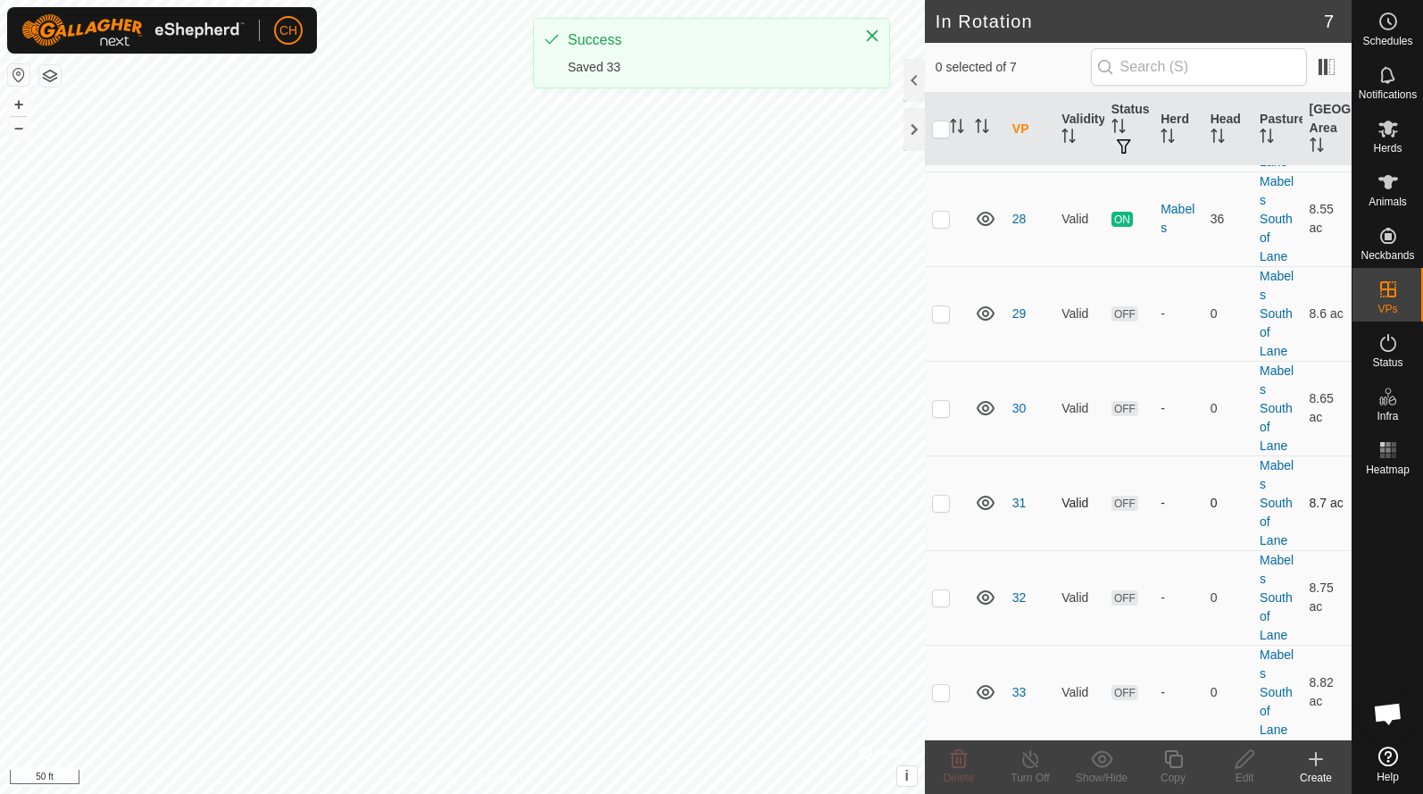
scroll to position [125, 0]
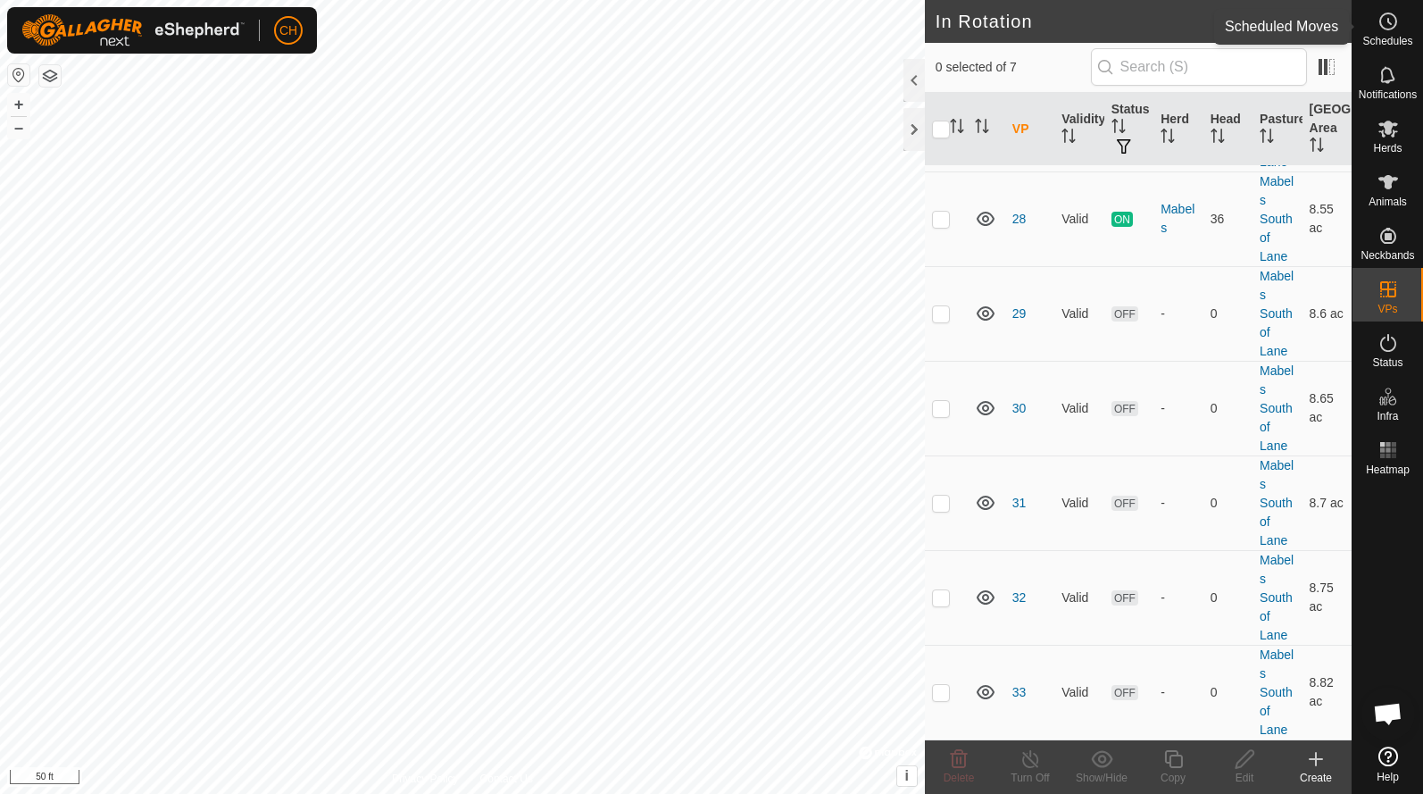
click at [1390, 25] on icon at bounding box center [1388, 21] width 21 height 21
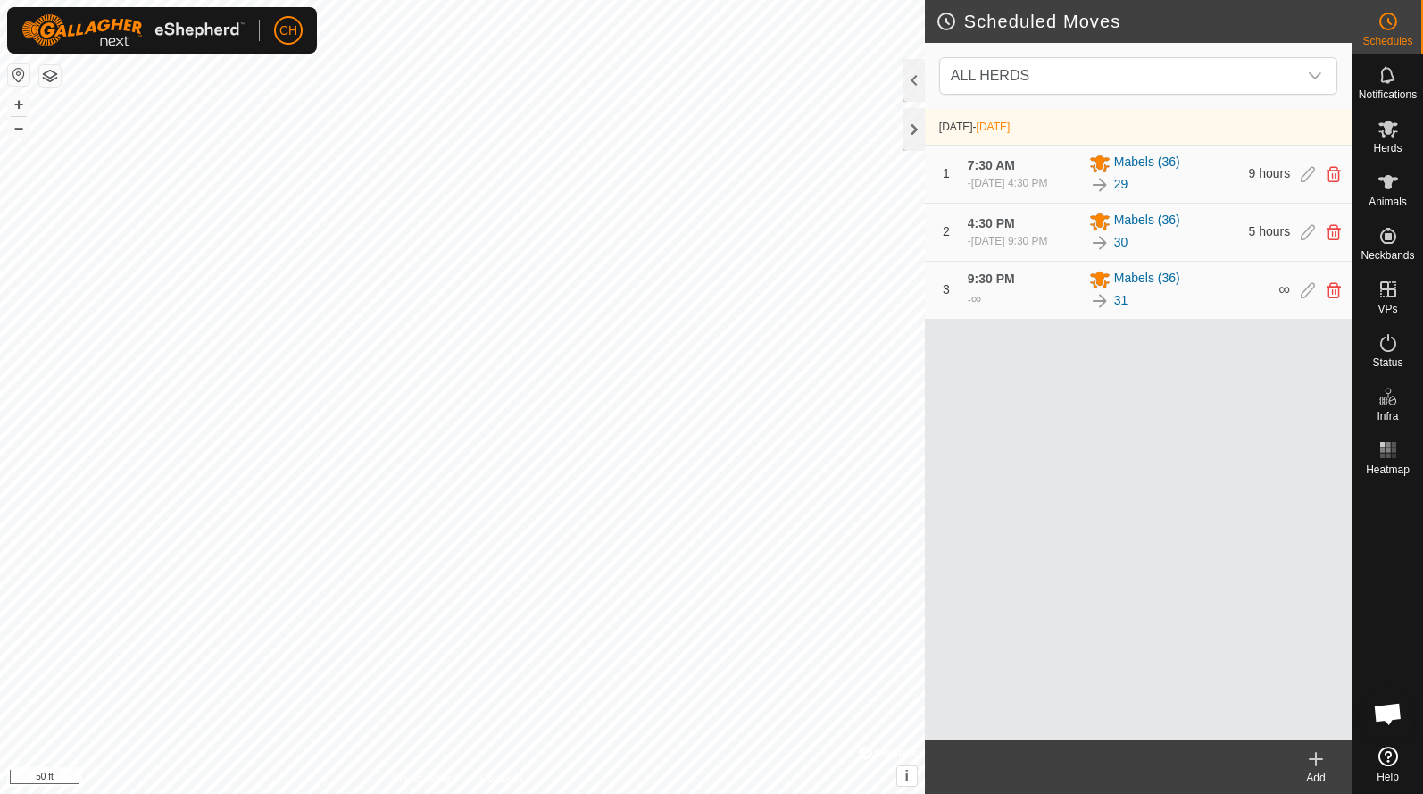
click at [1315, 759] on icon at bounding box center [1316, 759] width 13 height 0
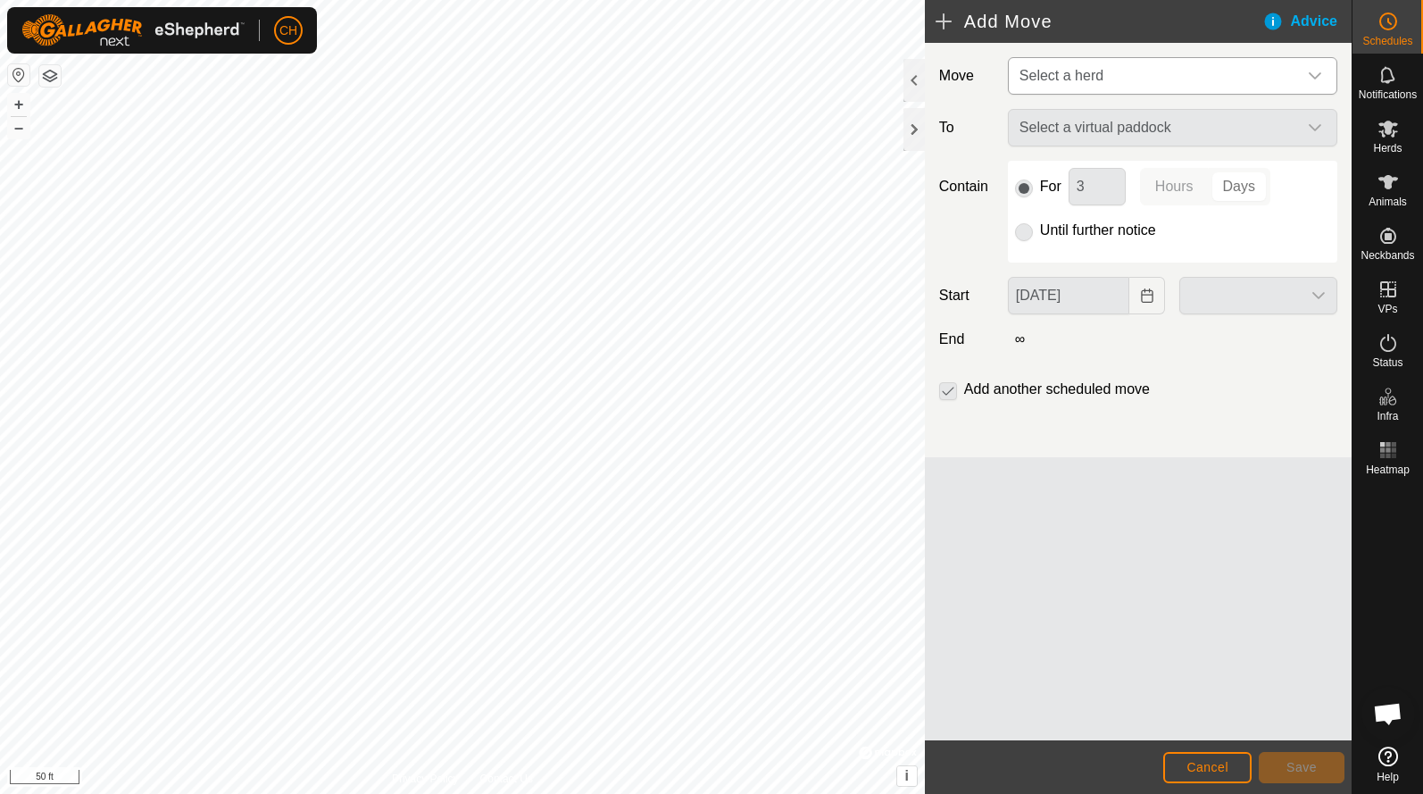
click at [1058, 63] on span "Select a herd" at bounding box center [1155, 76] width 285 height 36
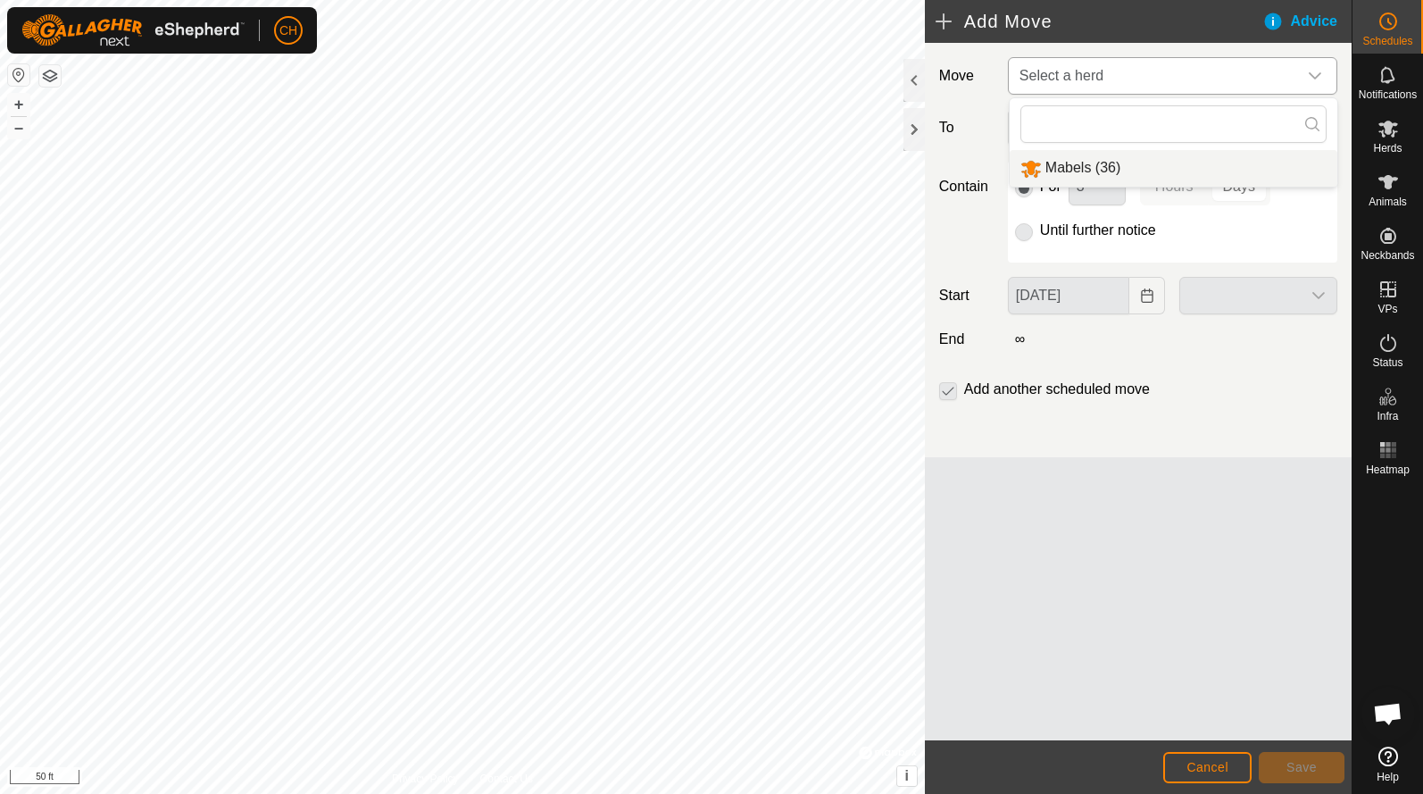
click at [1054, 170] on li "Mabels (36)" at bounding box center [1174, 168] width 328 height 37
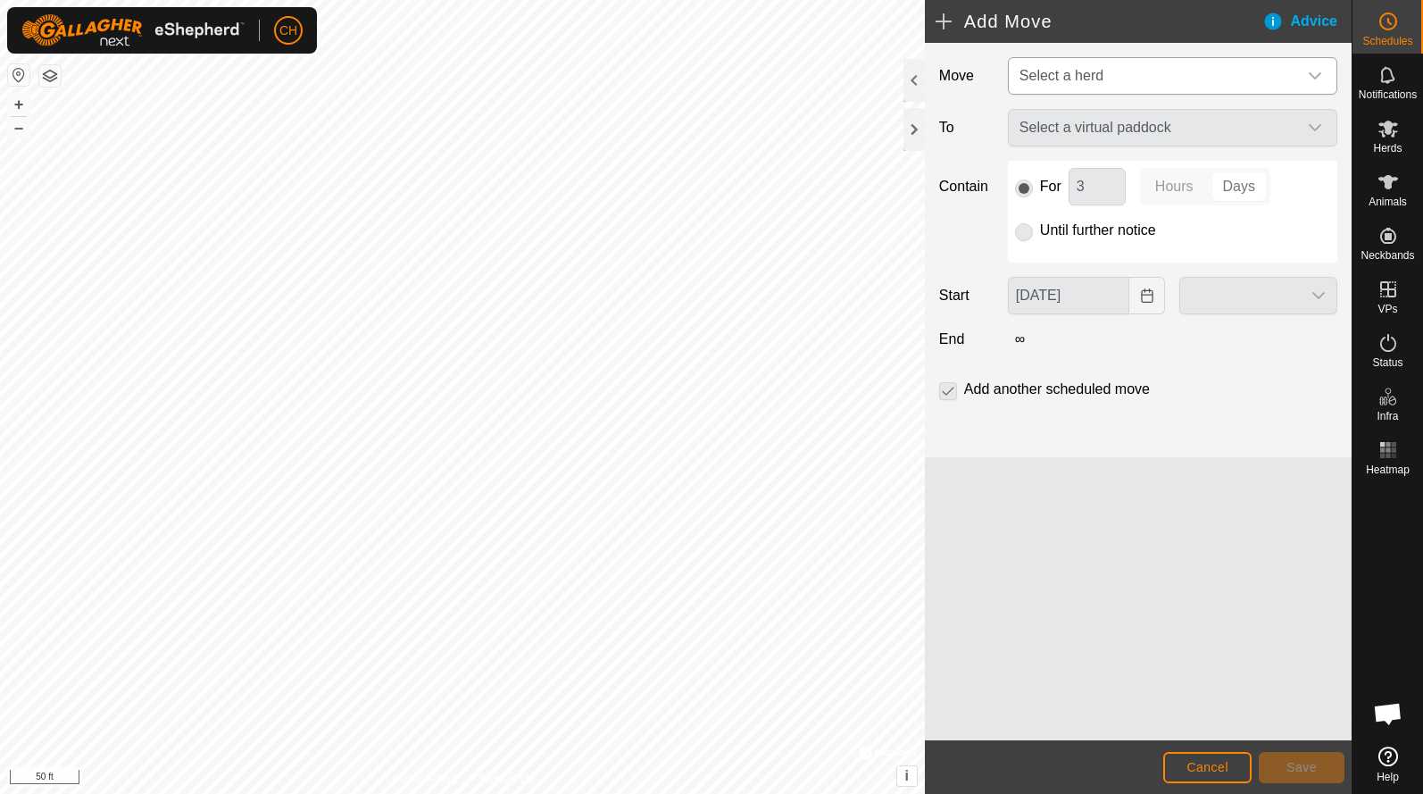
type input "Sep 30, 2025"
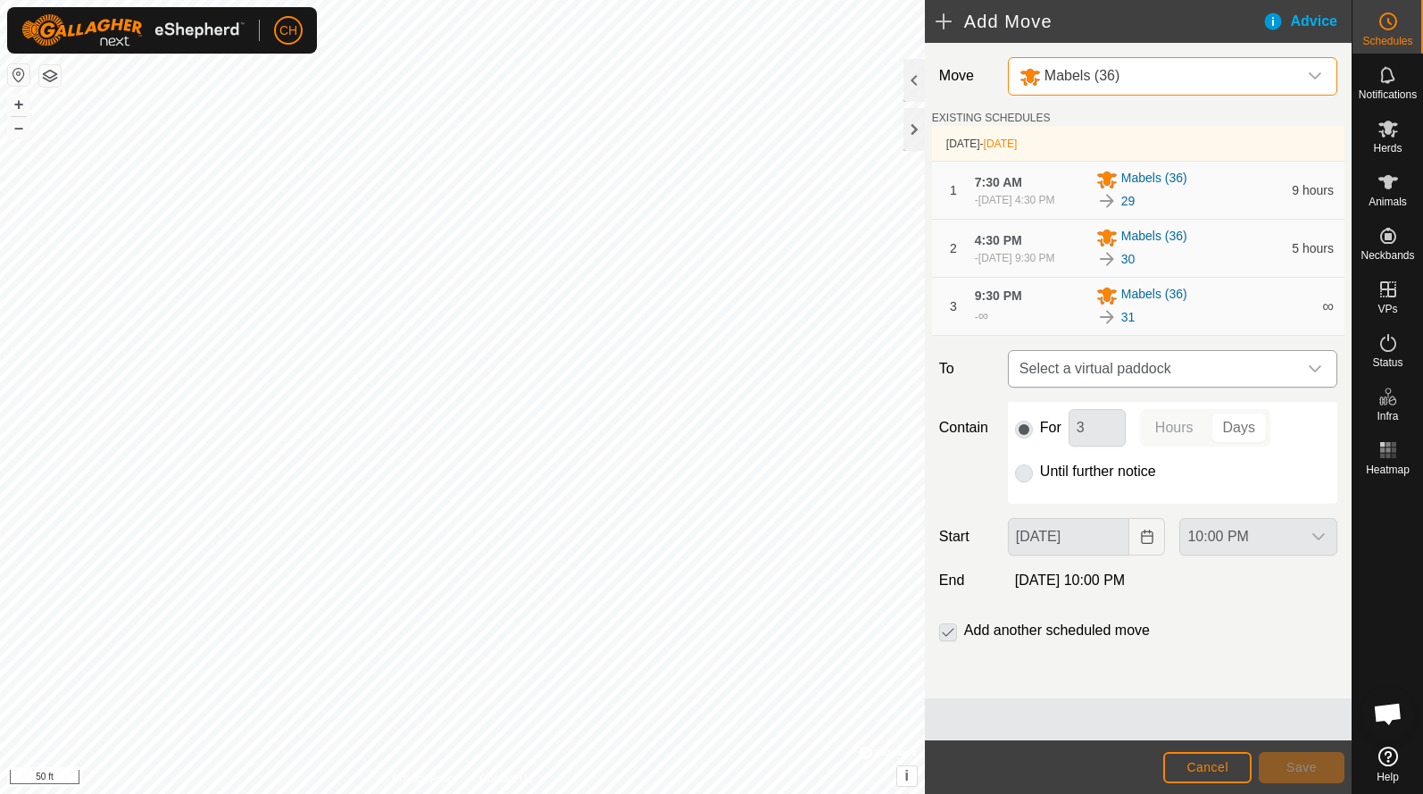
click at [1138, 384] on span "Select a virtual paddock" at bounding box center [1155, 369] width 285 height 36
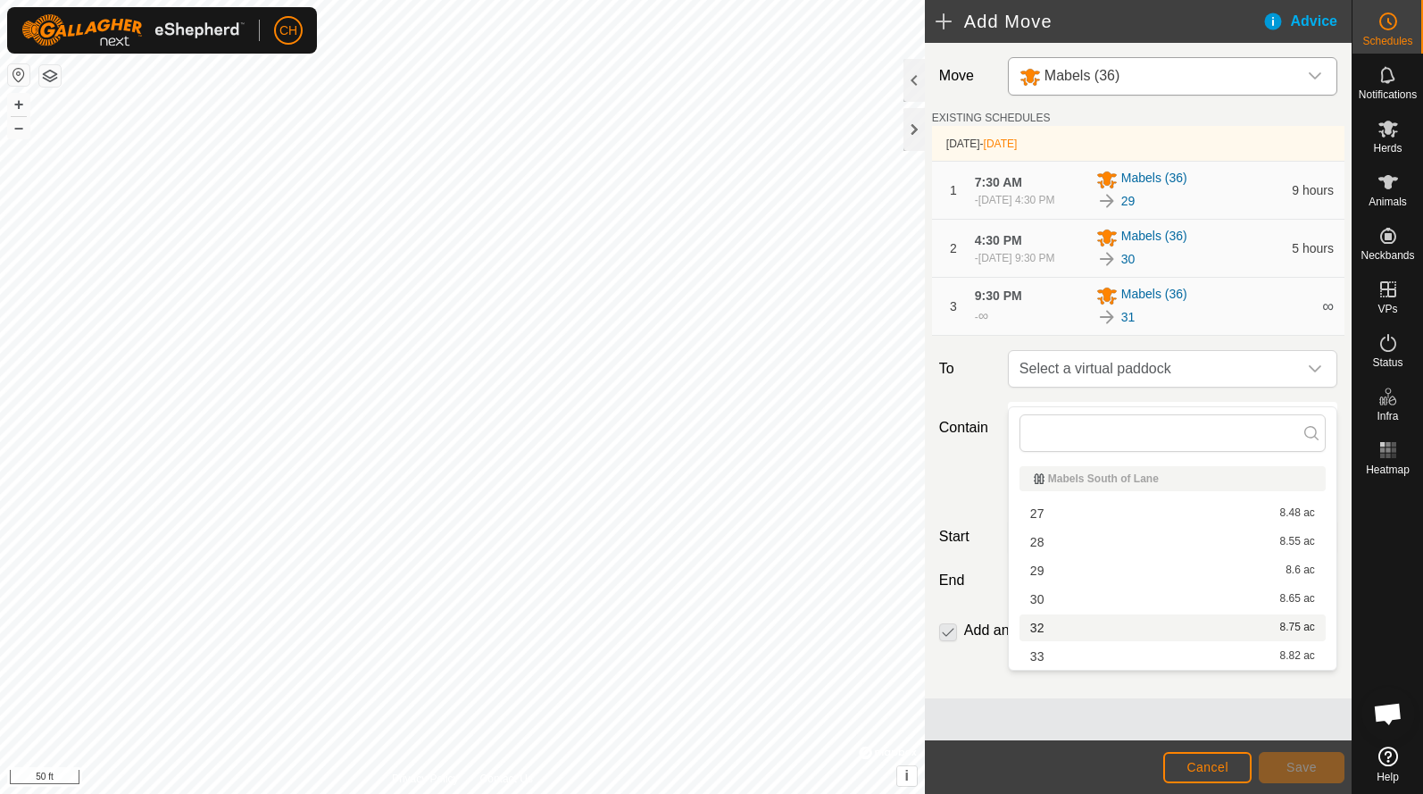
click at [1084, 629] on li "32 8.75 ac" at bounding box center [1173, 627] width 306 height 27
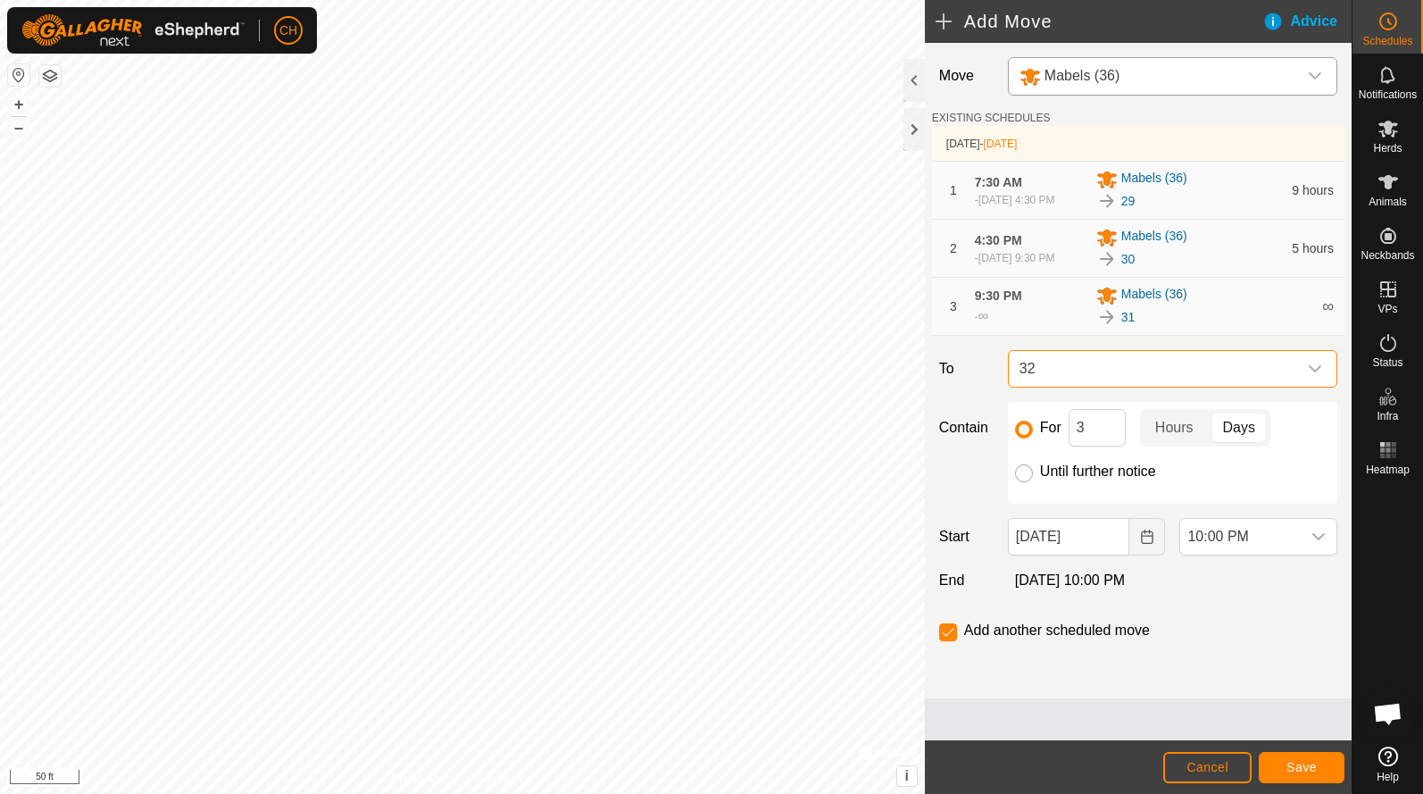
click at [1020, 482] on input "Until further notice" at bounding box center [1024, 473] width 18 height 18
radio input "true"
checkbox input "false"
click at [1144, 544] on icon "Choose Date" at bounding box center [1147, 536] width 14 height 14
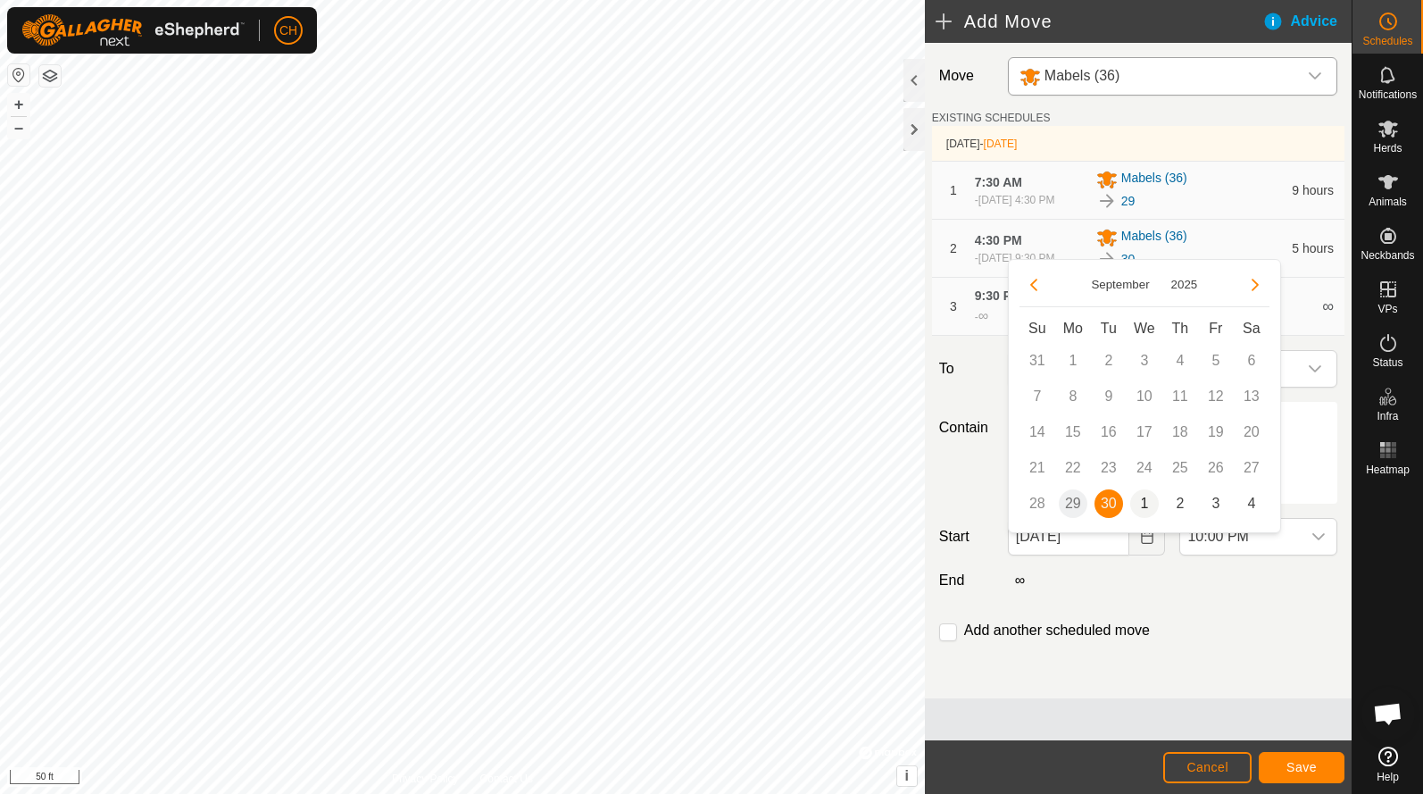
click at [1142, 499] on span "1" at bounding box center [1144, 503] width 29 height 29
type input "Oct 01, 2025"
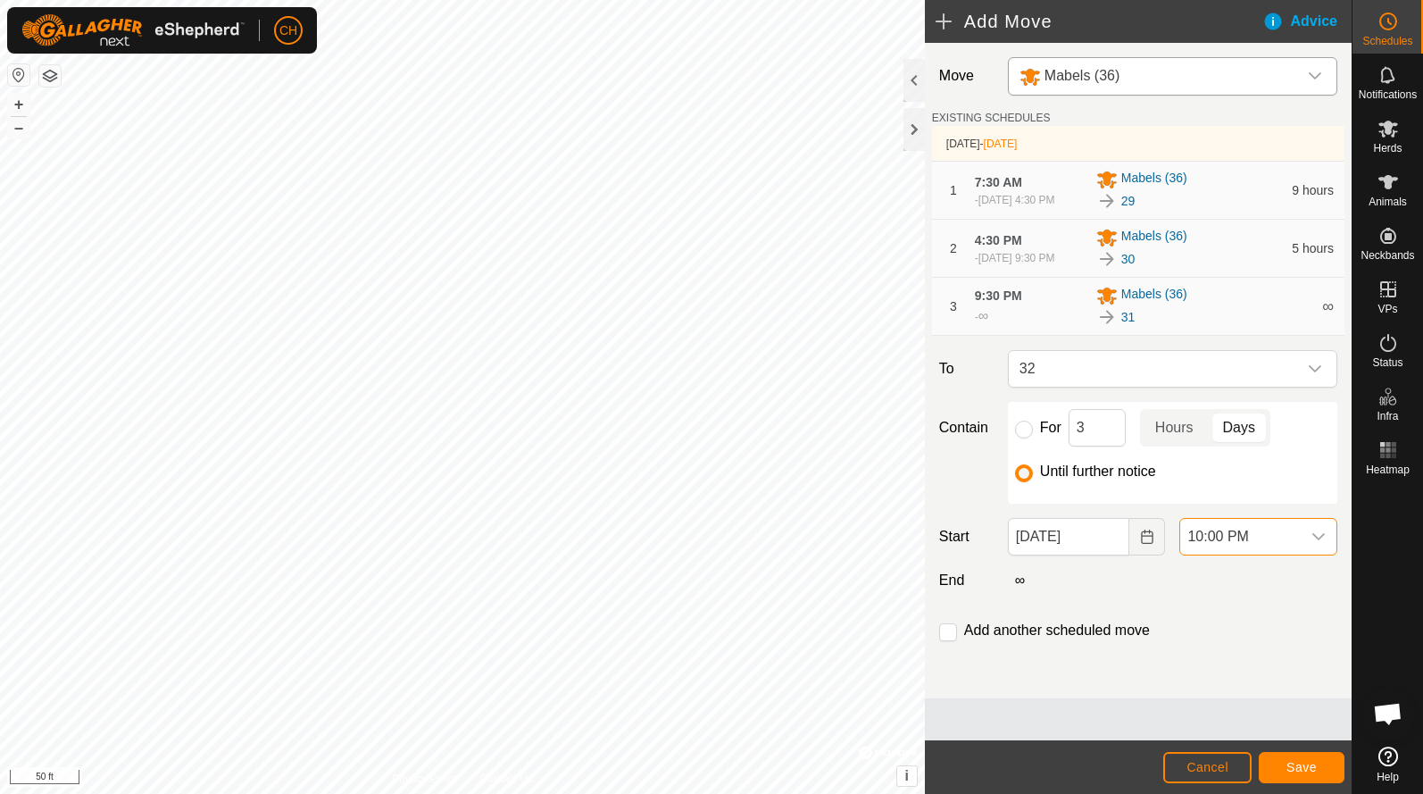
click at [1252, 549] on span "10:00 PM" at bounding box center [1240, 537] width 121 height 36
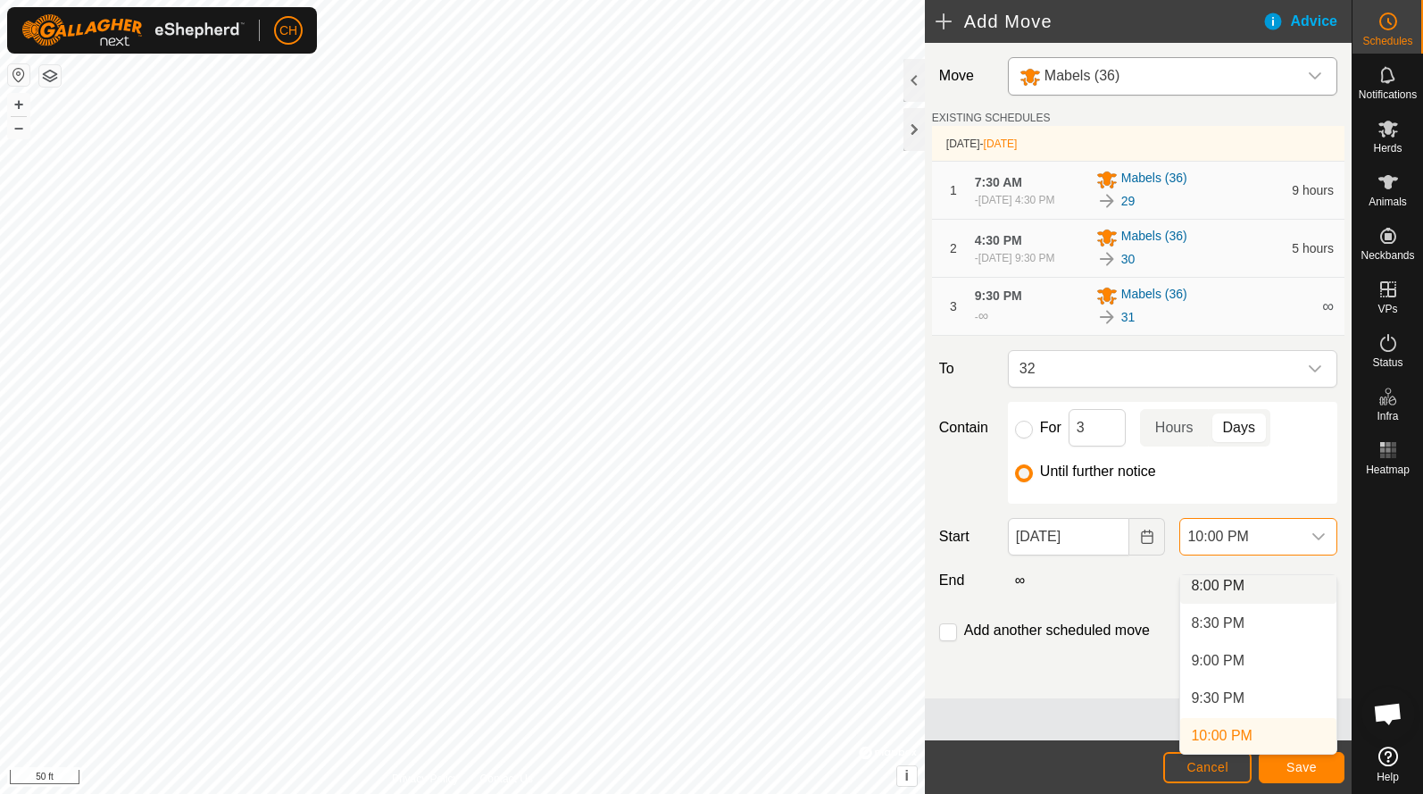
scroll to position [1500, 0]
click at [1226, 668] on li "7:00 PM" at bounding box center [1258, 668] width 156 height 36
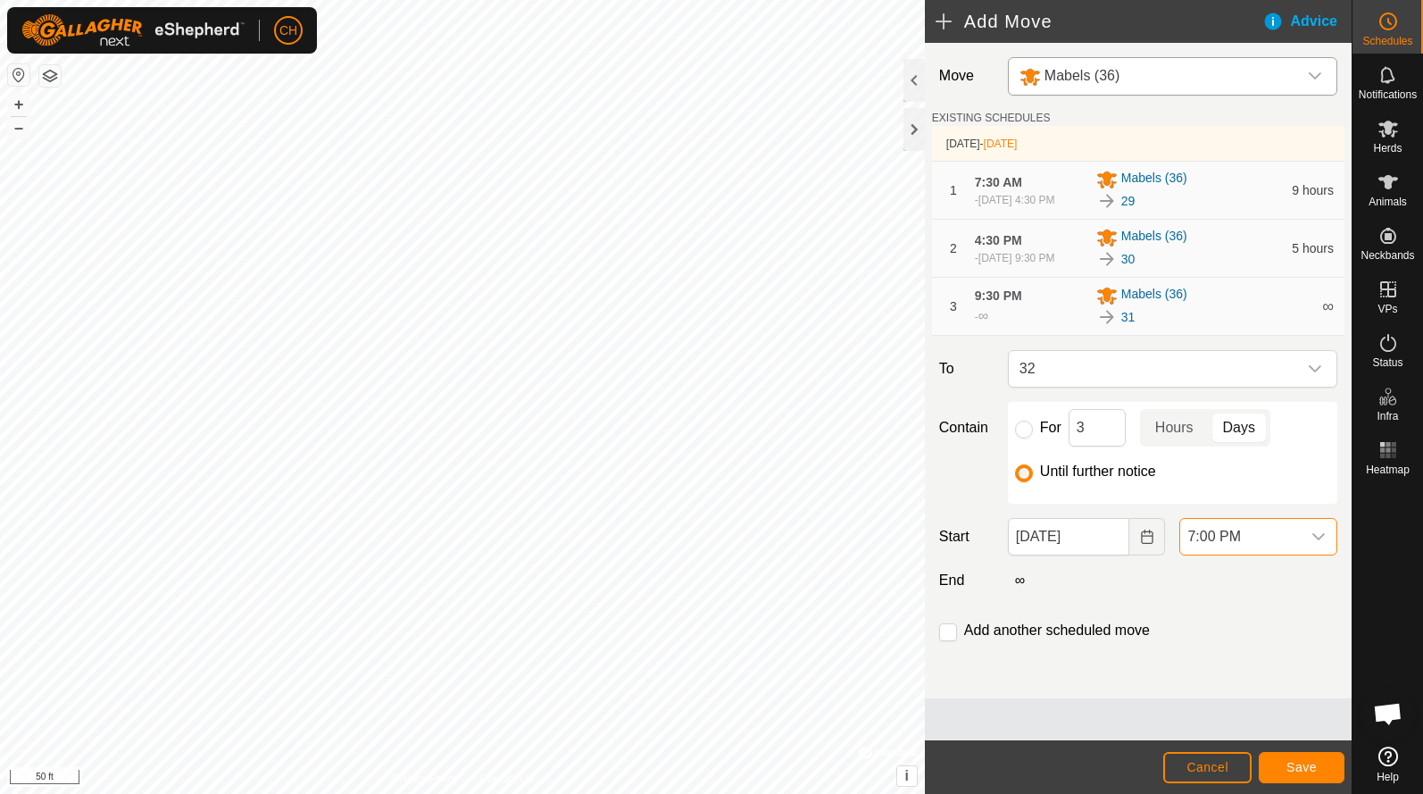
scroll to position [1507, 0]
click at [1240, 554] on span "7:00 PM" at bounding box center [1240, 537] width 121 height 36
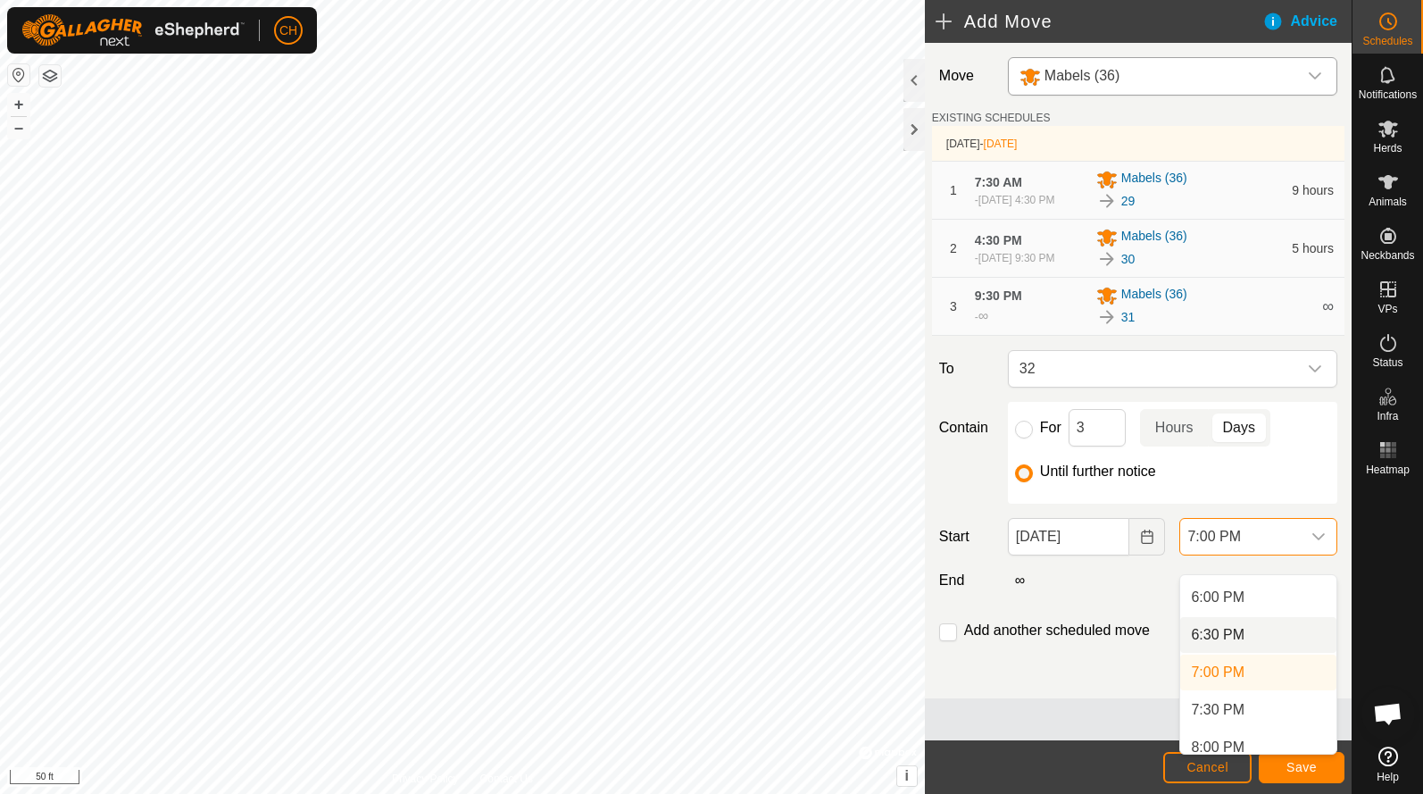
scroll to position [1345, 0]
click at [1216, 703] on li "7:30 PM" at bounding box center [1258, 711] width 156 height 36
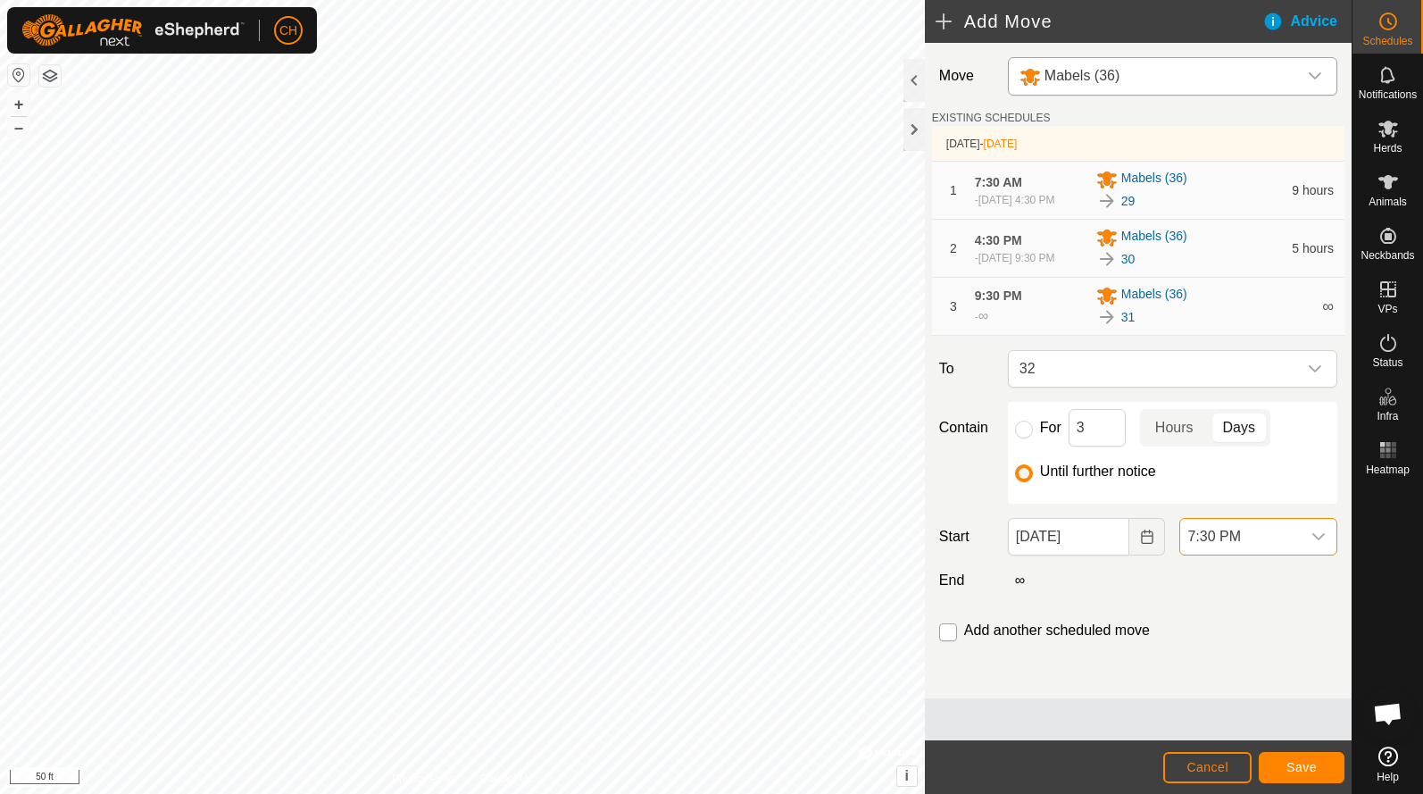
click at [948, 641] on input "checkbox" at bounding box center [948, 632] width 18 height 18
checkbox input "true"
click at [1319, 769] on button "Save" at bounding box center [1302, 767] width 86 height 31
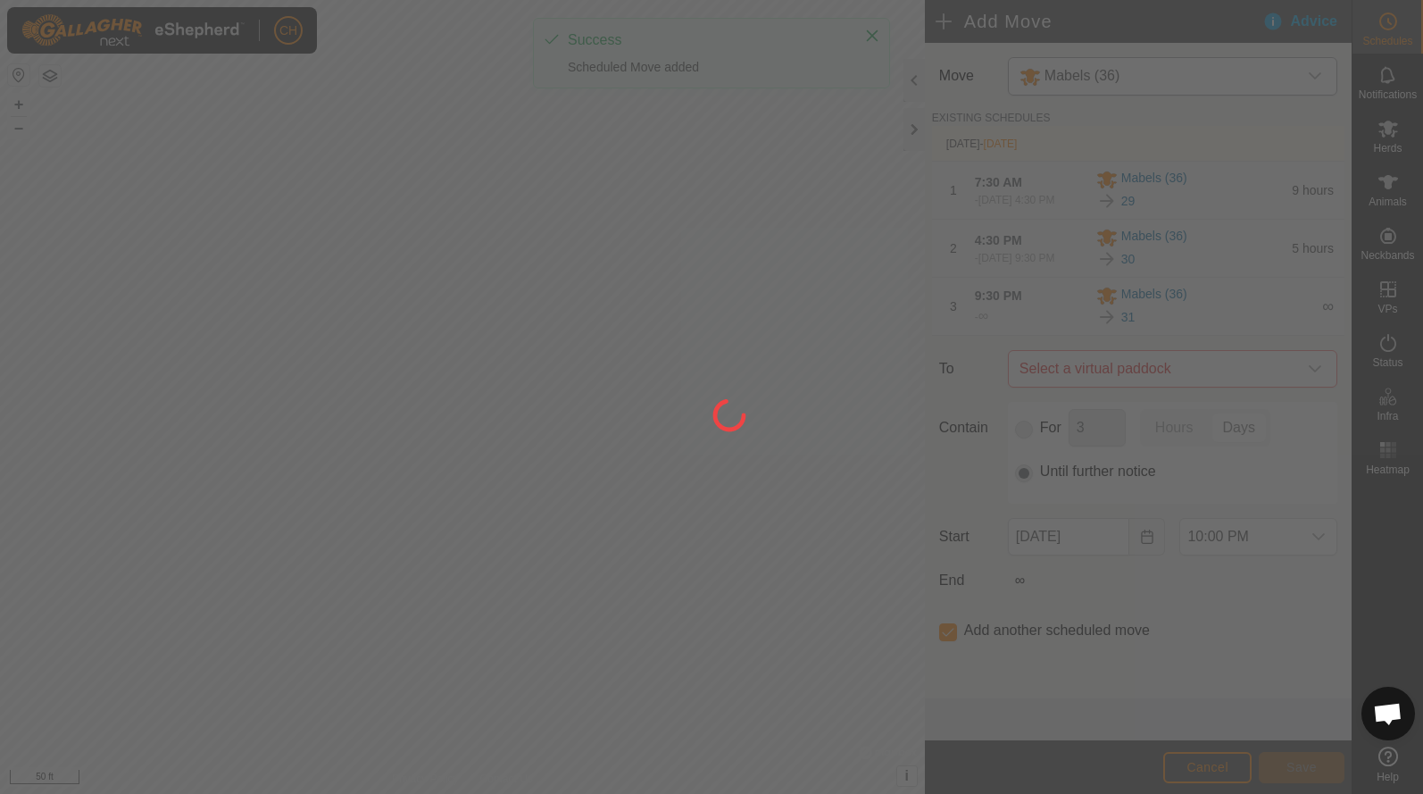
type input "Oct 01, 2025"
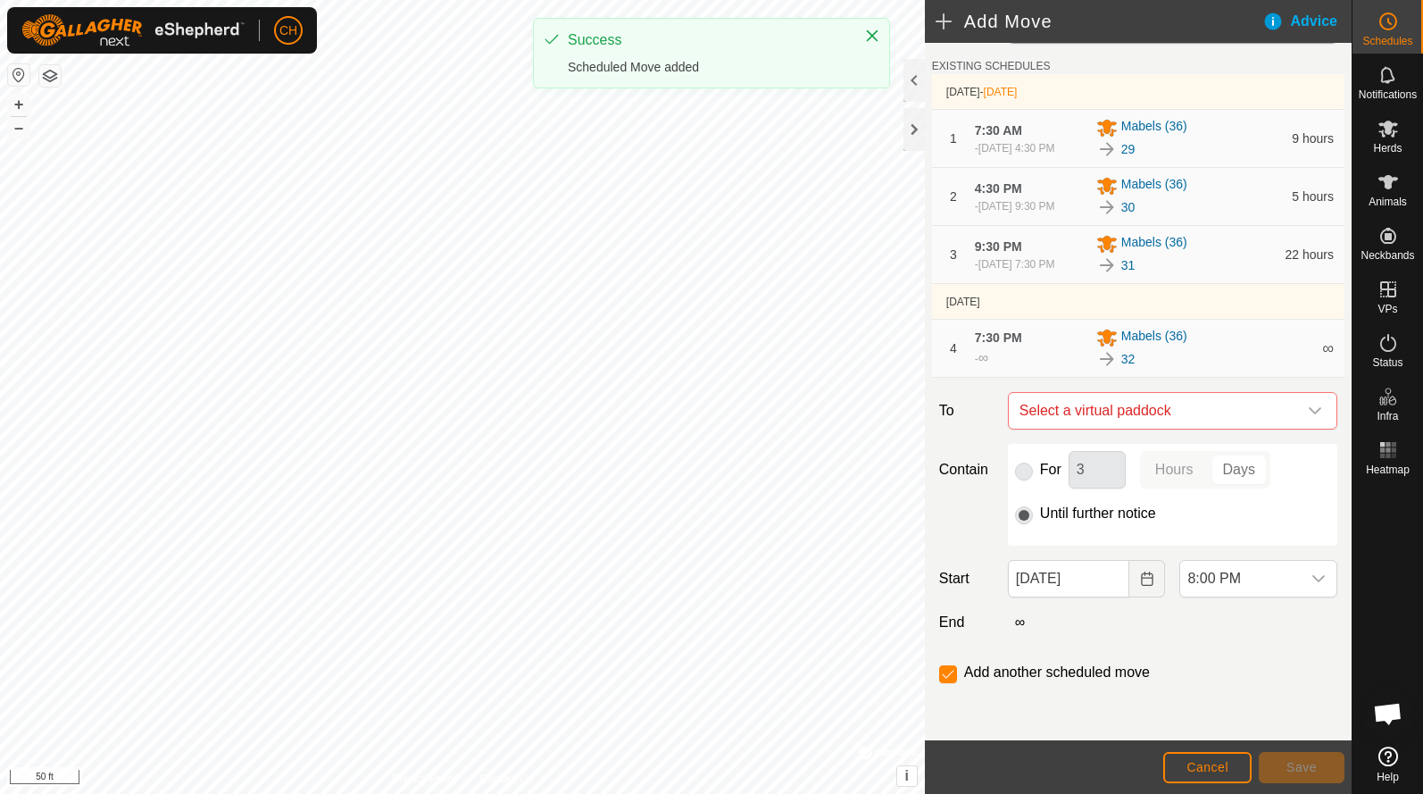
scroll to position [76, 0]
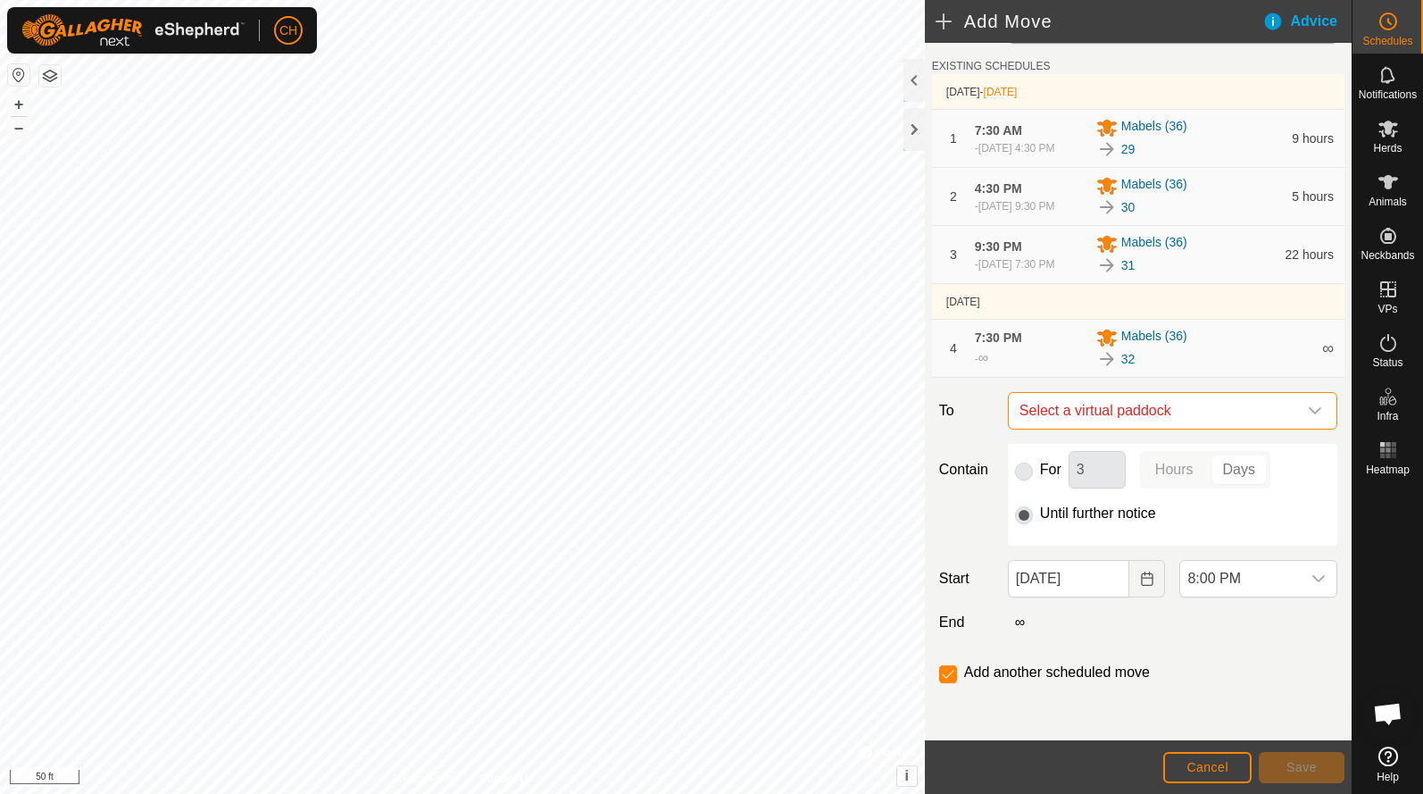
click at [1071, 413] on span "Select a virtual paddock" at bounding box center [1155, 411] width 285 height 36
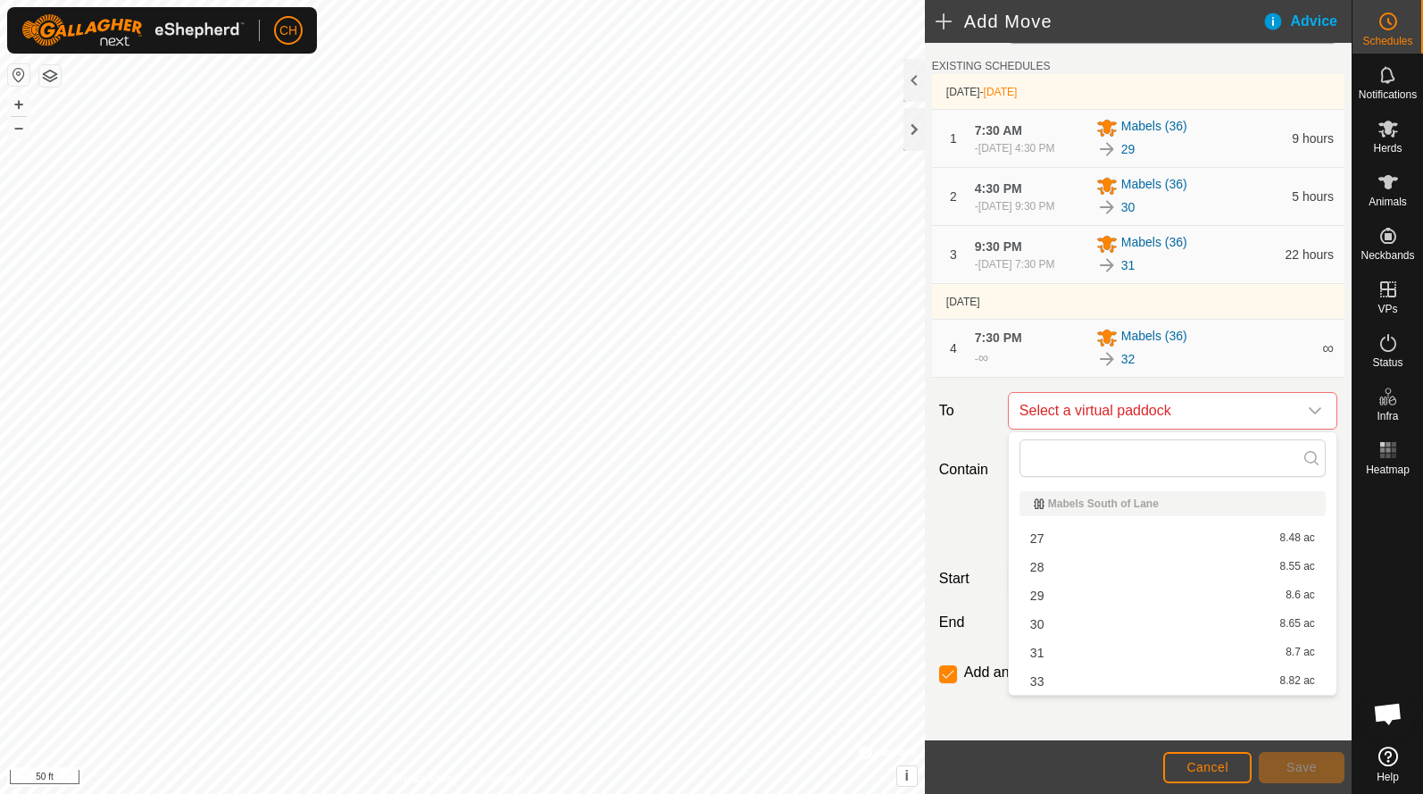
click at [1054, 675] on li "33 8.82 ac" at bounding box center [1173, 681] width 306 height 27
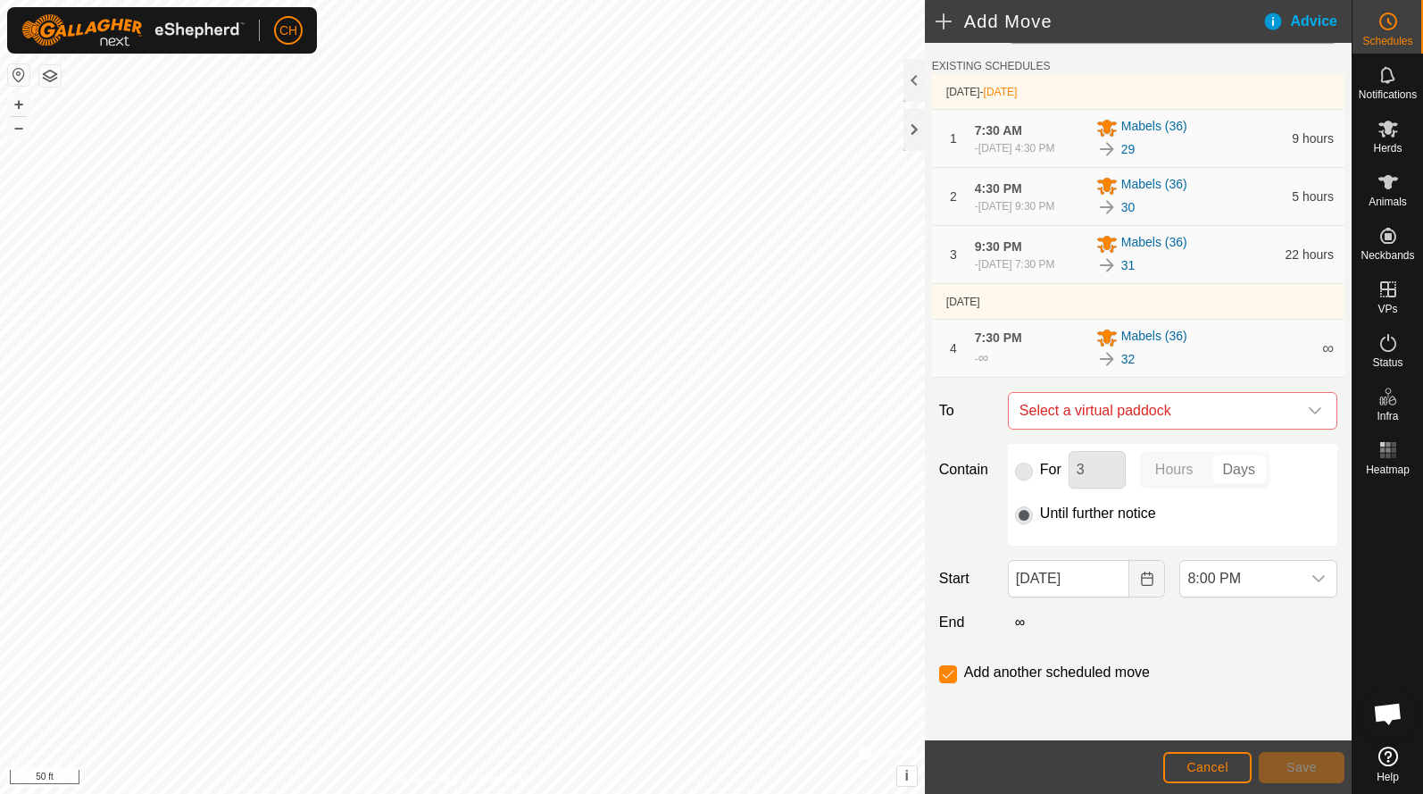
checkbox input "false"
click at [1240, 584] on span "8:00 PM" at bounding box center [1240, 579] width 121 height 36
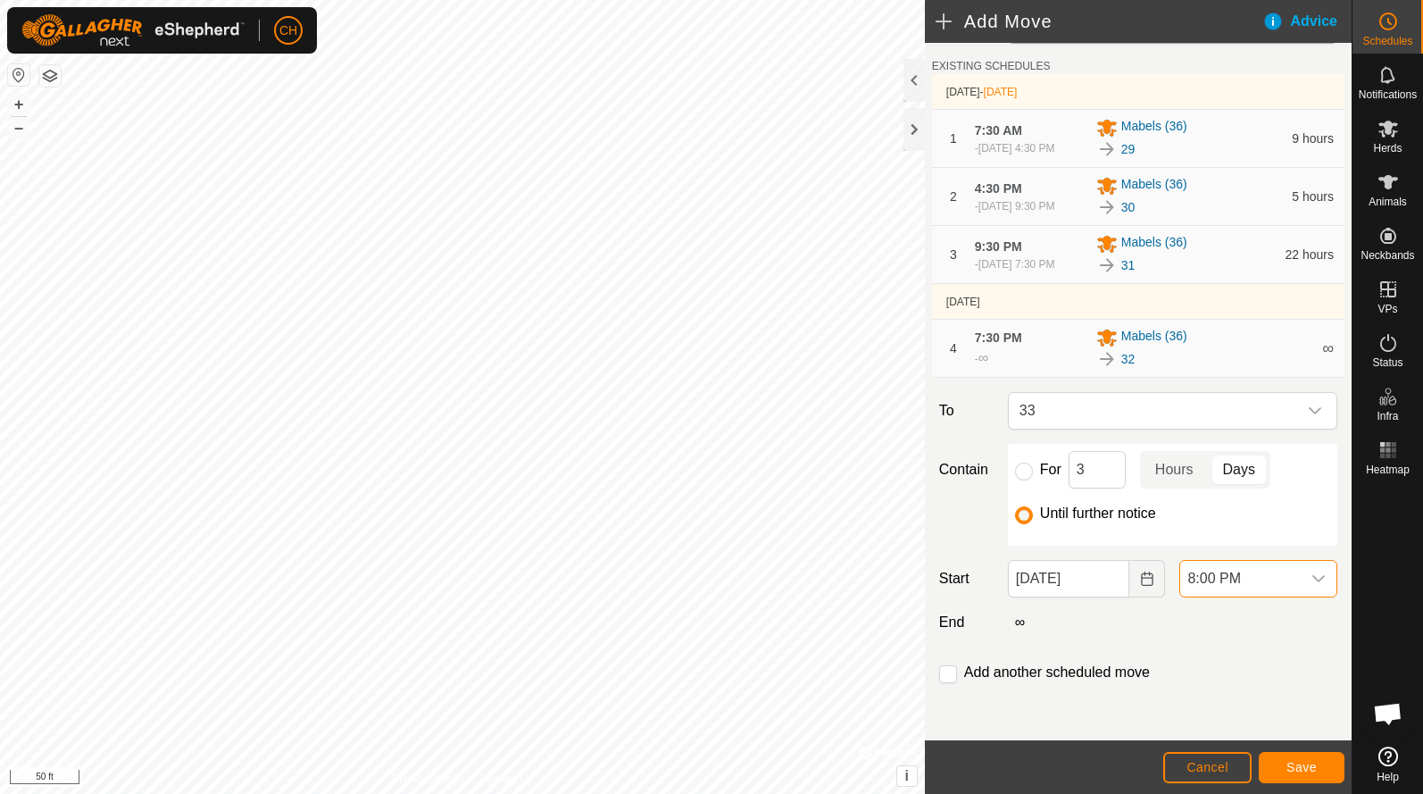
click at [1240, 584] on span "8:00 PM" at bounding box center [1240, 579] width 121 height 36
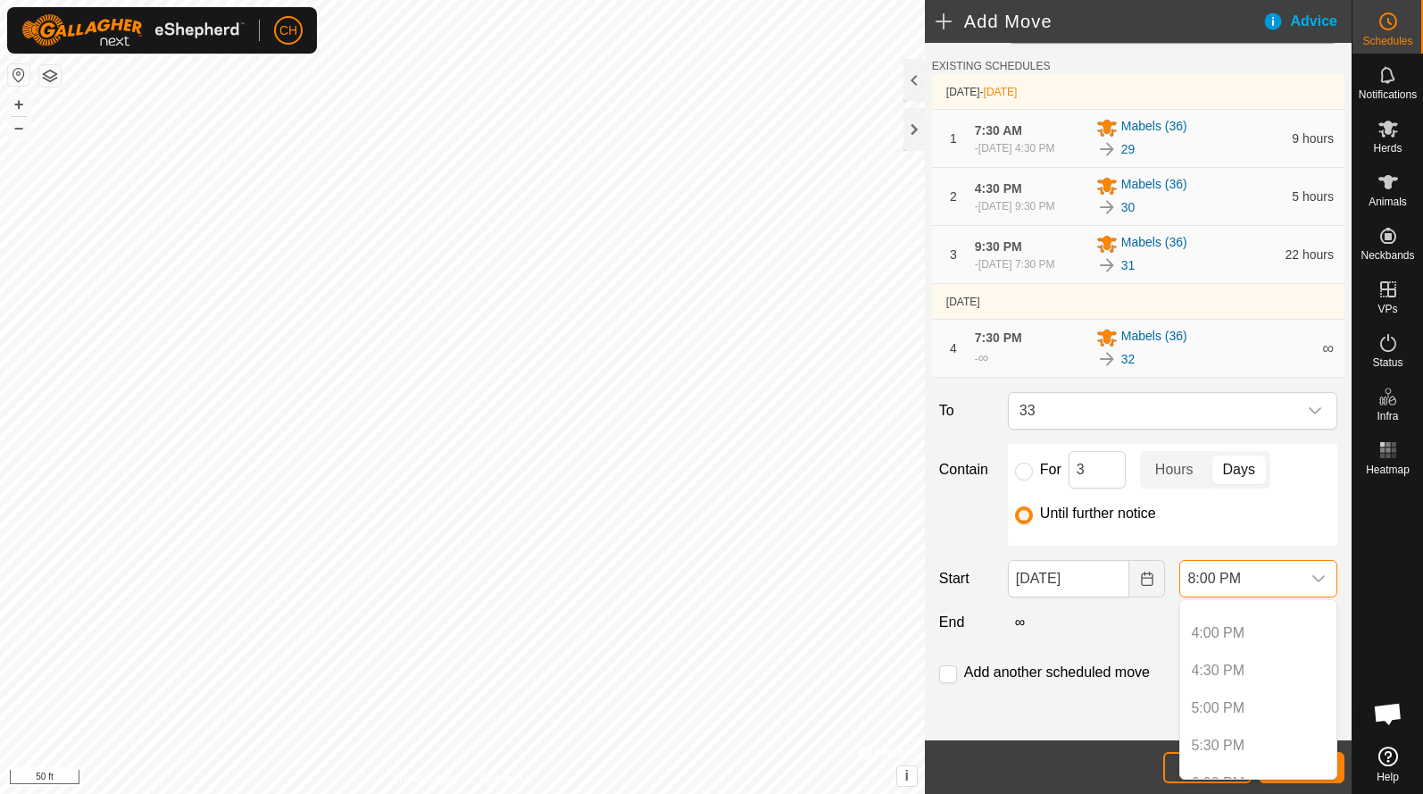
scroll to position [1184, 0]
click at [1235, 670] on p-selectitem "4:30 PM" at bounding box center [1258, 672] width 156 height 36
click at [1121, 626] on div "∞" at bounding box center [1173, 622] width 344 height 21
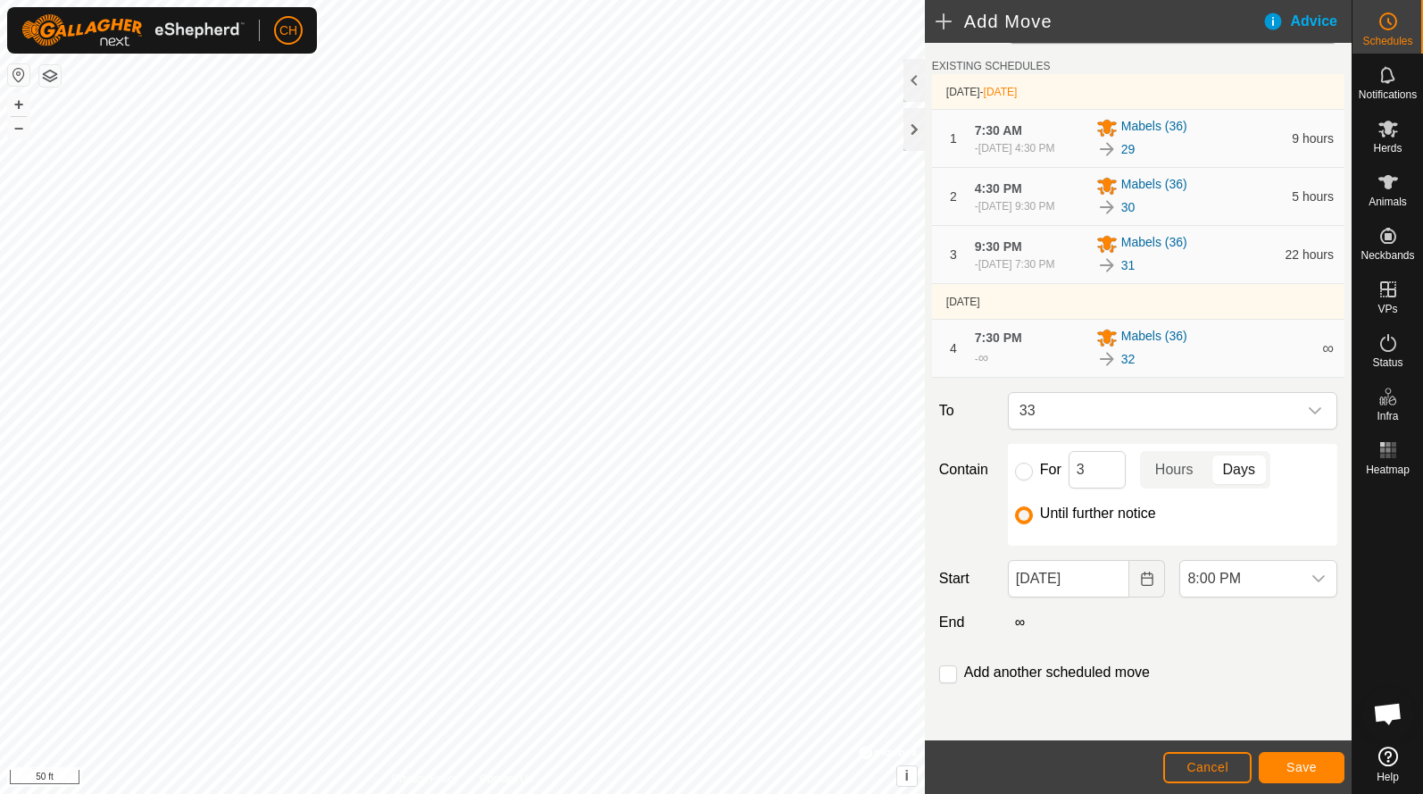
click at [1321, 777] on button "Save" at bounding box center [1302, 767] width 86 height 31
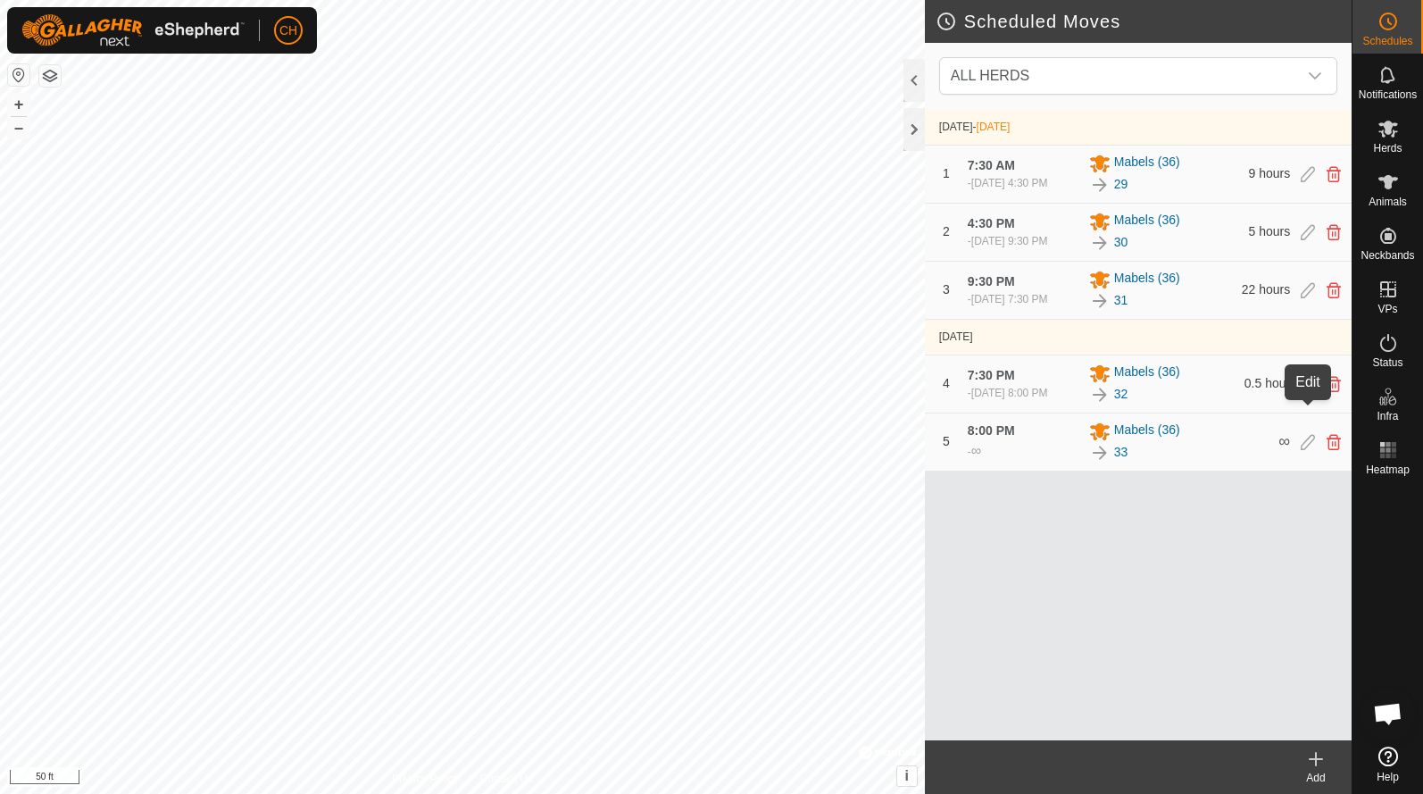
click at [1304, 392] on icon at bounding box center [1308, 384] width 14 height 16
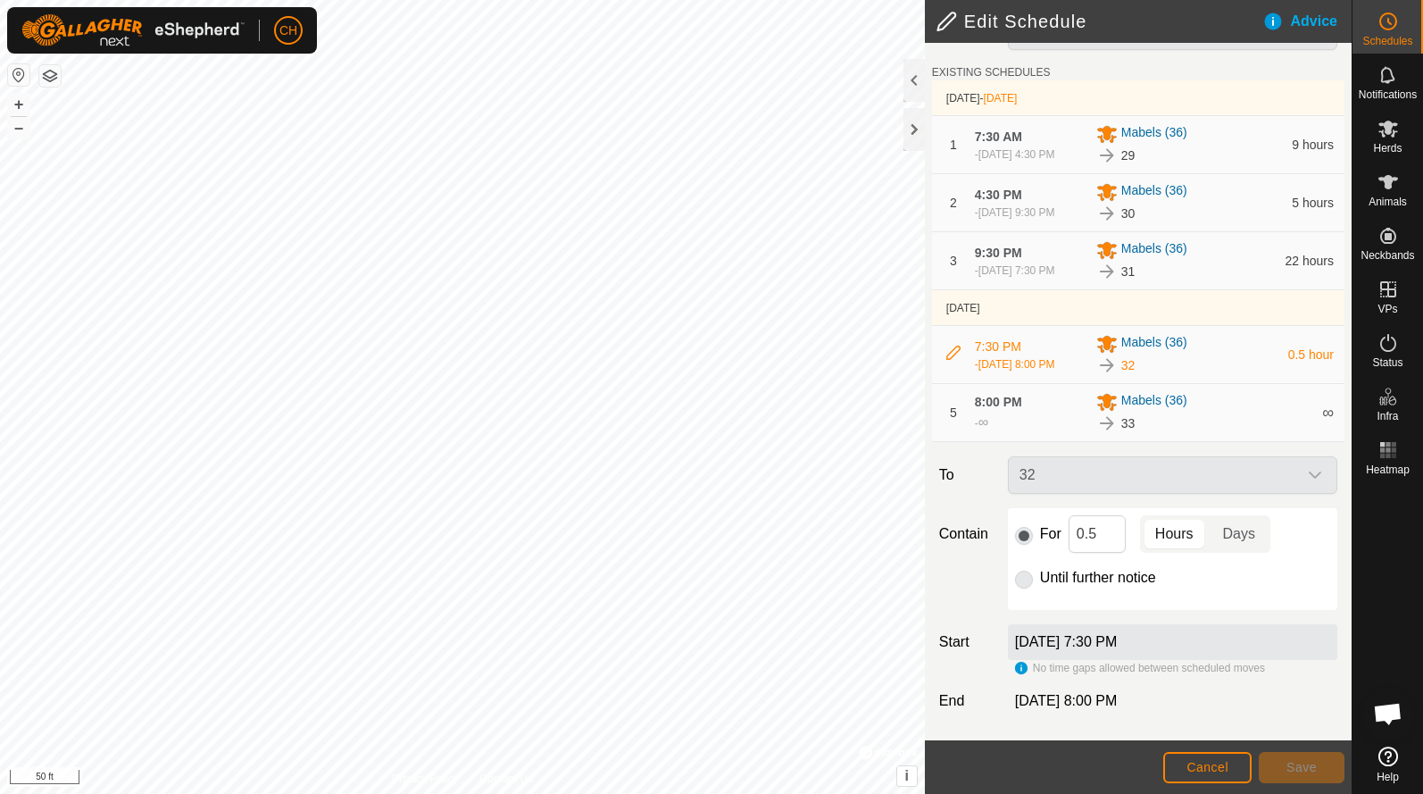
scroll to position [78, 0]
click at [1021, 575] on p-radiobutton at bounding box center [1024, 577] width 18 height 21
click at [1213, 765] on span "Cancel" at bounding box center [1208, 767] width 42 height 14
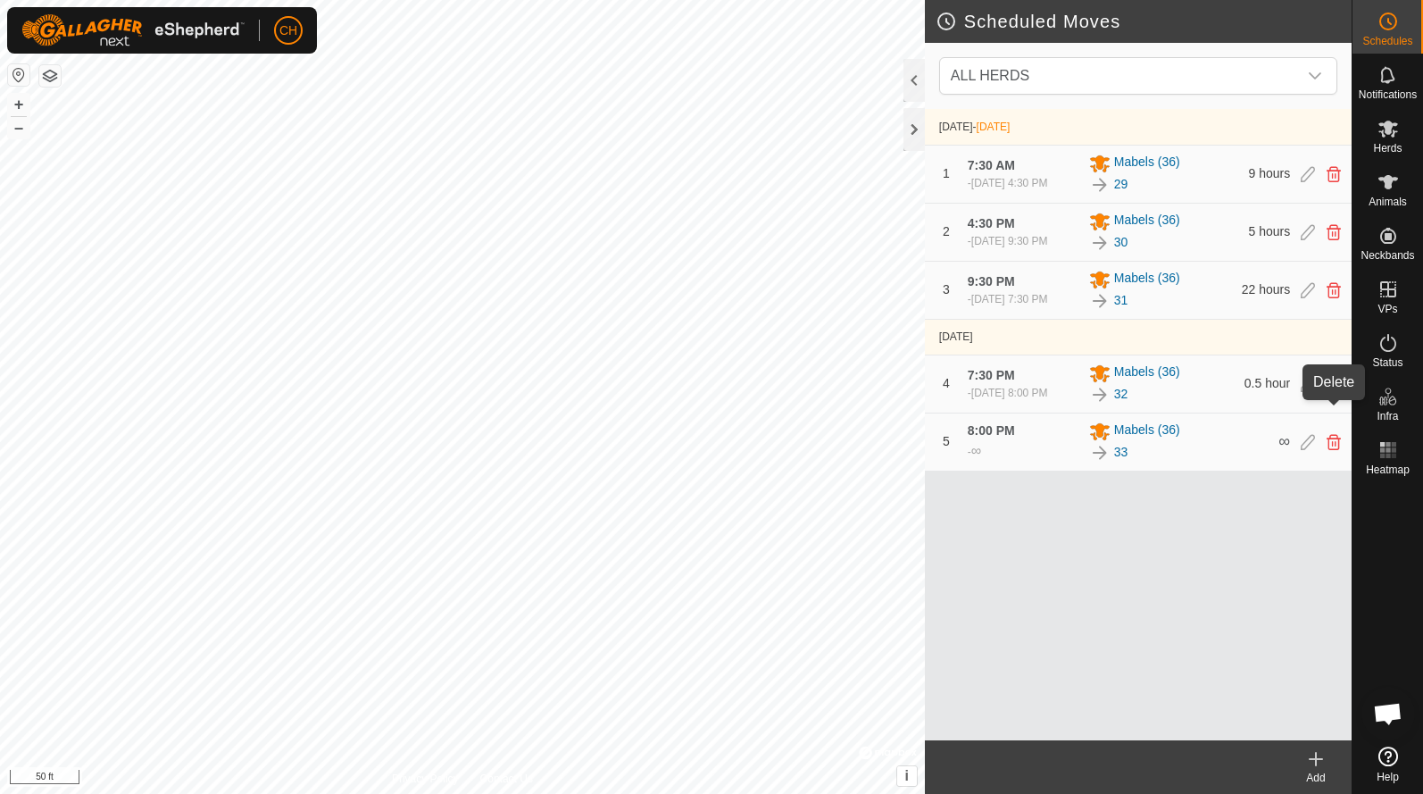
click at [1335, 392] on icon at bounding box center [1334, 384] width 14 height 16
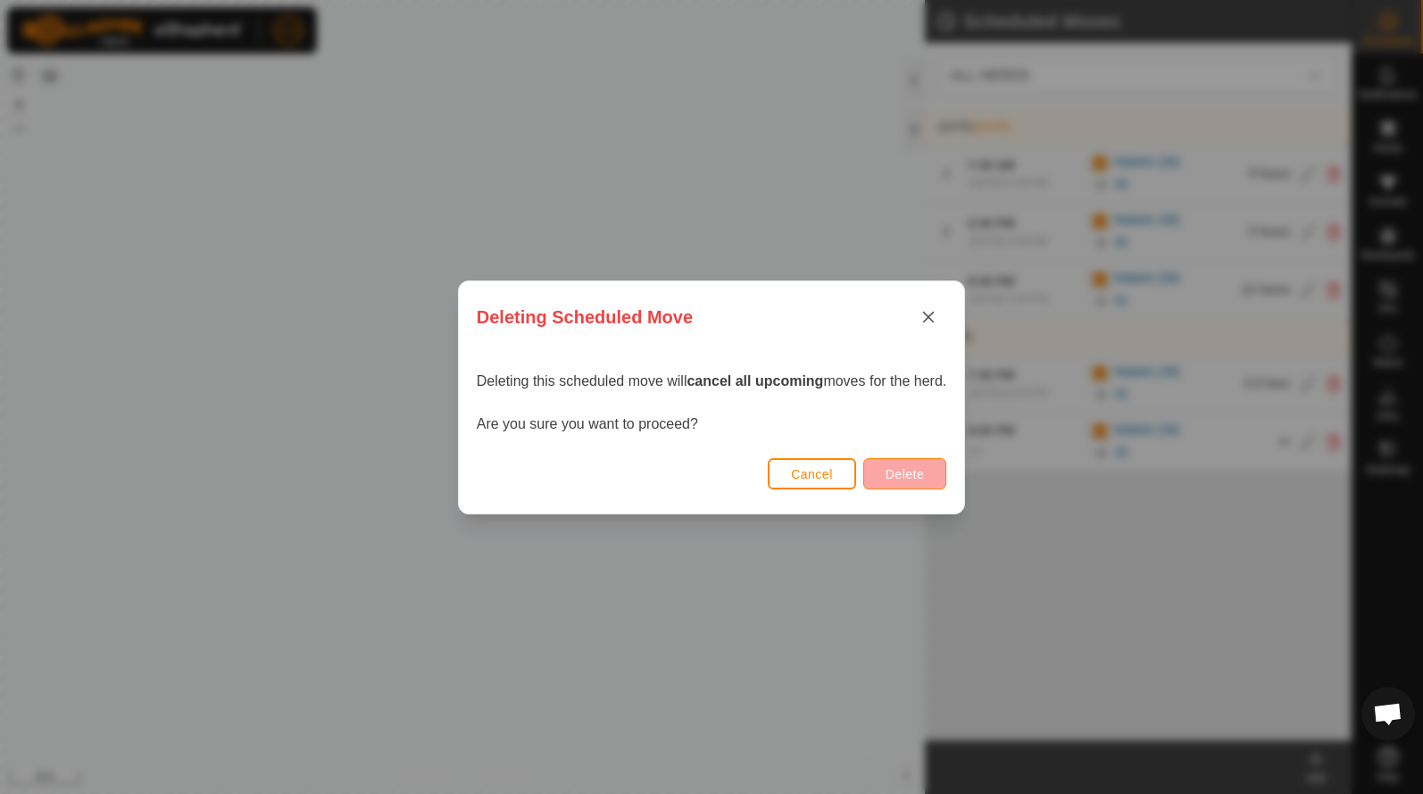
click at [912, 482] on button "Delete" at bounding box center [904, 473] width 83 height 31
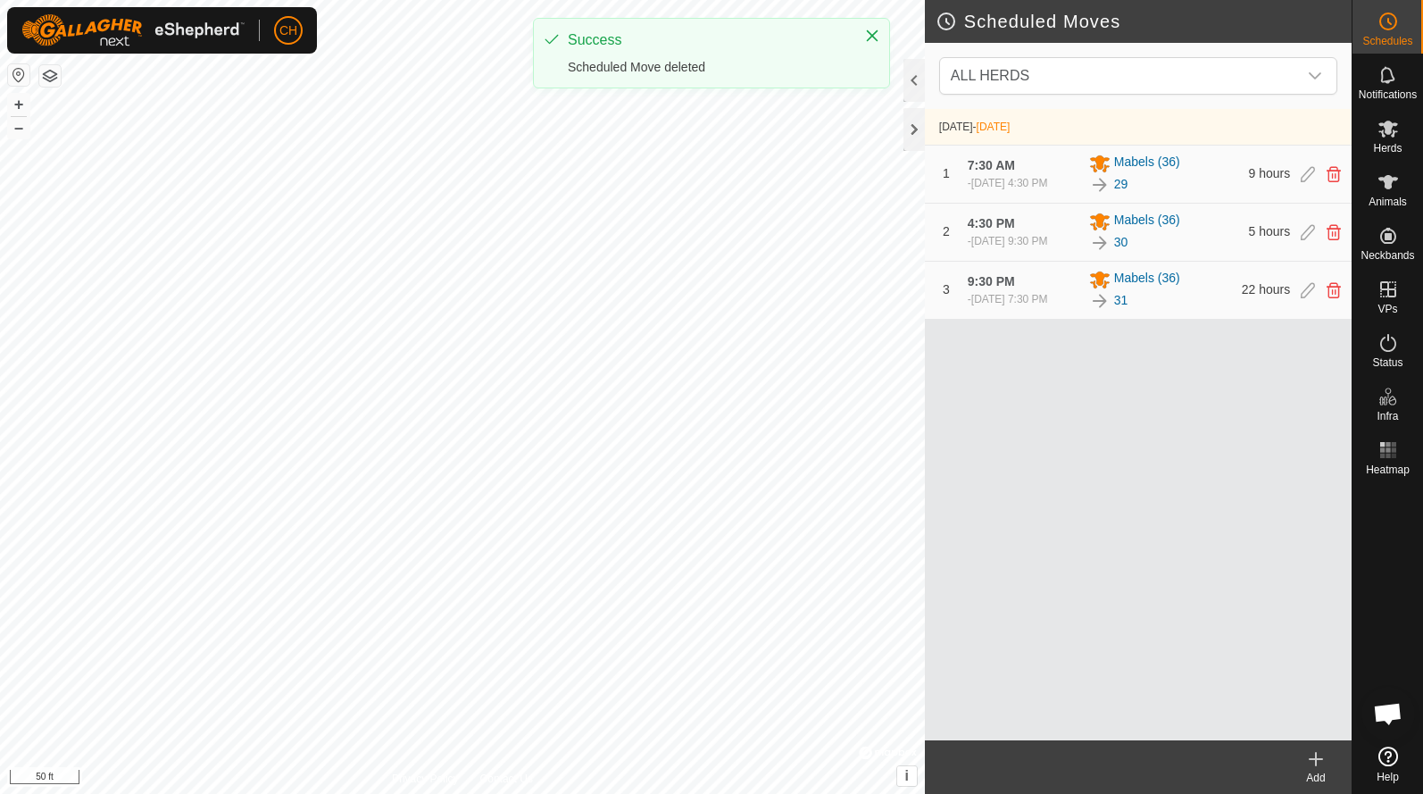
click at [1313, 765] on icon at bounding box center [1315, 758] width 21 height 21
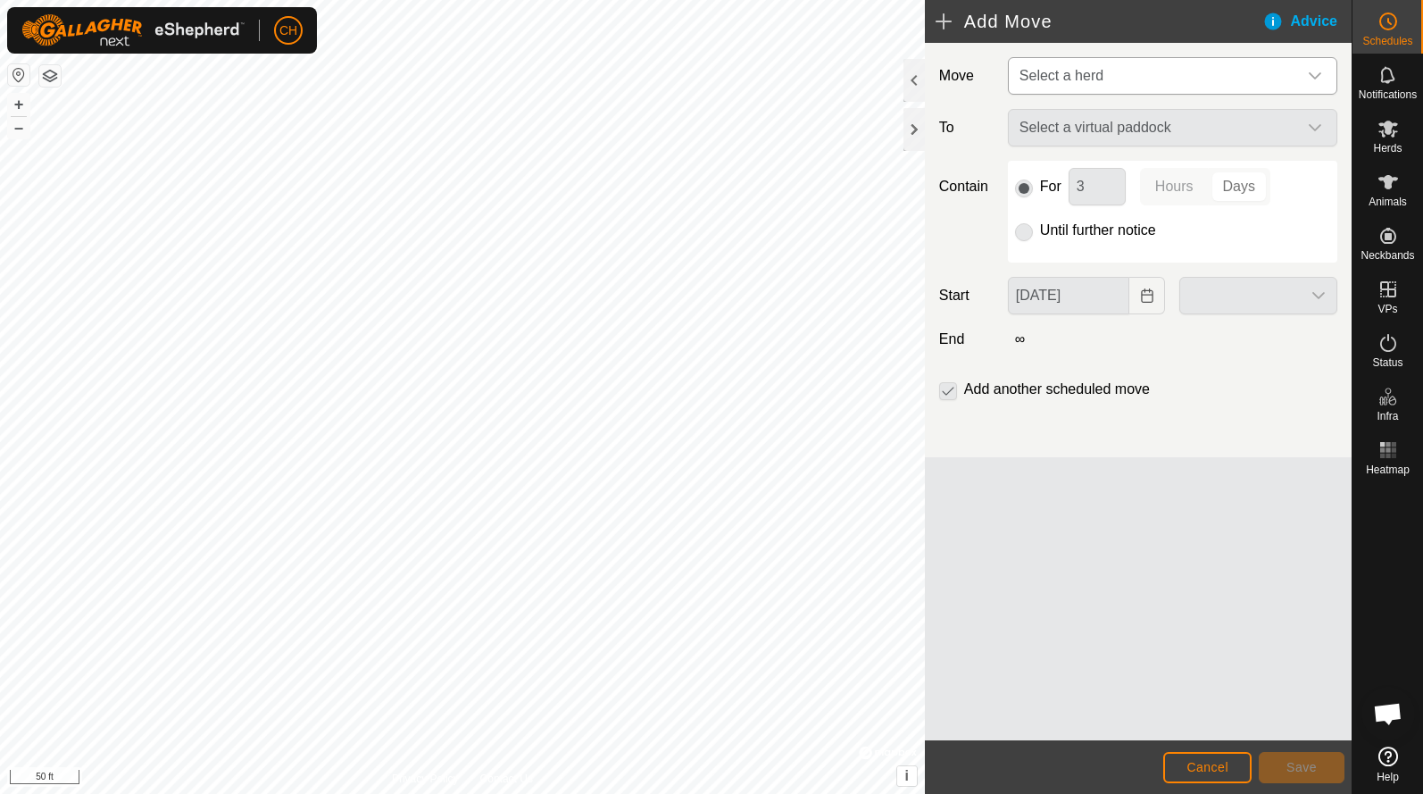
click at [1071, 84] on span "Select a herd" at bounding box center [1155, 76] width 285 height 36
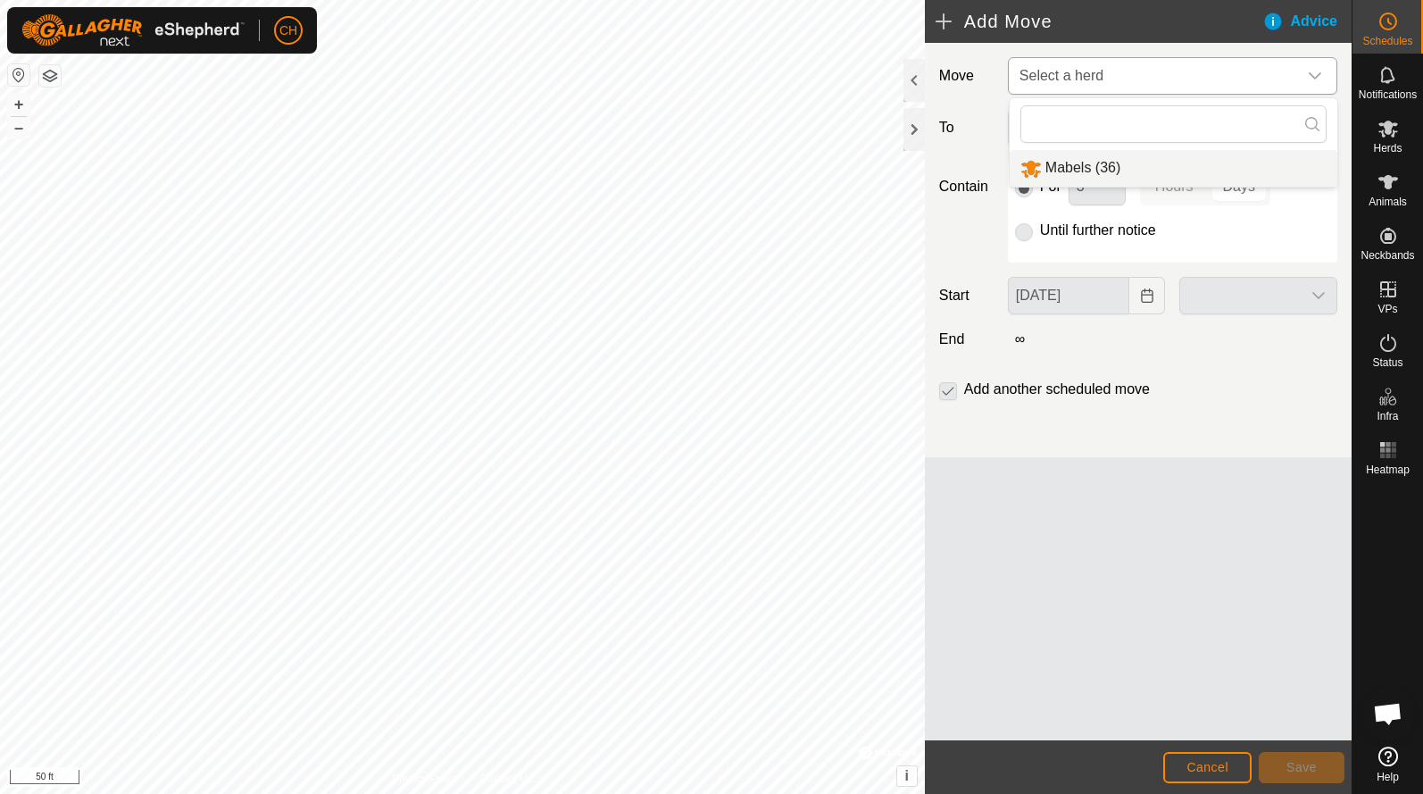
click at [1067, 171] on li "Mabels (36)" at bounding box center [1174, 168] width 328 height 37
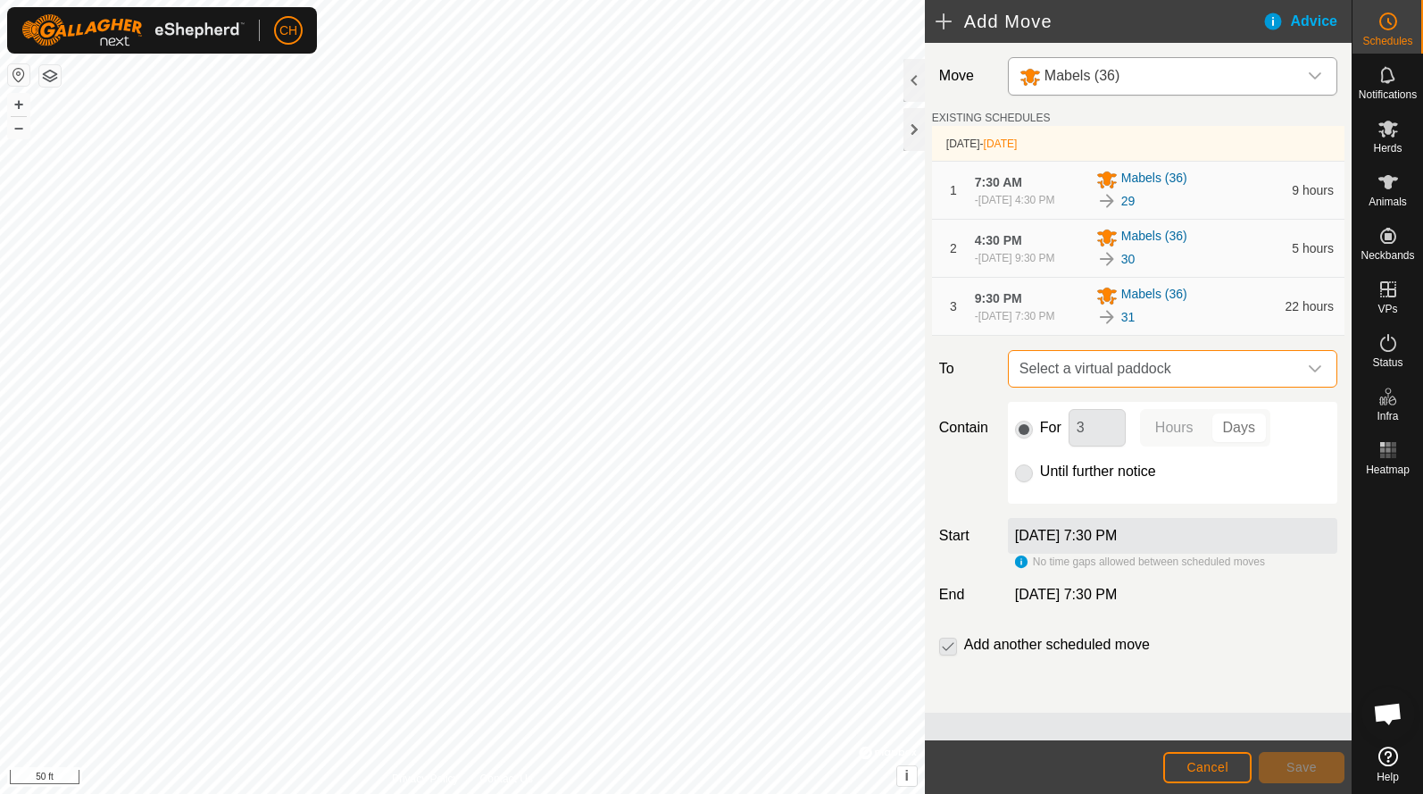
click at [1070, 387] on span "Select a virtual paddock" at bounding box center [1155, 369] width 285 height 36
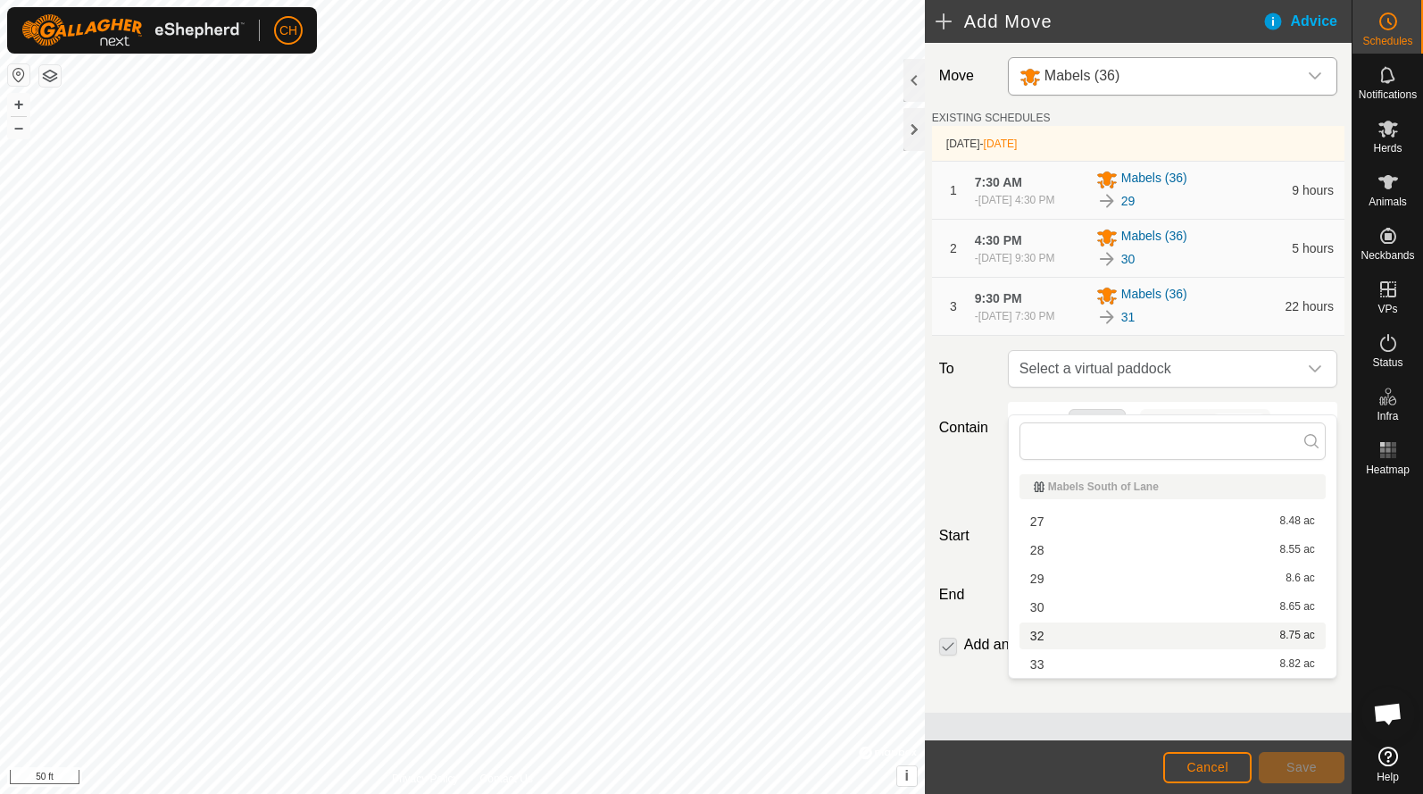
click at [1048, 638] on li "32 8.75 ac" at bounding box center [1173, 635] width 306 height 27
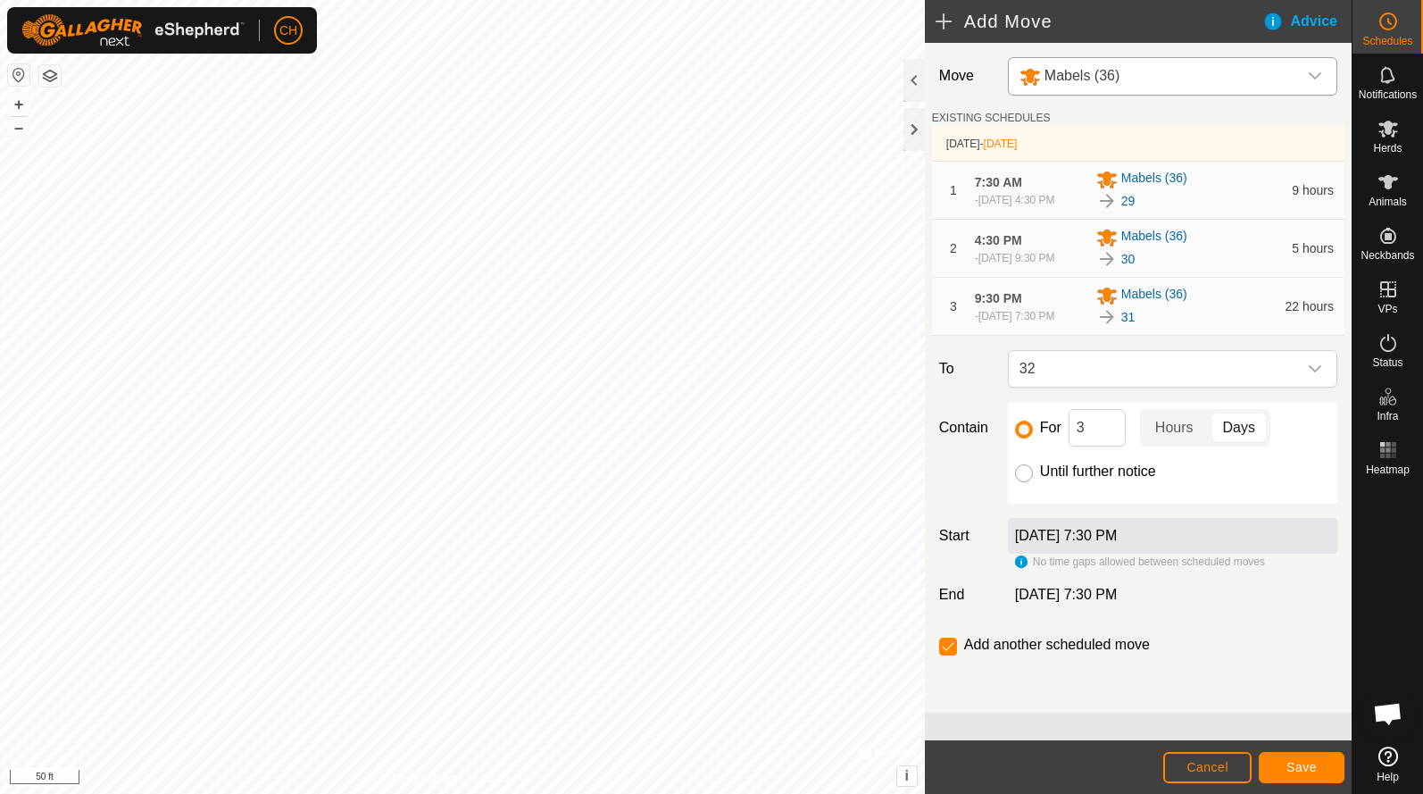
click at [1027, 482] on input "Until further notice" at bounding box center [1024, 473] width 18 height 18
radio input "true"
checkbox input "false"
click at [1113, 543] on label "Oct 1, 2025 at 7:30 PM" at bounding box center [1066, 535] width 102 height 15
click at [1216, 775] on button "Cancel" at bounding box center [1207, 767] width 88 height 31
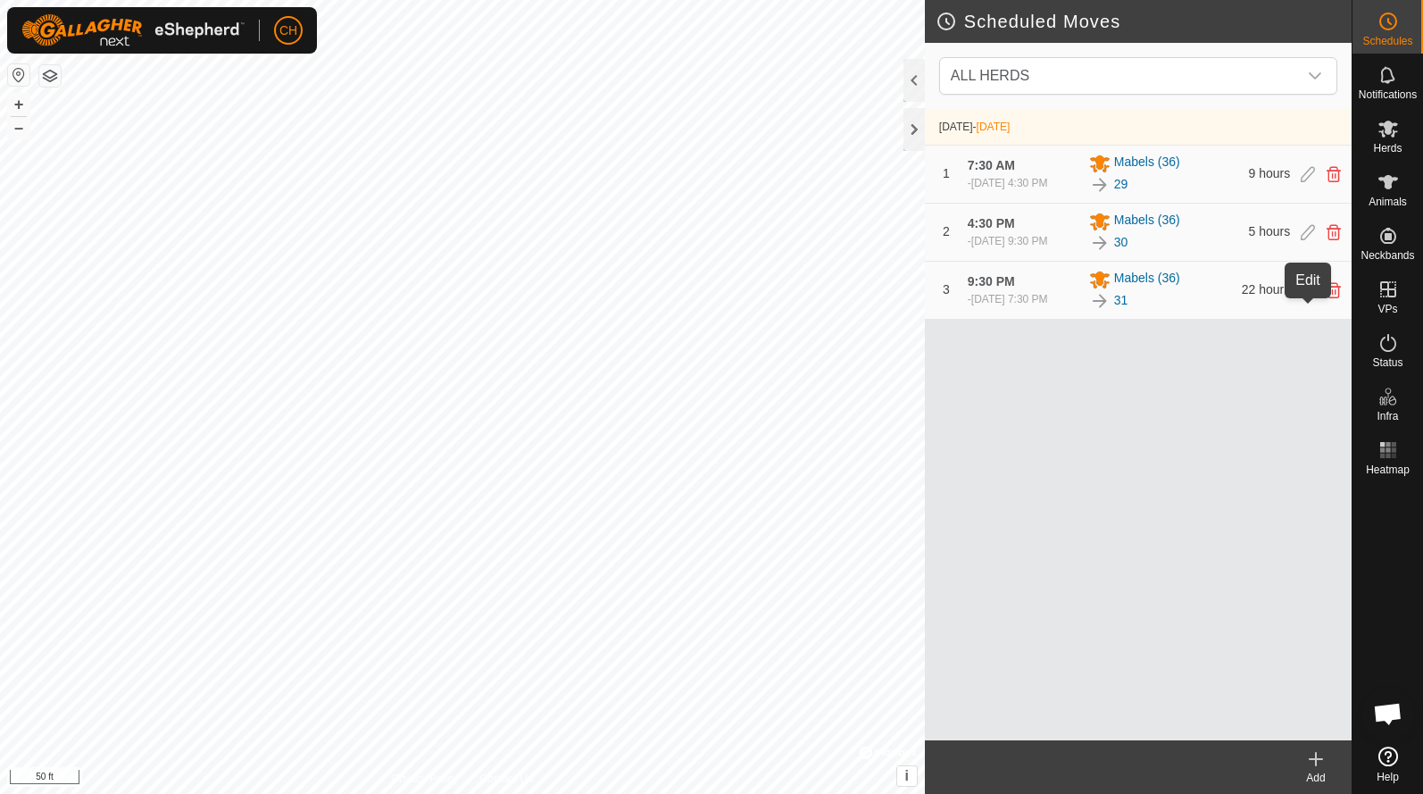
click at [1302, 298] on icon at bounding box center [1308, 290] width 14 height 16
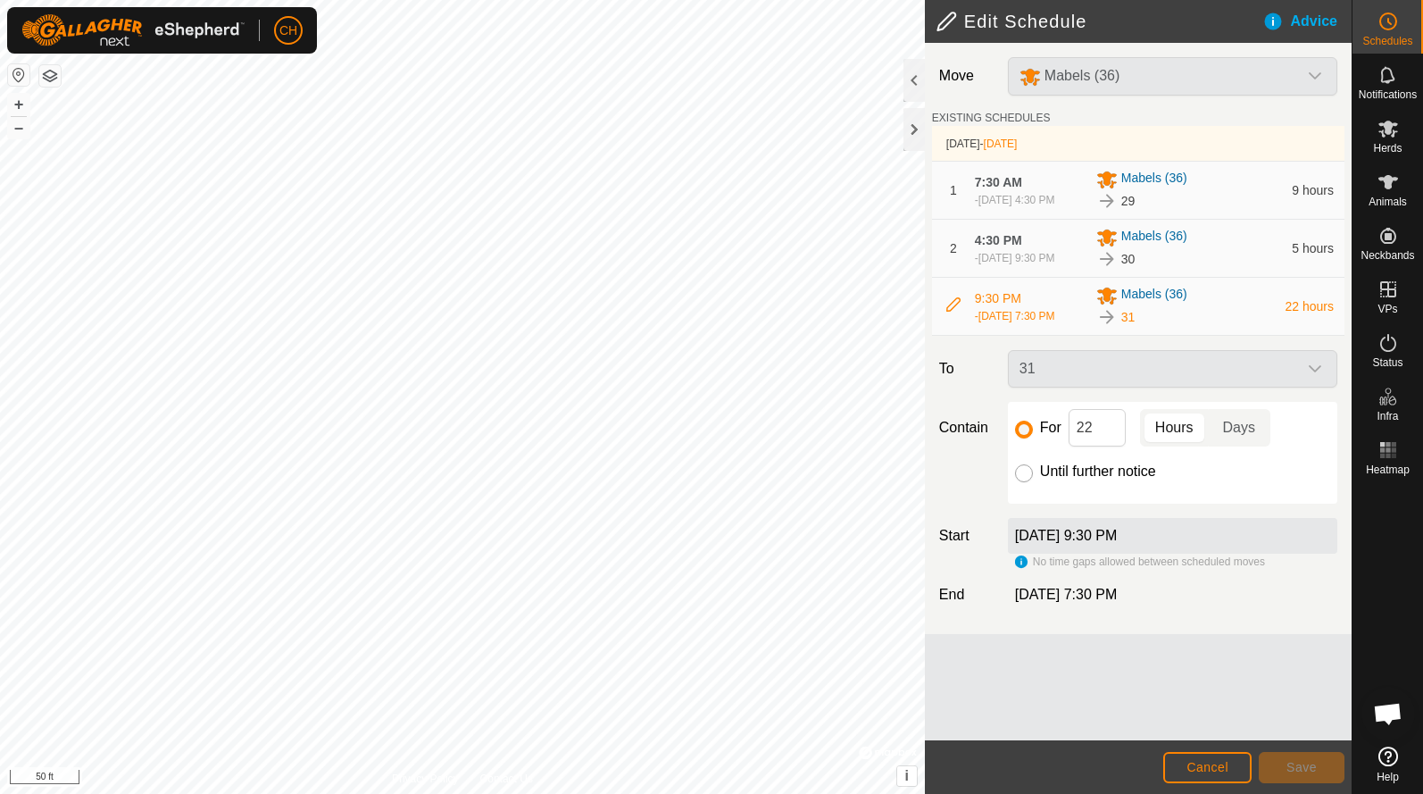
click at [1022, 482] on input "Until further notice" at bounding box center [1024, 473] width 18 height 18
radio input "true"
click at [1302, 764] on span "Save" at bounding box center [1302, 767] width 30 height 14
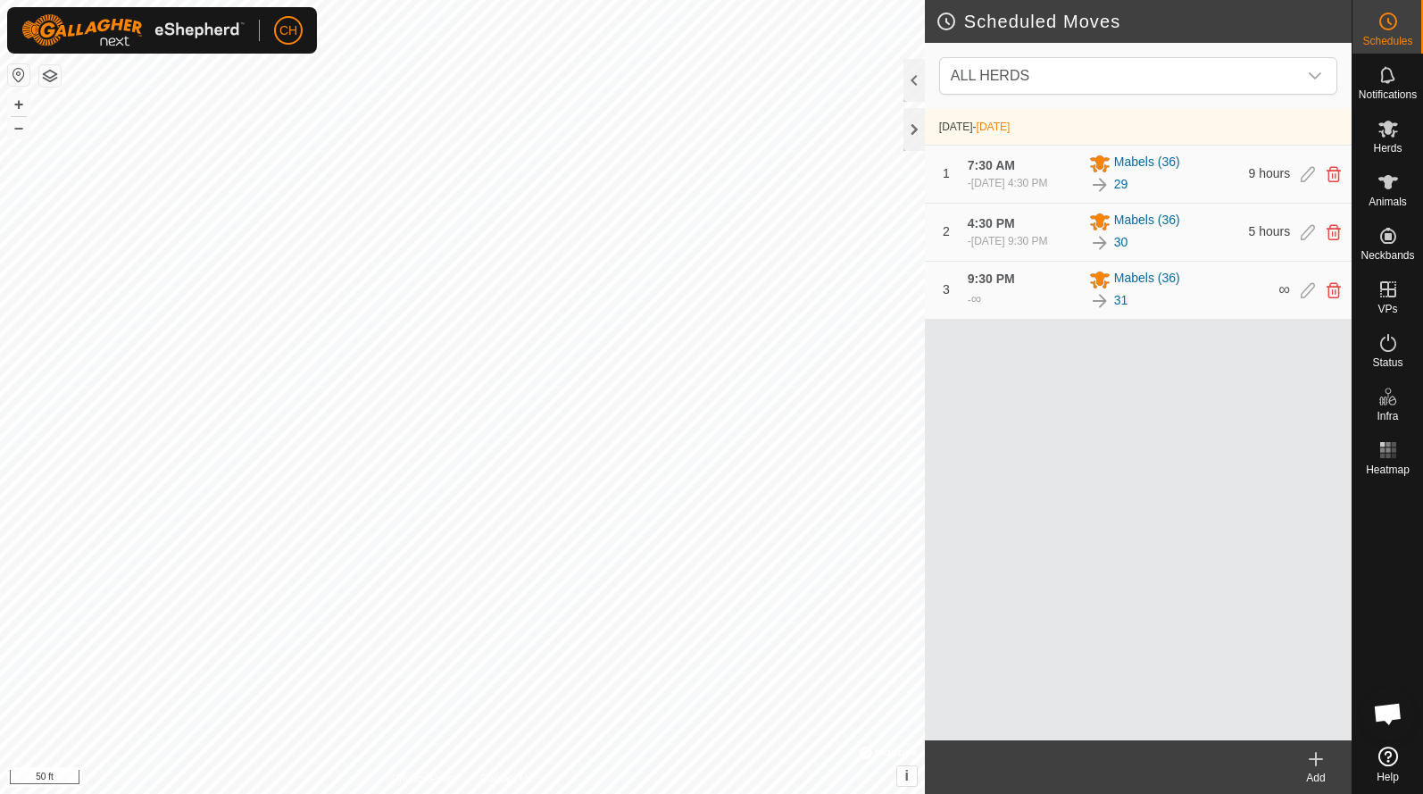
click at [1322, 765] on icon at bounding box center [1315, 758] width 21 height 21
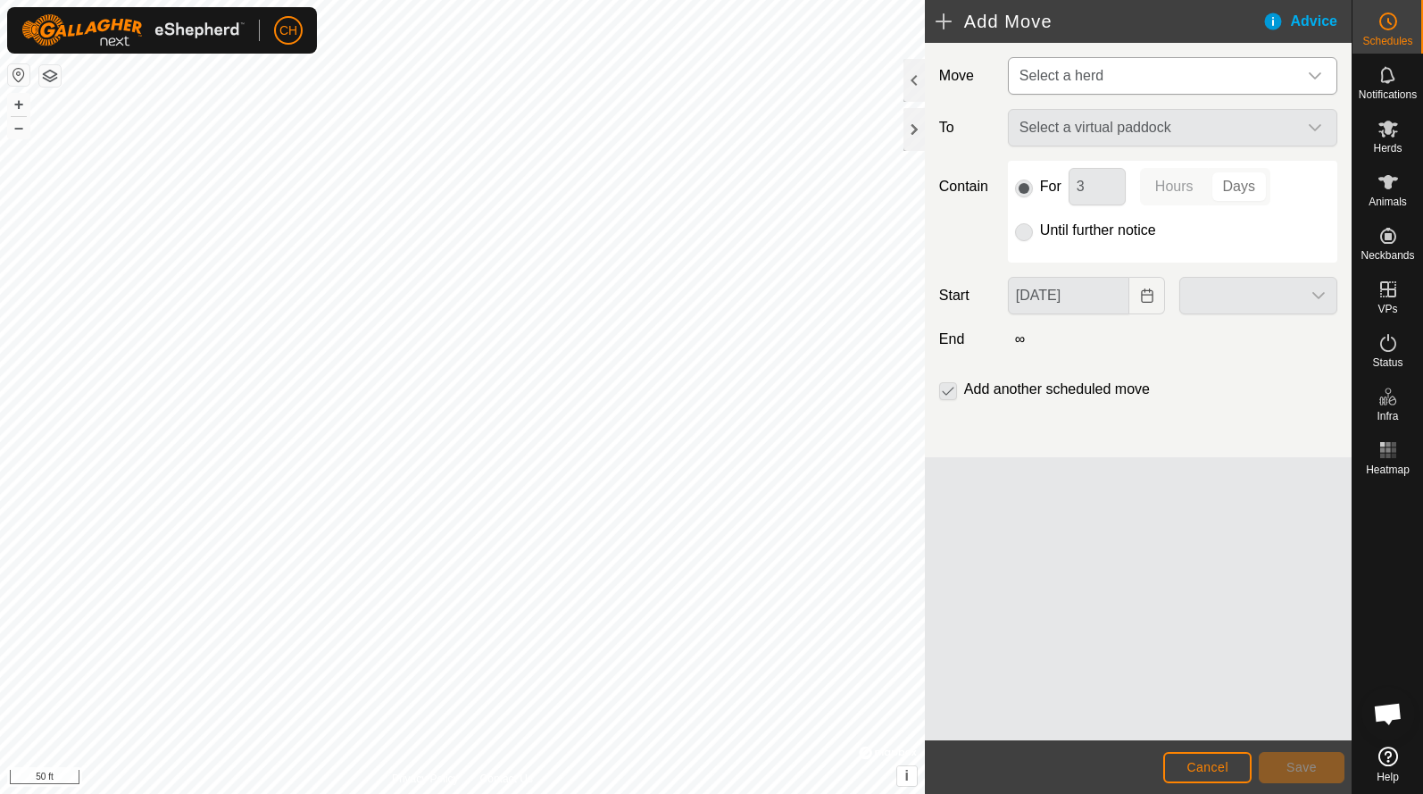
click at [1066, 66] on span "Select a herd" at bounding box center [1155, 76] width 285 height 36
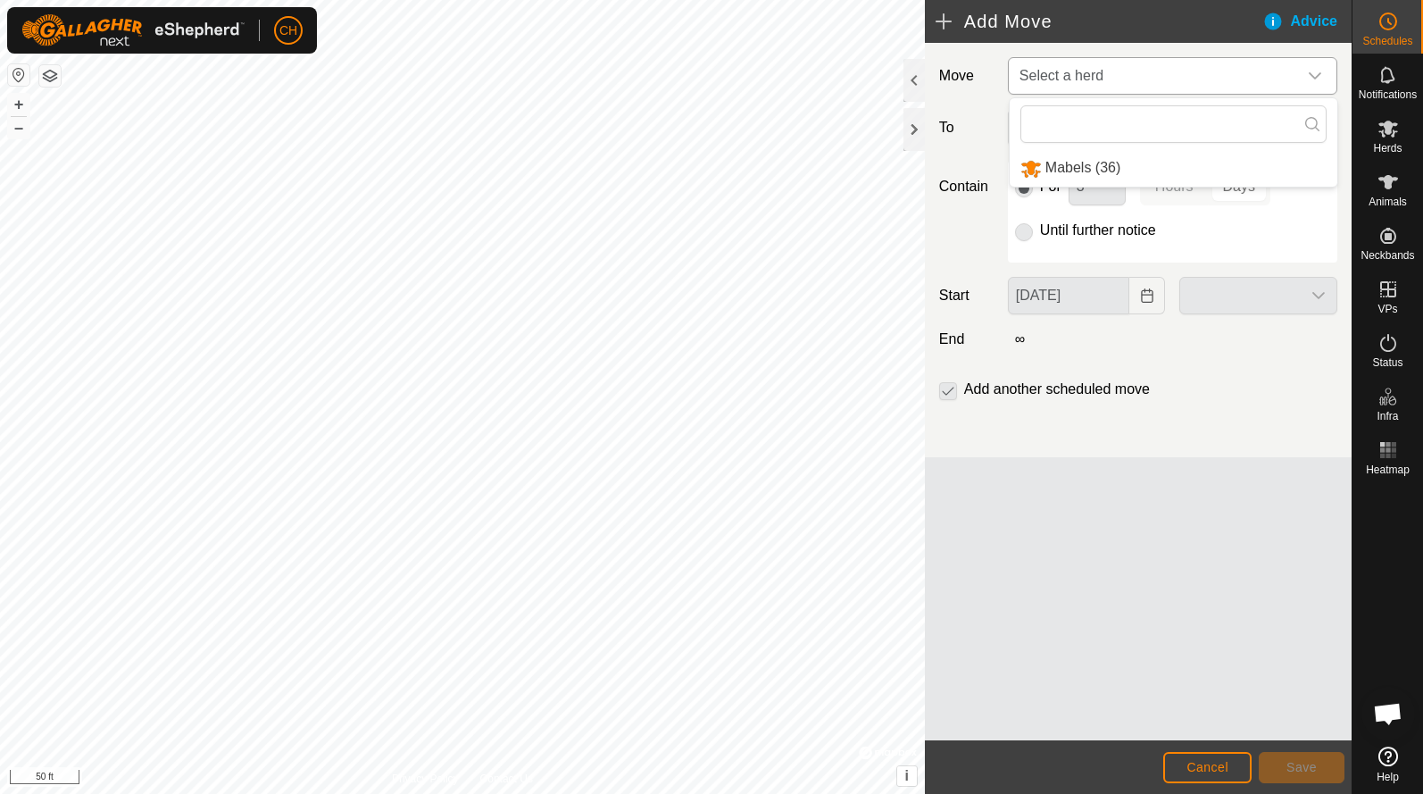
click at [1063, 167] on li "Mabels (36)" at bounding box center [1174, 168] width 328 height 37
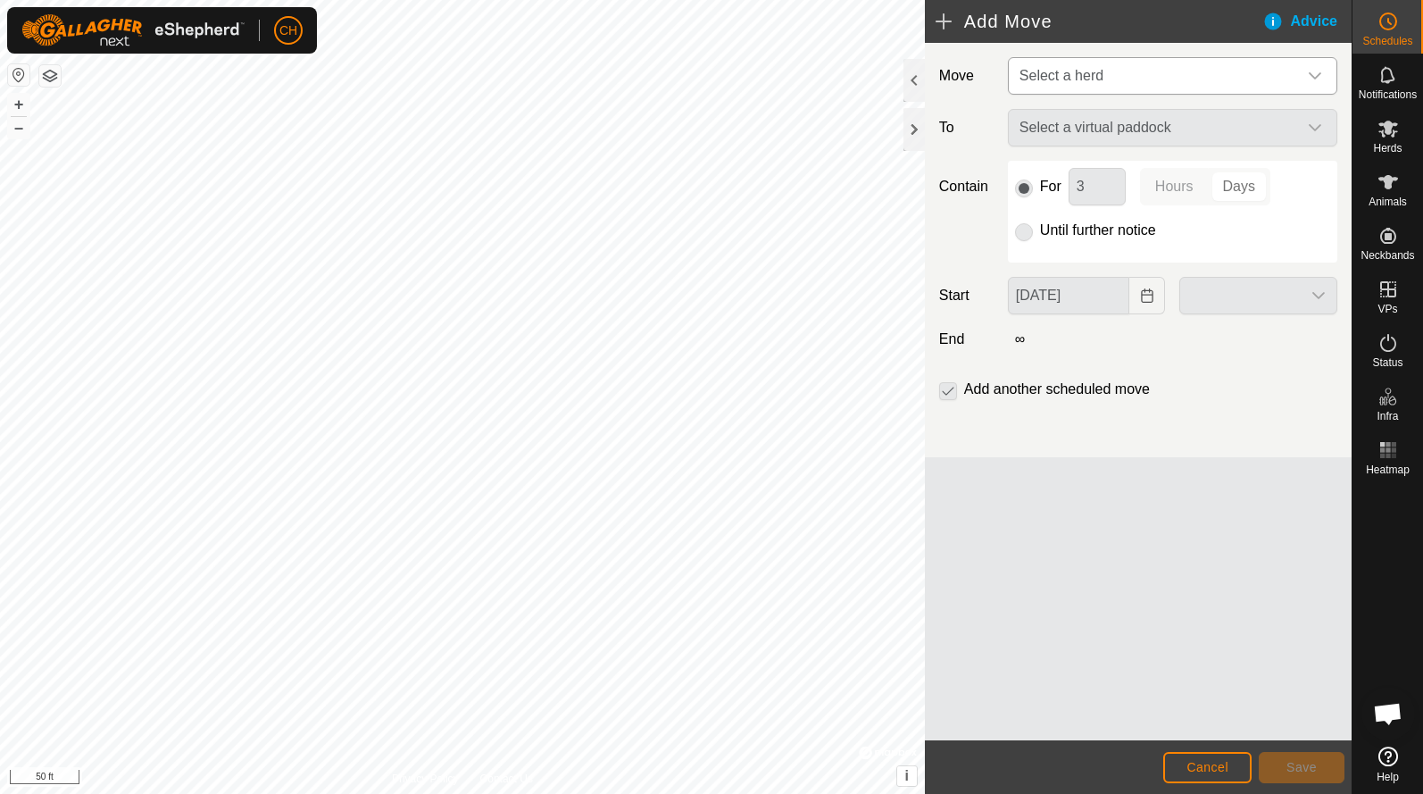
type input "Sep 30, 2025"
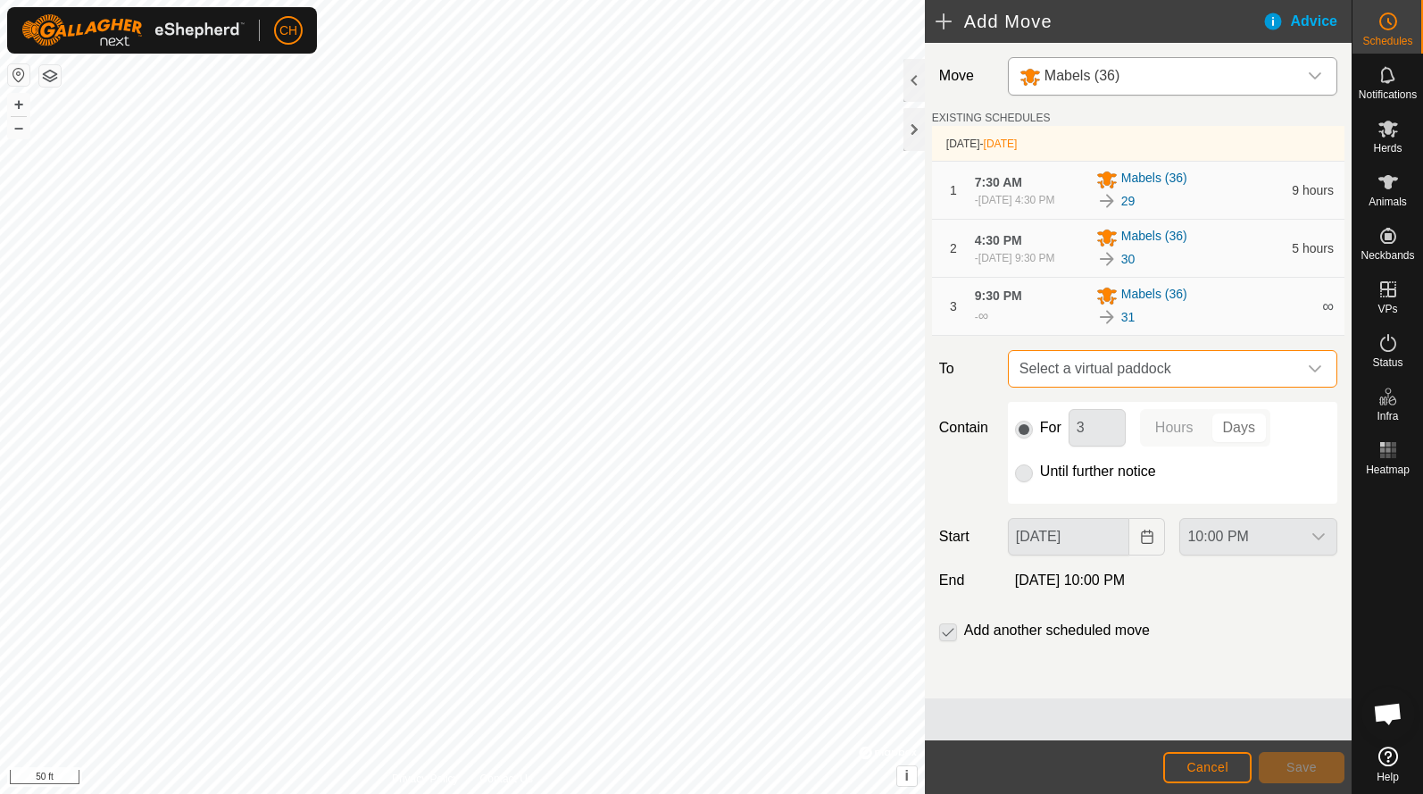
click at [1103, 387] on span "Select a virtual paddock" at bounding box center [1155, 369] width 285 height 36
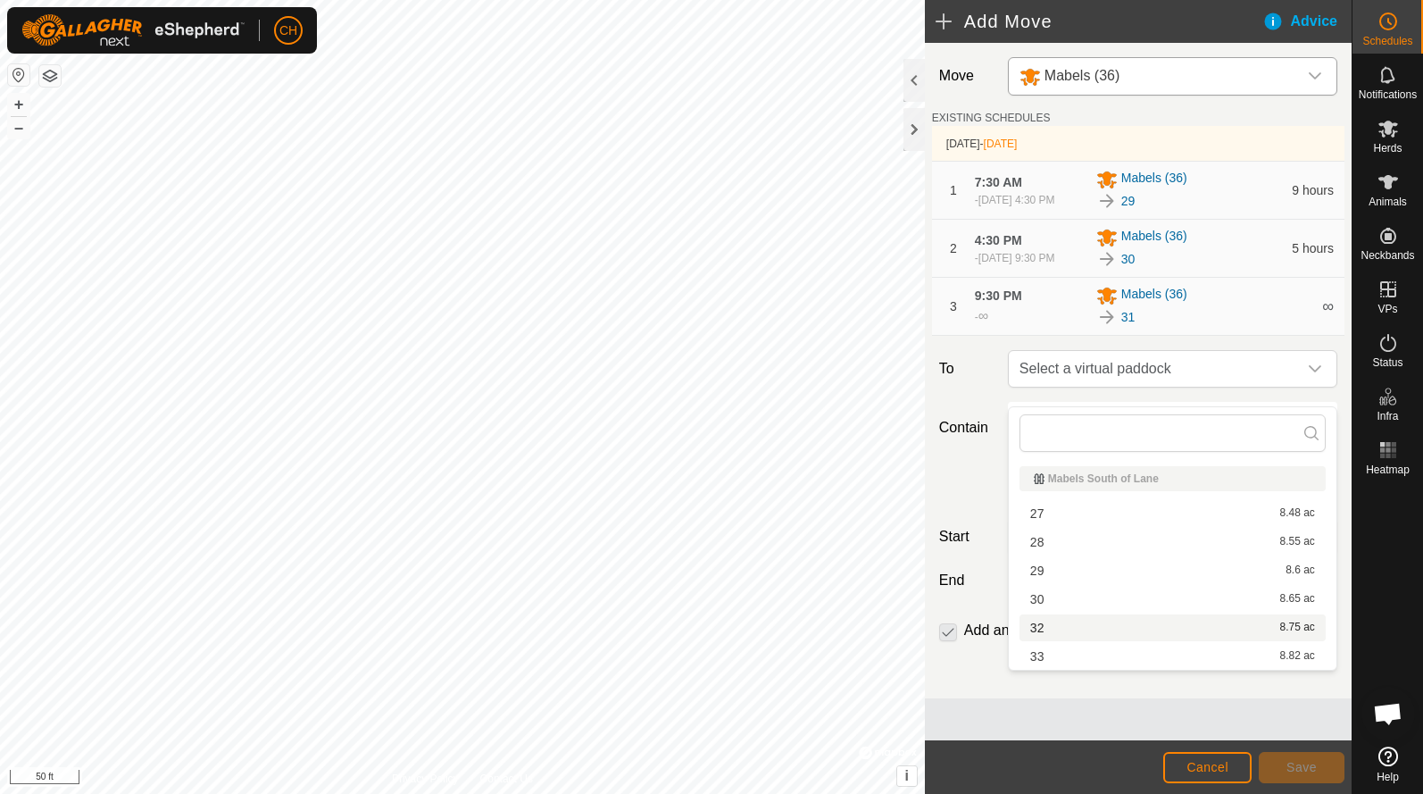
click at [1072, 621] on li "32 8.75 ac" at bounding box center [1173, 627] width 306 height 27
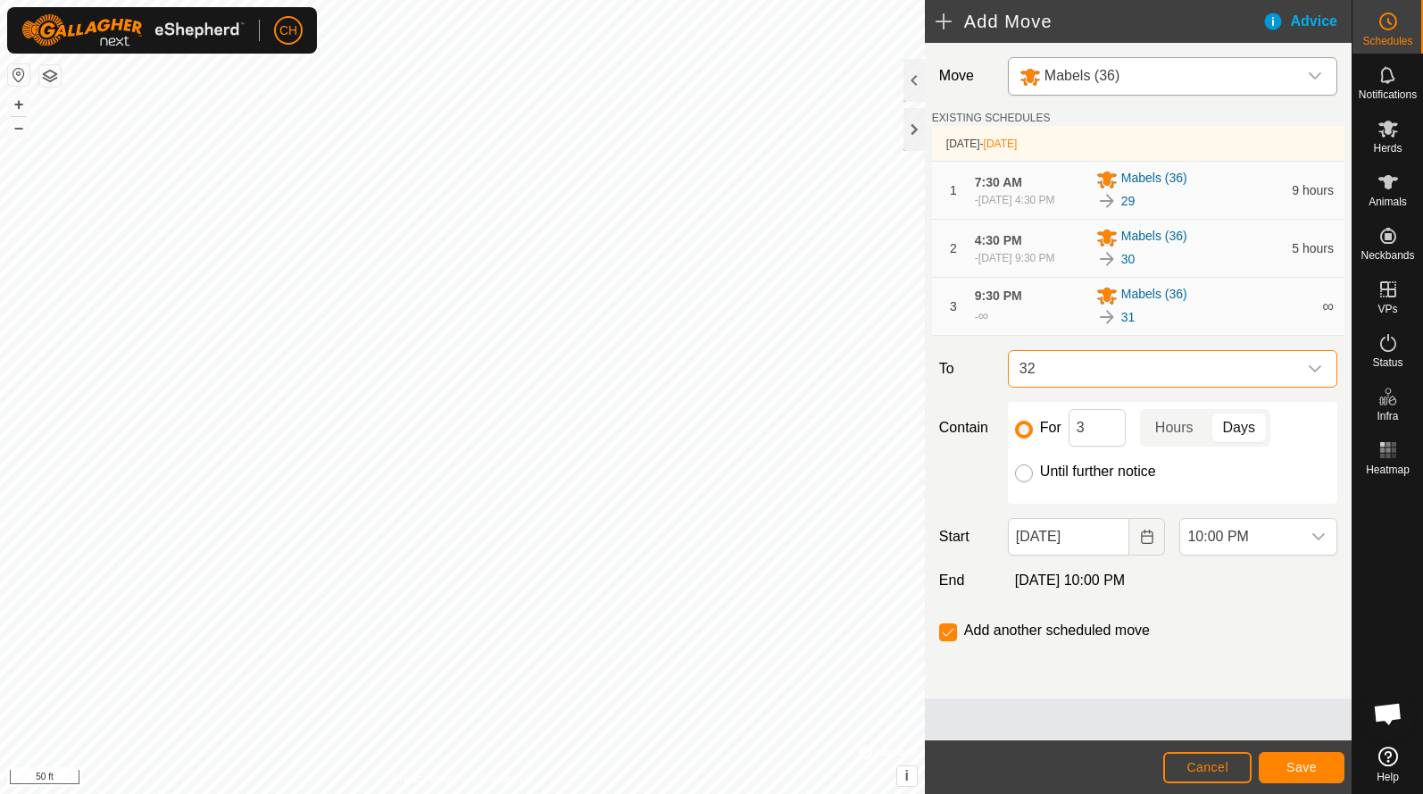
click at [1029, 482] on input "Until further notice" at bounding box center [1024, 473] width 18 height 18
radio input "true"
checkbox input "false"
click at [1140, 544] on icon "Choose Date" at bounding box center [1147, 536] width 14 height 14
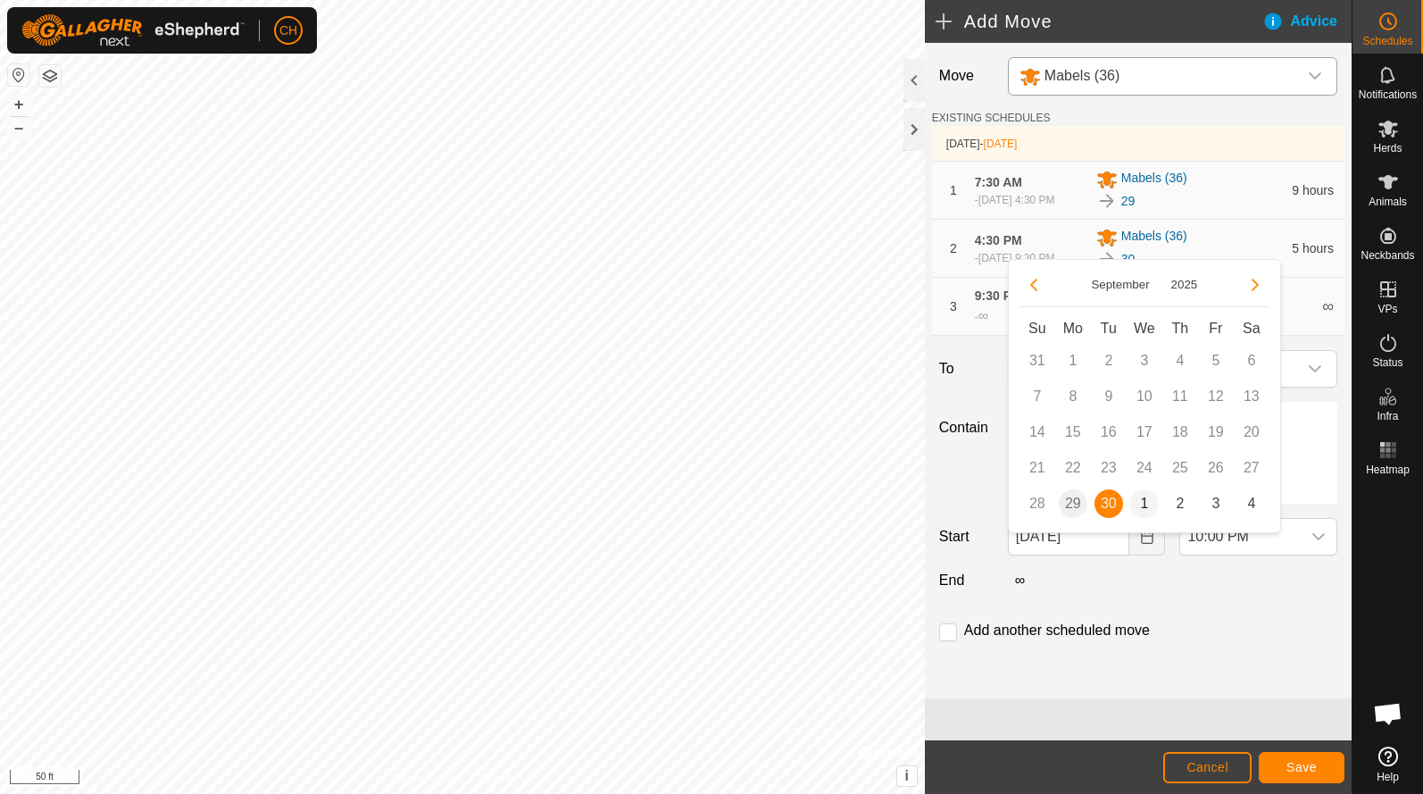
click at [1143, 506] on span "1" at bounding box center [1144, 503] width 29 height 29
type input "Oct 01, 2025"
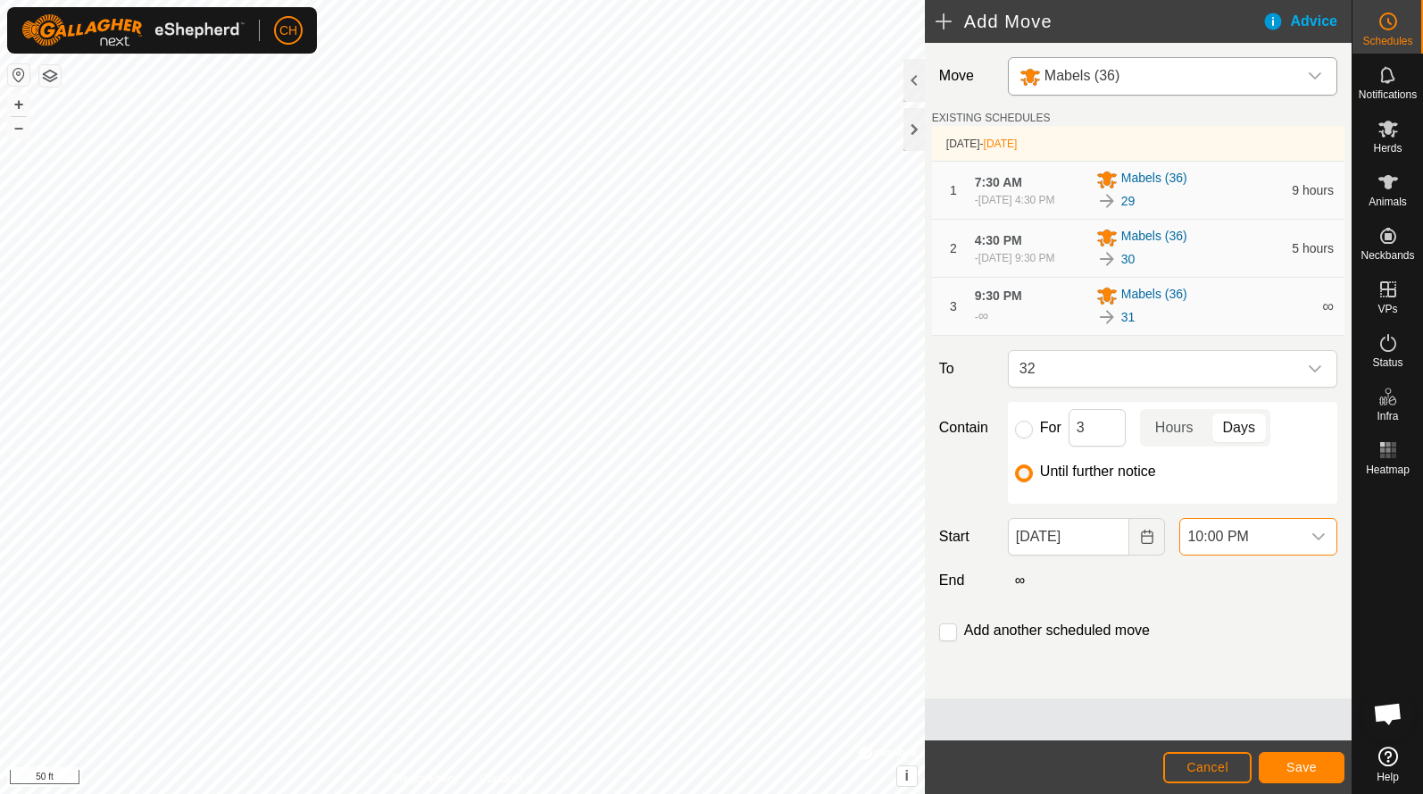
click at [1229, 554] on span "10:00 PM" at bounding box center [1240, 537] width 121 height 36
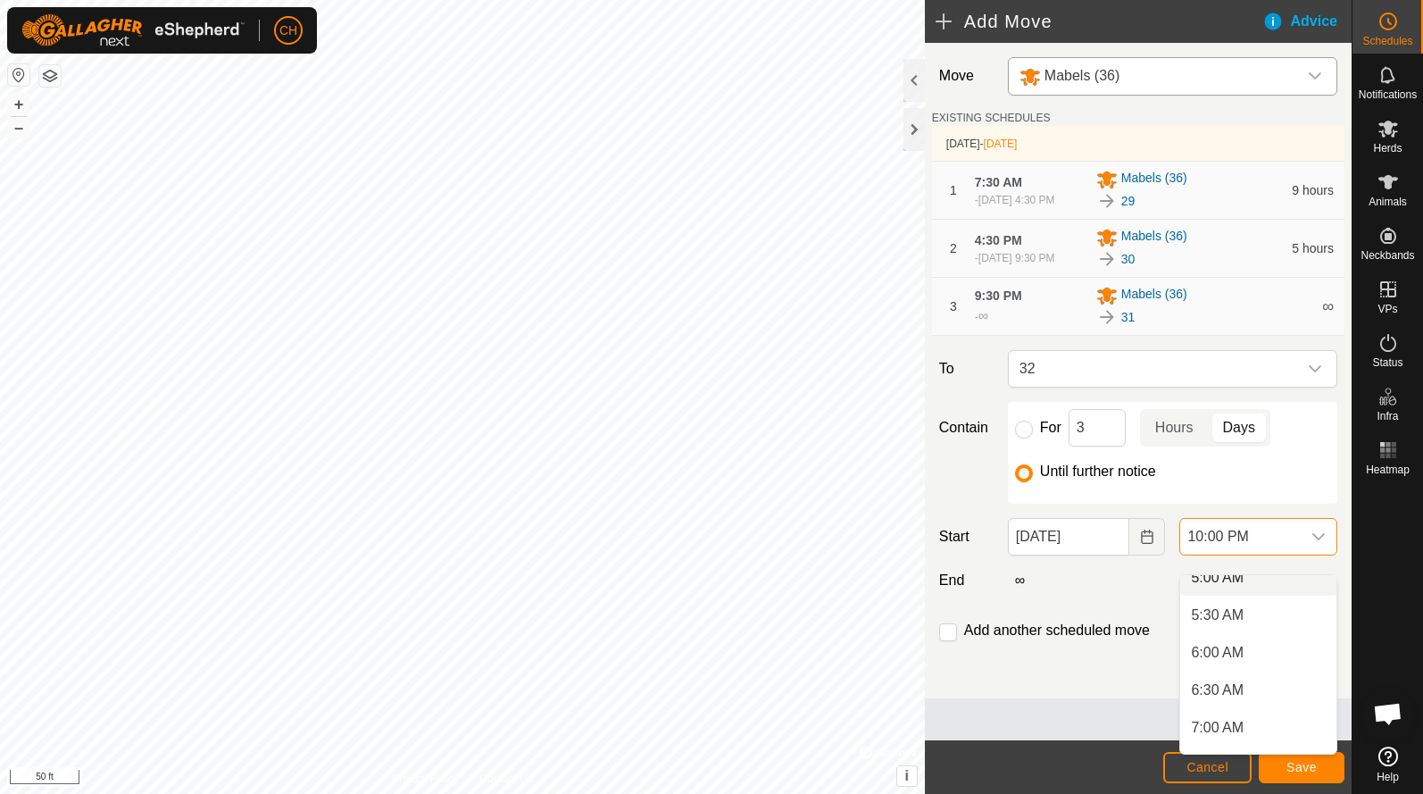
scroll to position [394, 0]
click at [1223, 713] on li "7:30 AM" at bounding box center [1258, 718] width 156 height 36
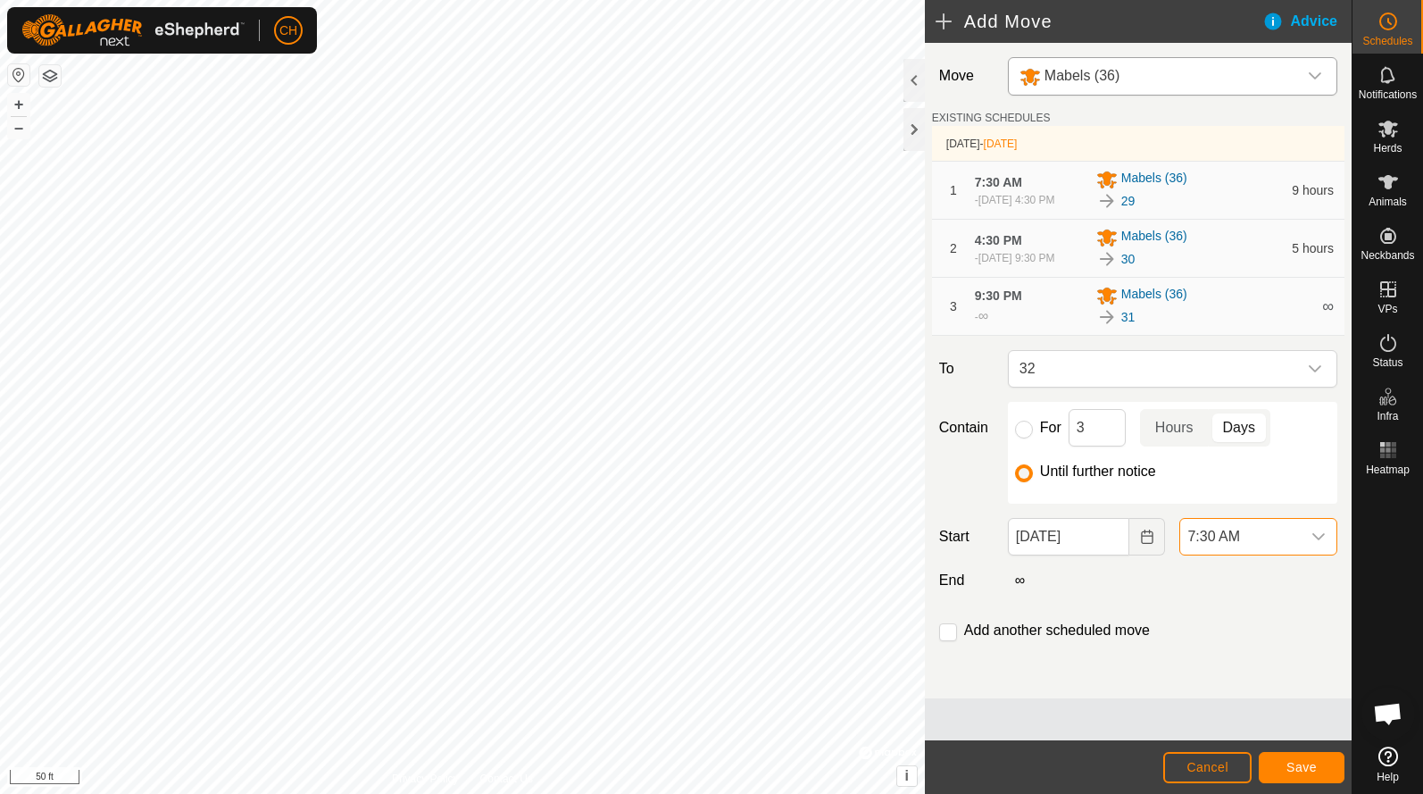
scroll to position [1507, 0]
click at [954, 641] on input "checkbox" at bounding box center [948, 632] width 18 height 18
checkbox input "true"
click at [1298, 769] on span "Save" at bounding box center [1302, 767] width 30 height 14
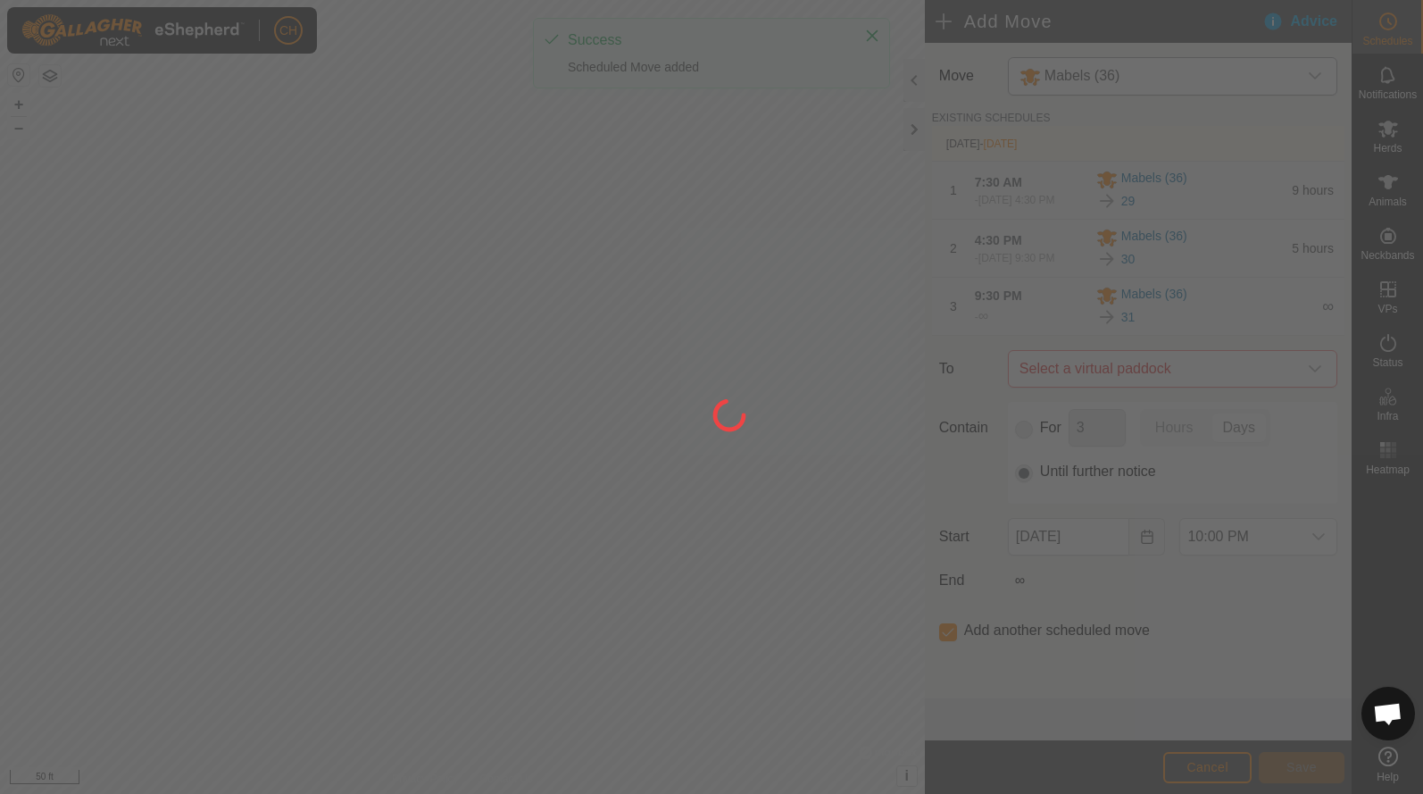
type input "Oct 01, 2025"
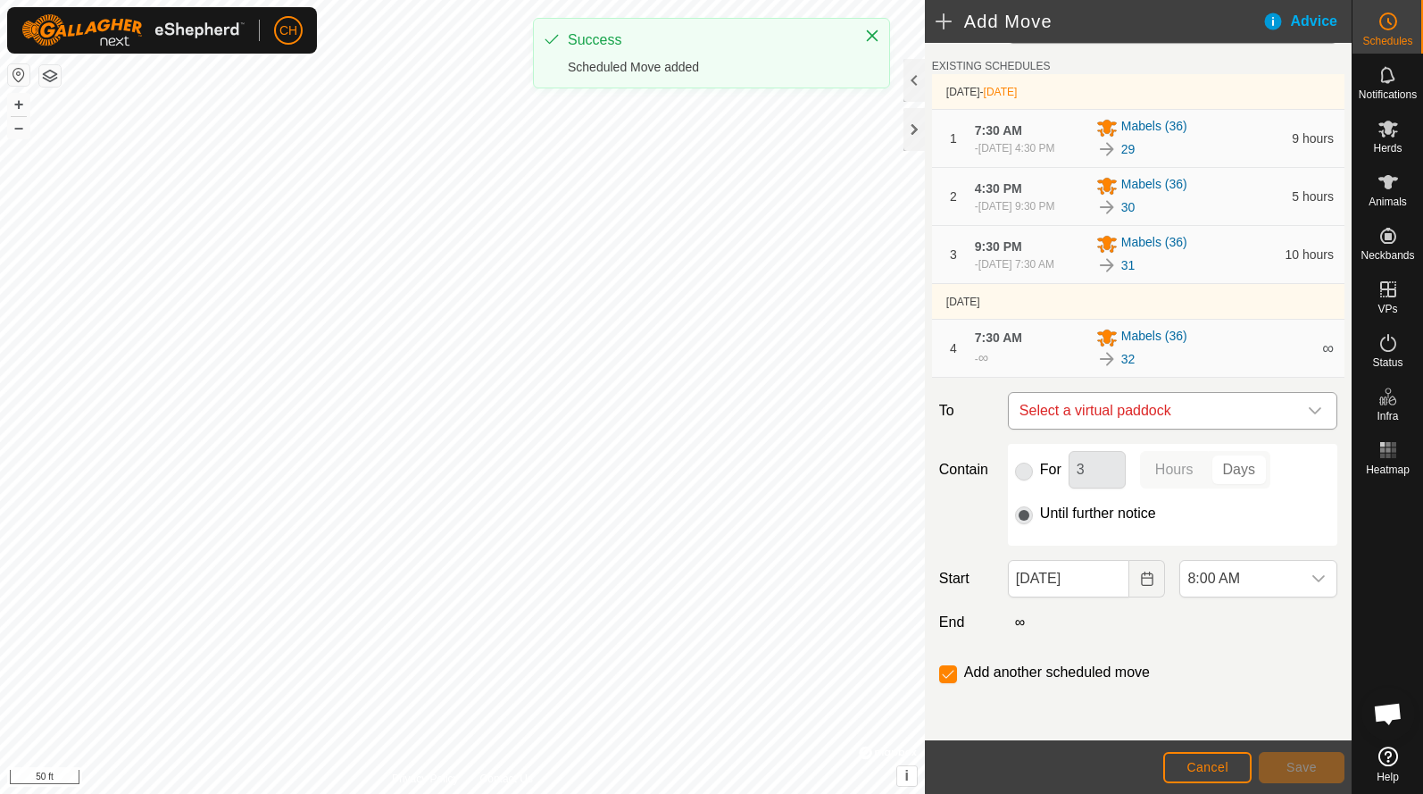
scroll to position [76, 0]
click at [1099, 409] on span "Select a virtual paddock" at bounding box center [1155, 411] width 285 height 36
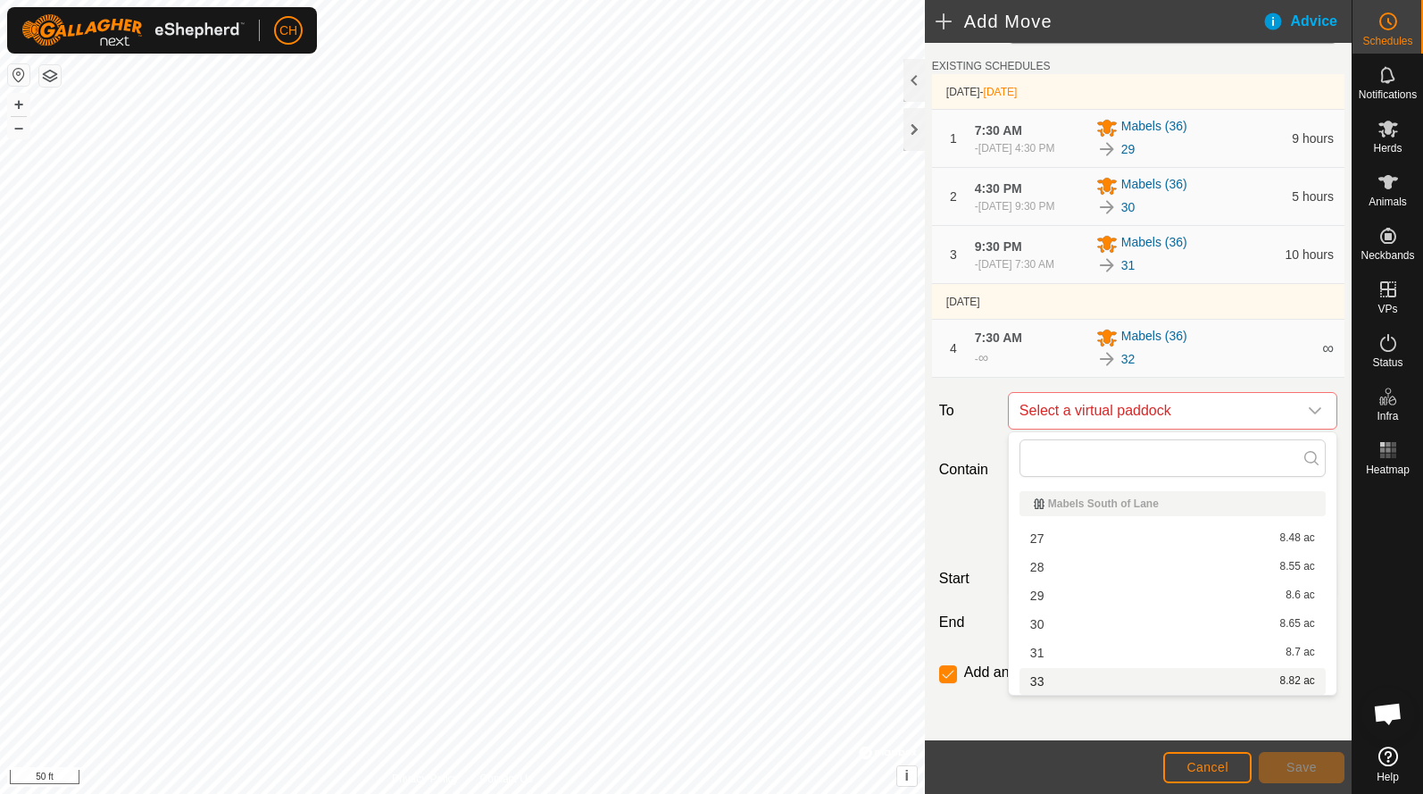
click at [1058, 691] on li "33 8.82 ac" at bounding box center [1173, 681] width 306 height 27
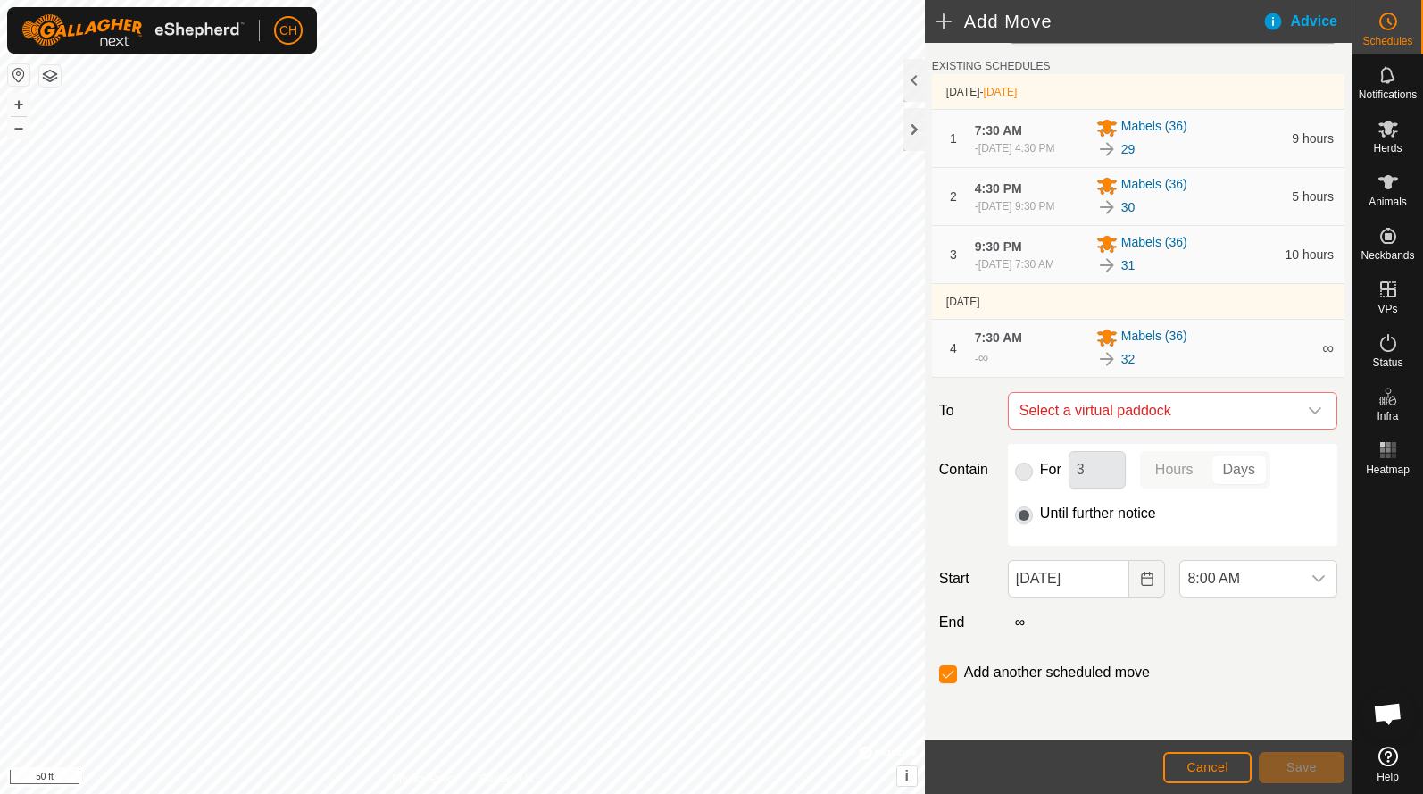
checkbox input "false"
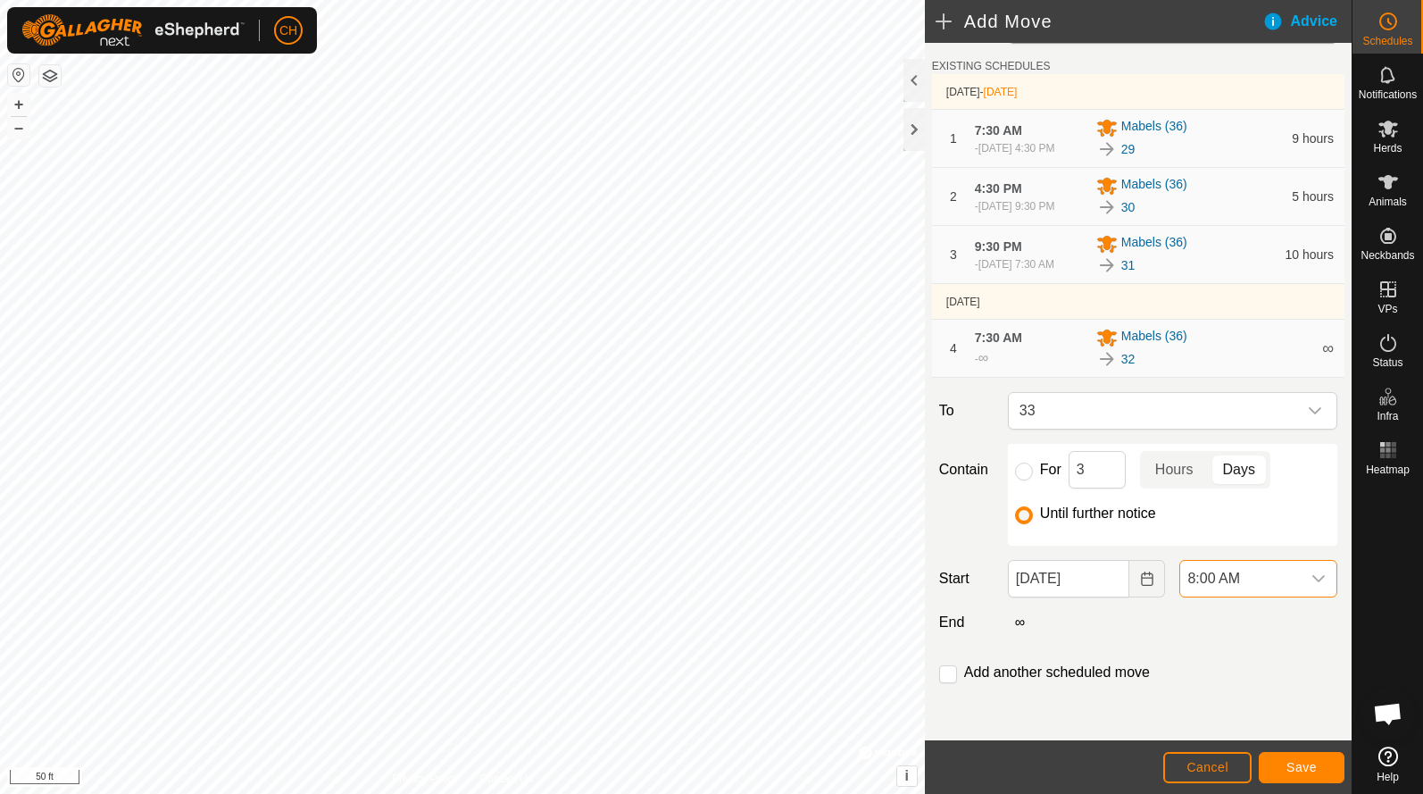
click at [1231, 586] on span "8:00 AM" at bounding box center [1240, 579] width 121 height 36
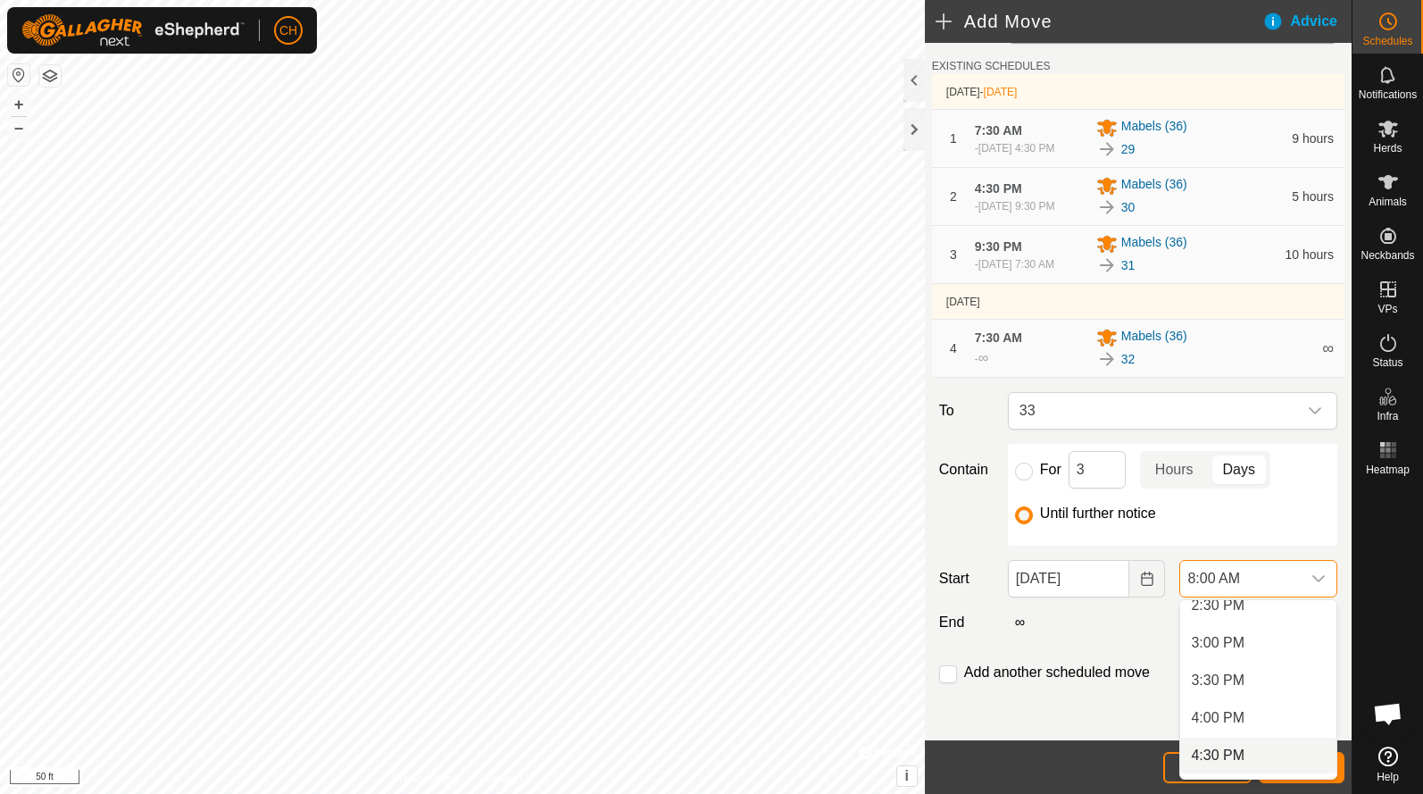
scroll to position [1109, 0]
click at [1230, 743] on li "4:30 PM" at bounding box center [1258, 747] width 156 height 36
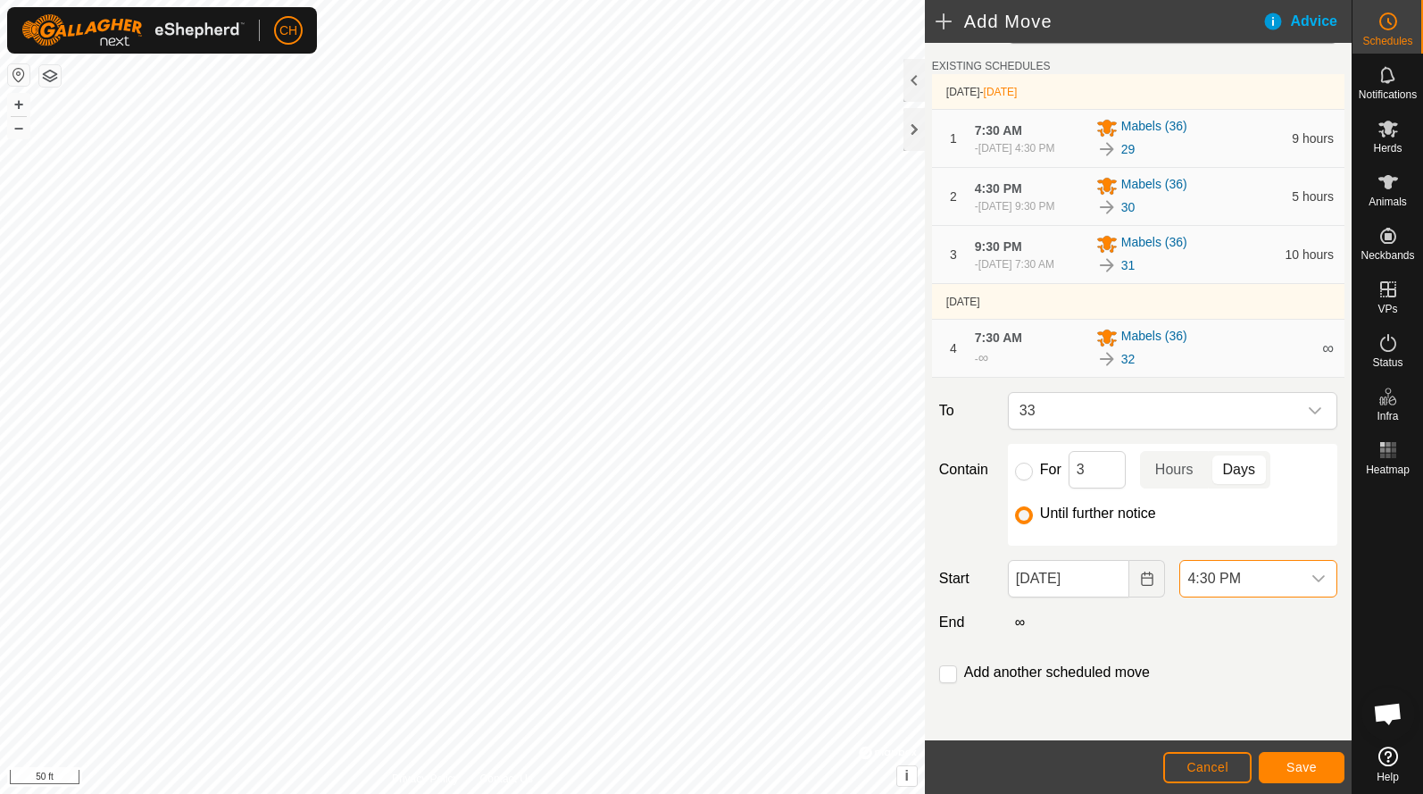
click at [1314, 771] on span "Save" at bounding box center [1302, 767] width 30 height 14
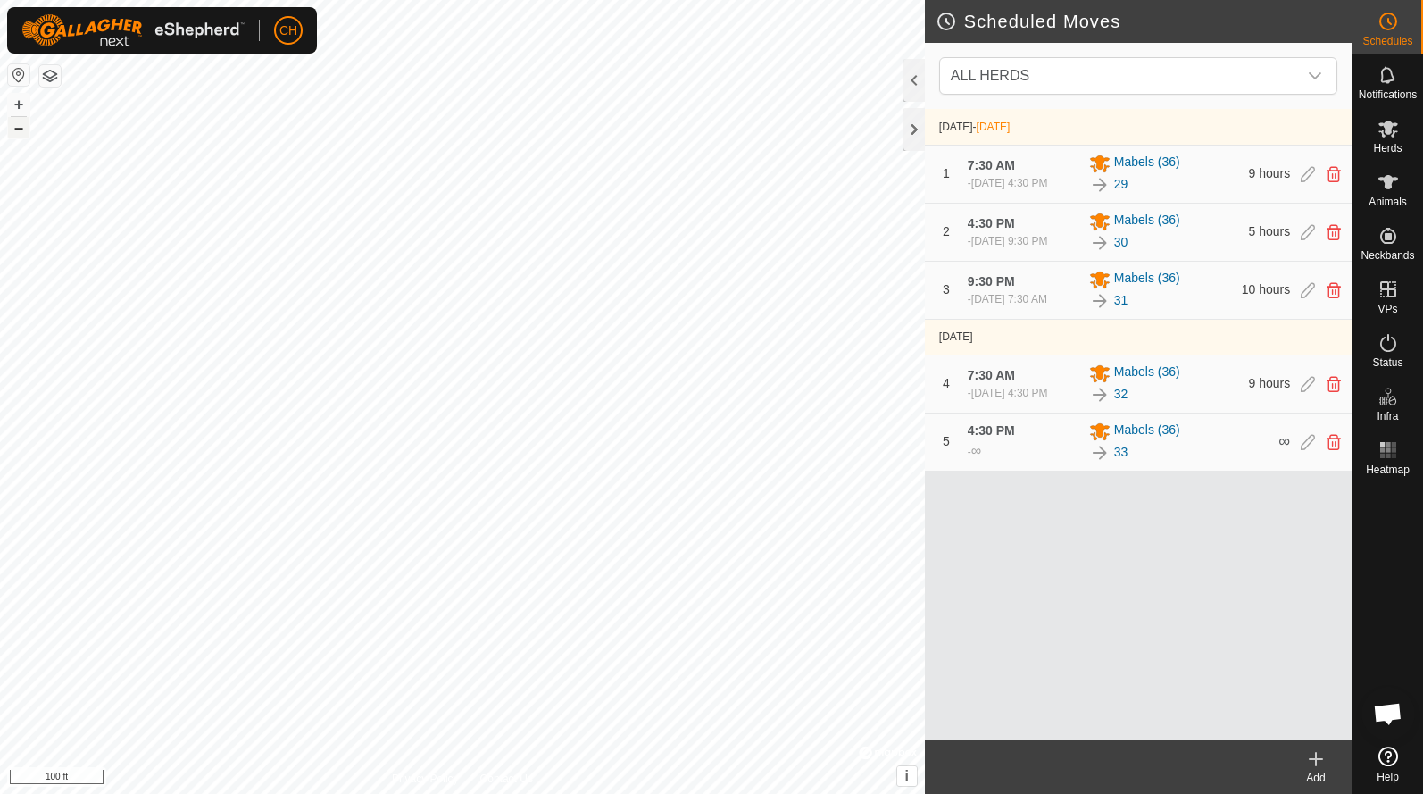
click at [16, 134] on button "–" at bounding box center [18, 127] width 21 height 21
